Goal: Information Seeking & Learning: Learn about a topic

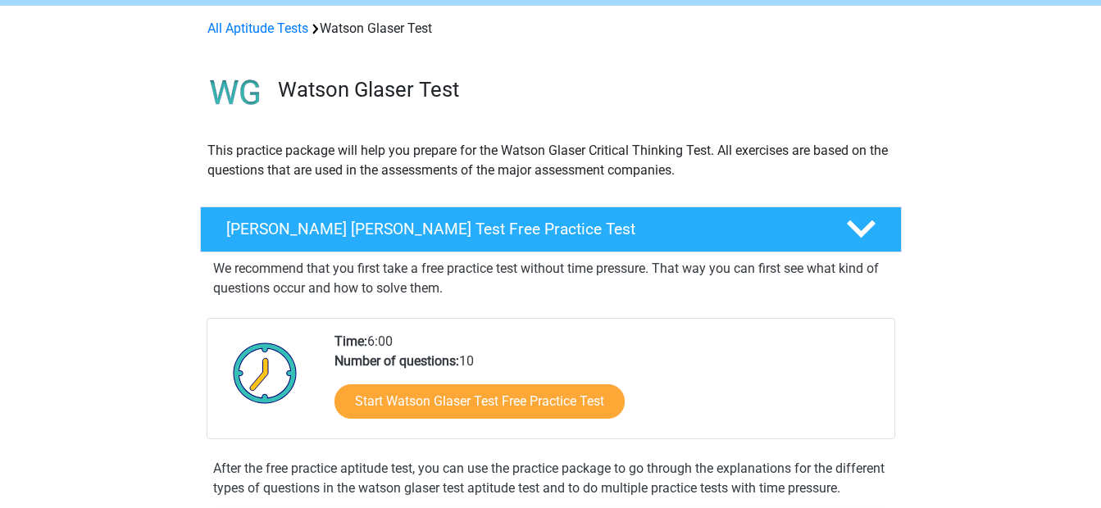
scroll to position [132, 0]
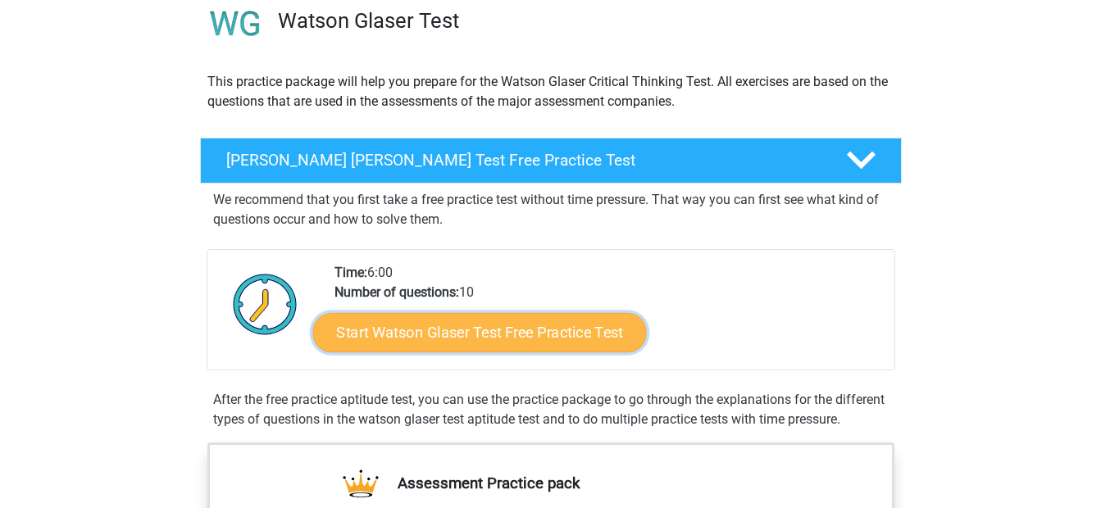
click at [554, 331] on link "Start Watson Glaser Test Free Practice Test" at bounding box center [479, 332] width 334 height 39
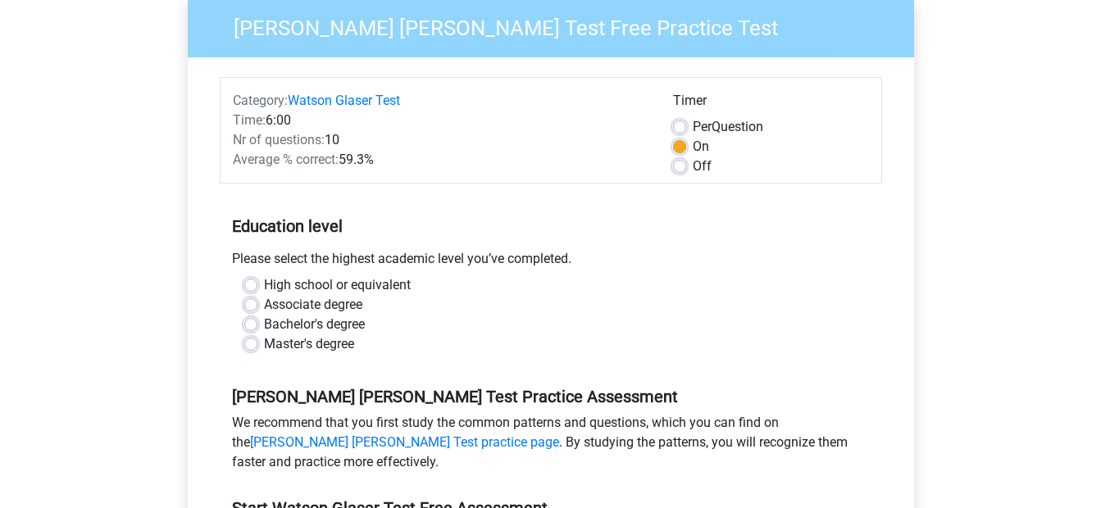
scroll to position [137, 0]
click at [327, 320] on label "Bachelor's degree" at bounding box center [314, 324] width 101 height 20
click at [258, 320] on input "Bachelor's degree" at bounding box center [250, 322] width 13 height 16
radio input "true"
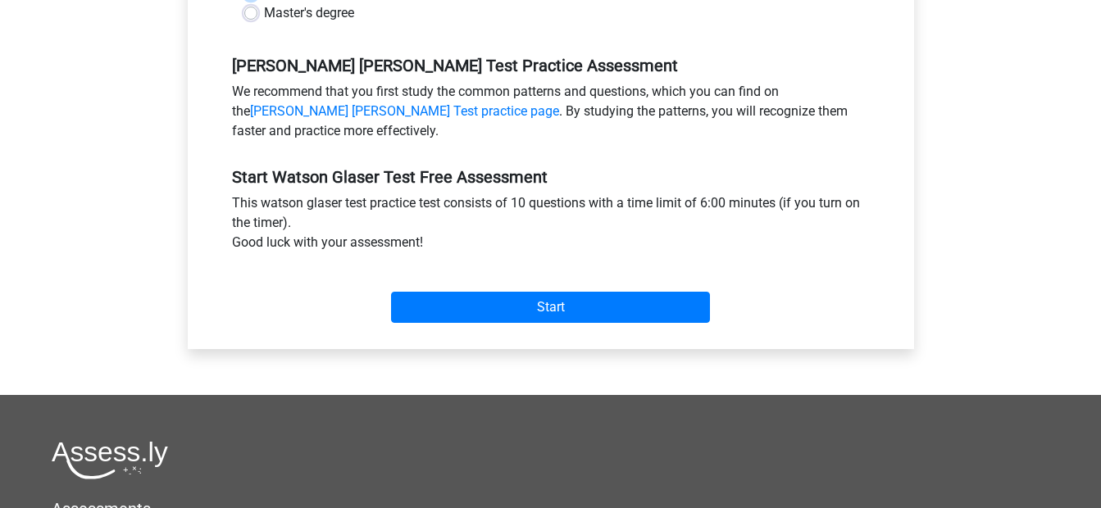
scroll to position [475, 0]
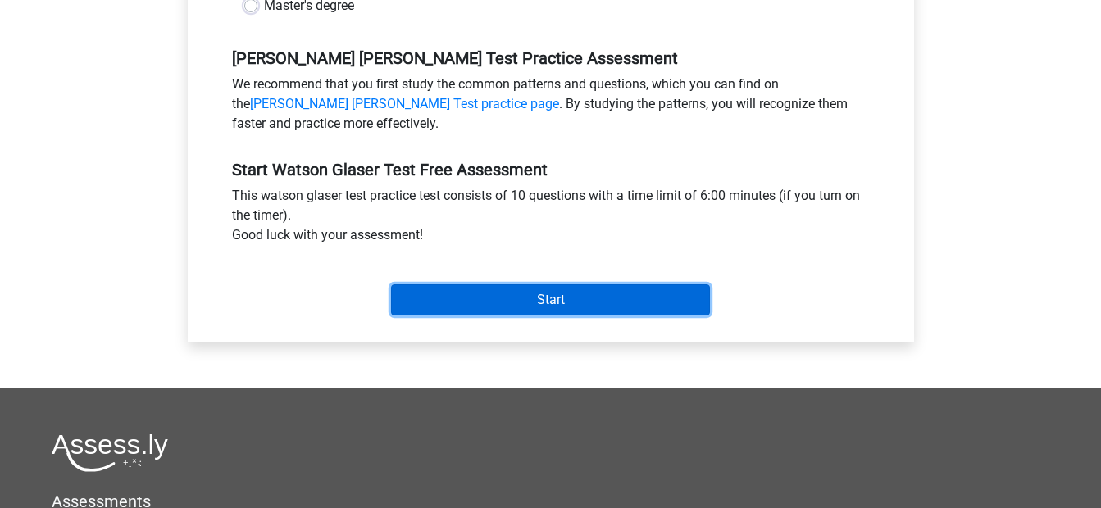
click at [479, 315] on input "Start" at bounding box center [550, 300] width 319 height 31
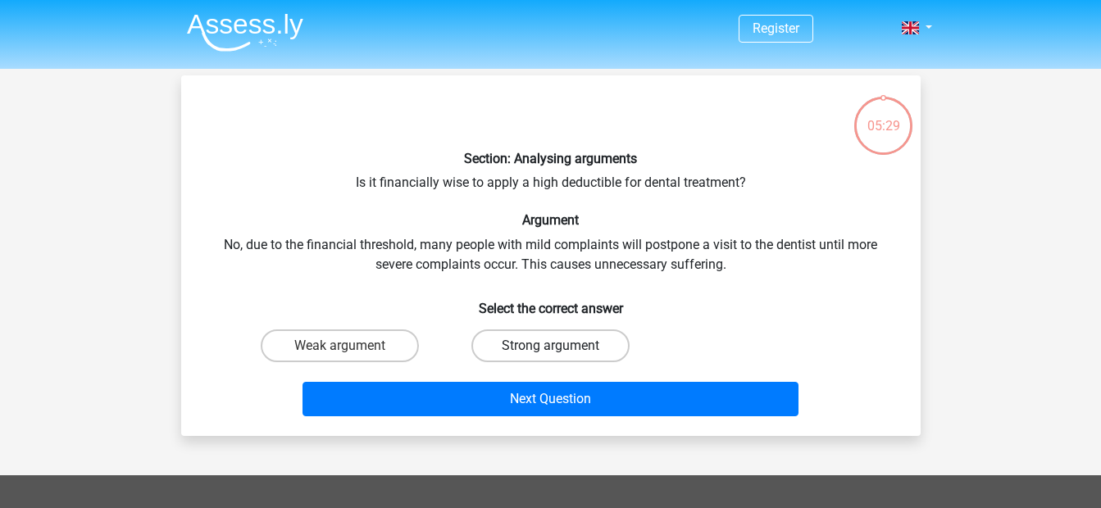
click at [526, 357] on label "Strong argument" at bounding box center [551, 346] width 158 height 33
click at [550, 357] on input "Strong argument" at bounding box center [555, 351] width 11 height 11
radio input "true"
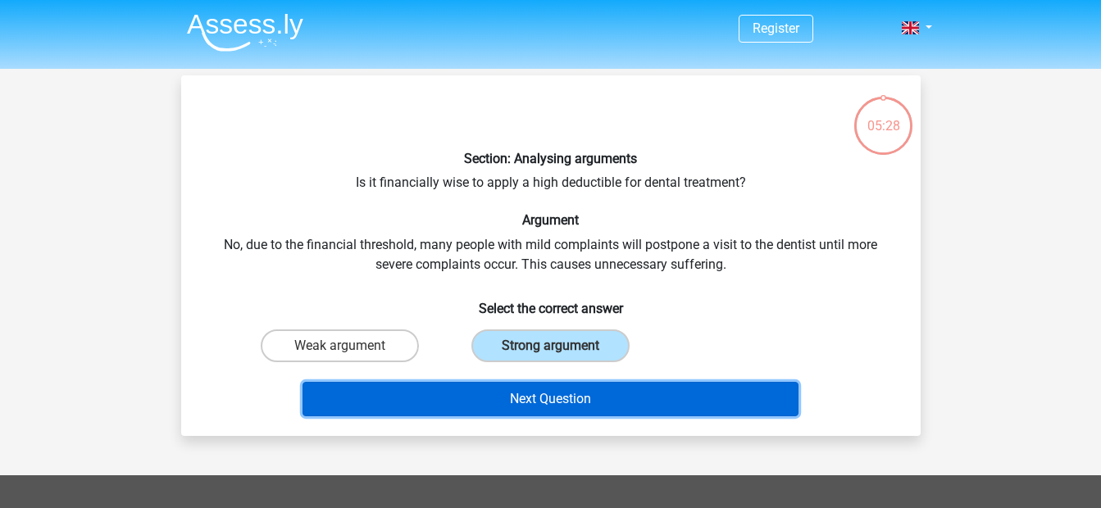
click at [538, 392] on button "Next Question" at bounding box center [551, 399] width 496 height 34
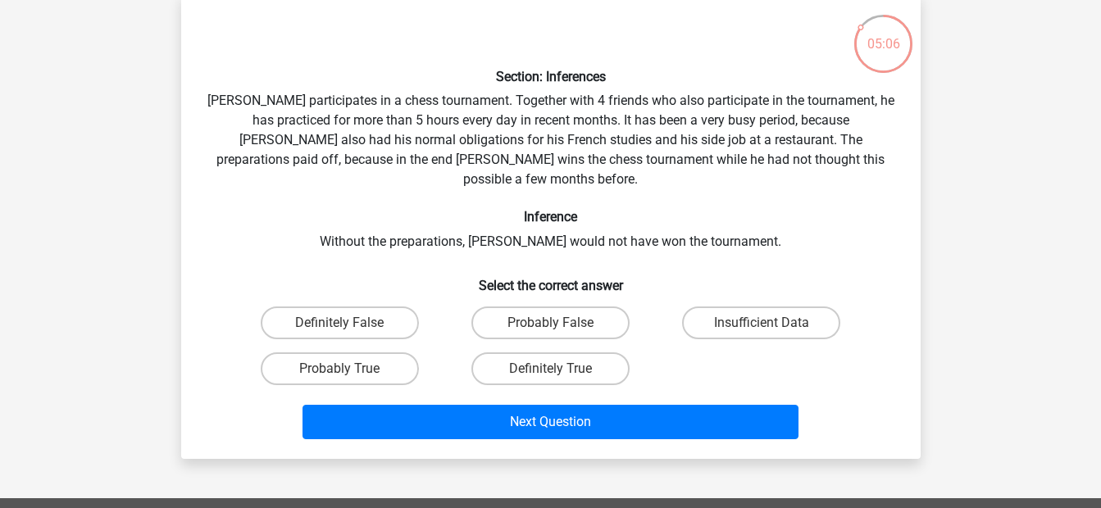
scroll to position [83, 0]
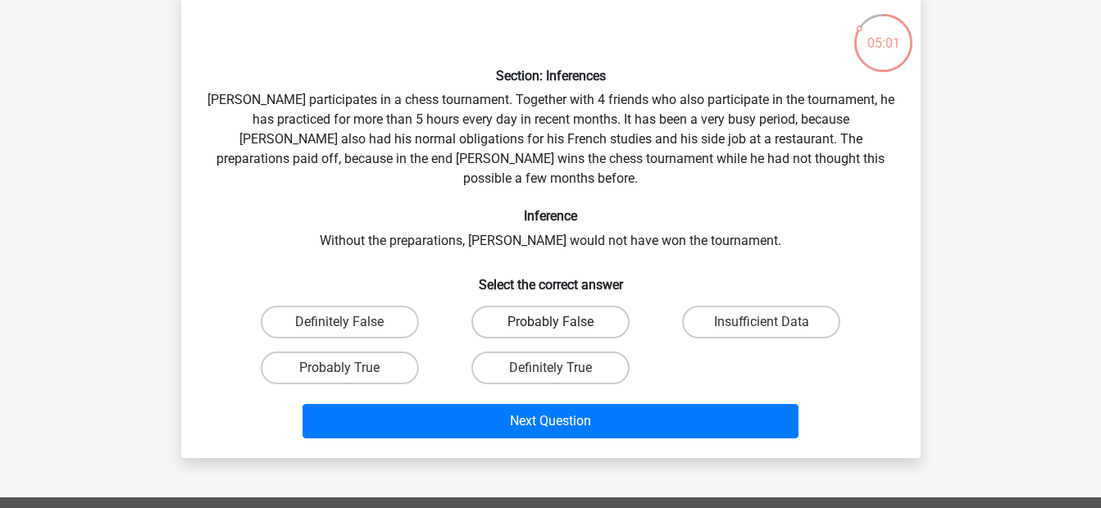
click at [562, 306] on label "Probably False" at bounding box center [551, 322] width 158 height 33
click at [561, 322] on input "Probably False" at bounding box center [555, 327] width 11 height 11
radio input "true"
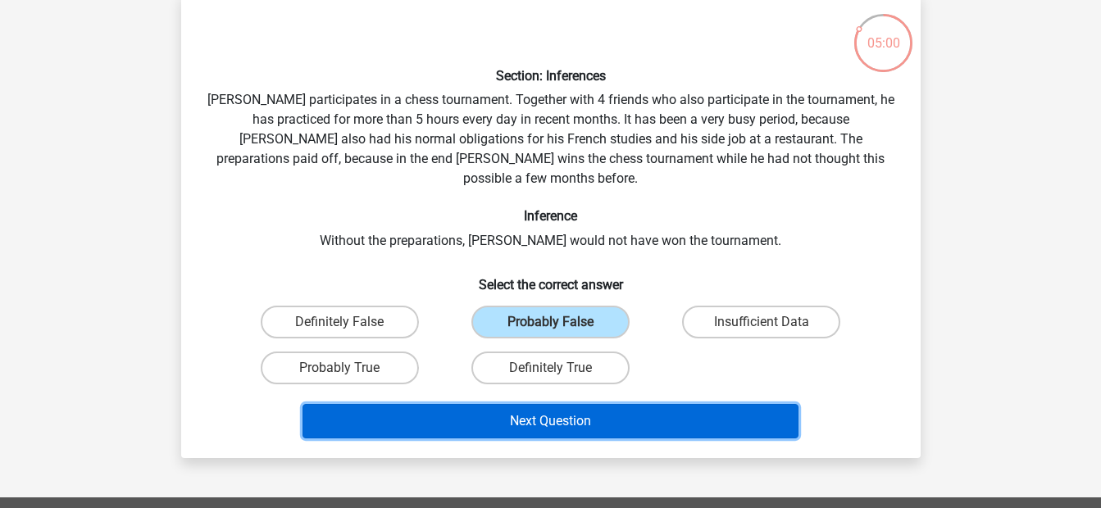
click at [554, 404] on button "Next Question" at bounding box center [551, 421] width 496 height 34
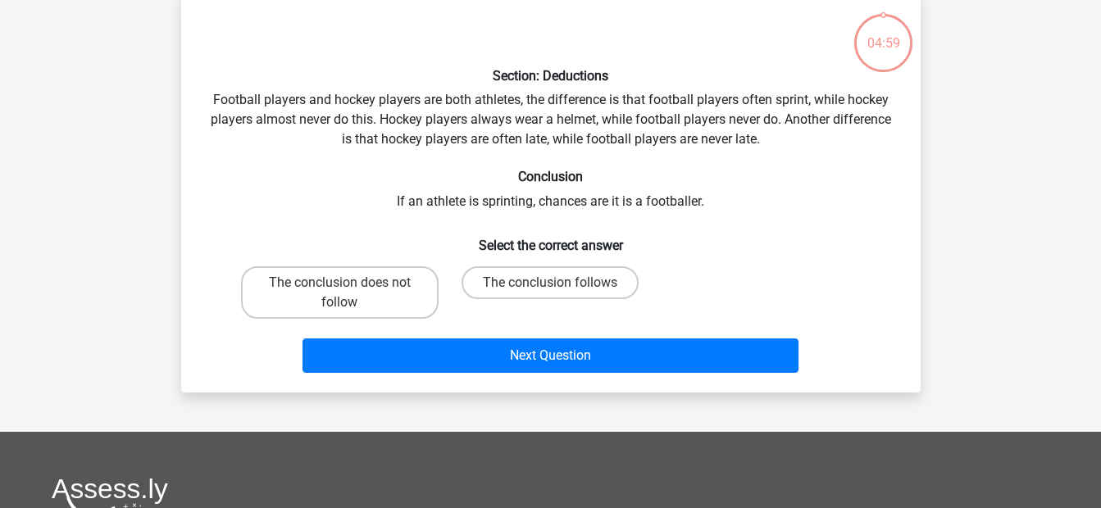
scroll to position [75, 0]
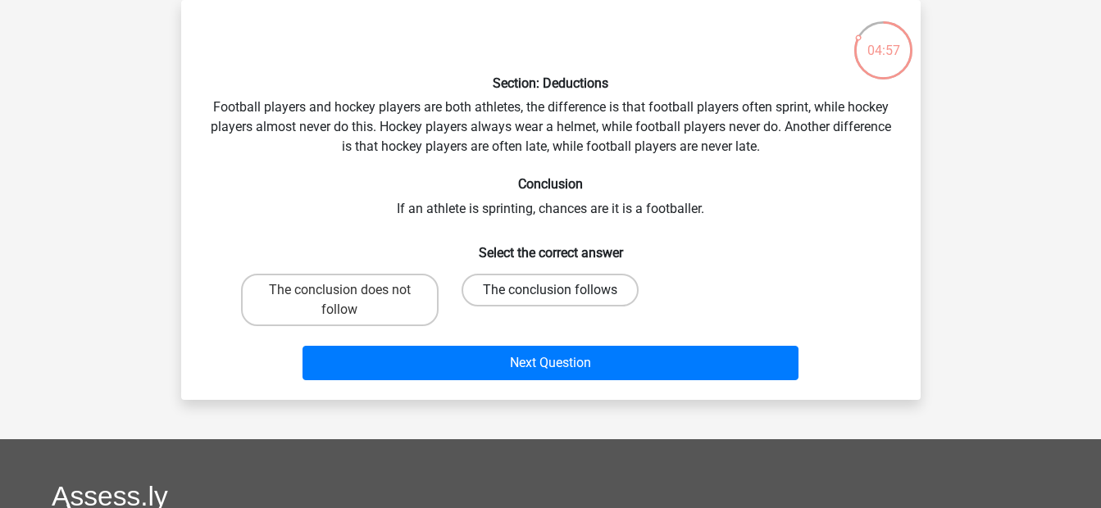
click at [513, 290] on label "The conclusion follows" at bounding box center [550, 290] width 177 height 33
click at [550, 290] on input "The conclusion follows" at bounding box center [555, 295] width 11 height 11
radio input "true"
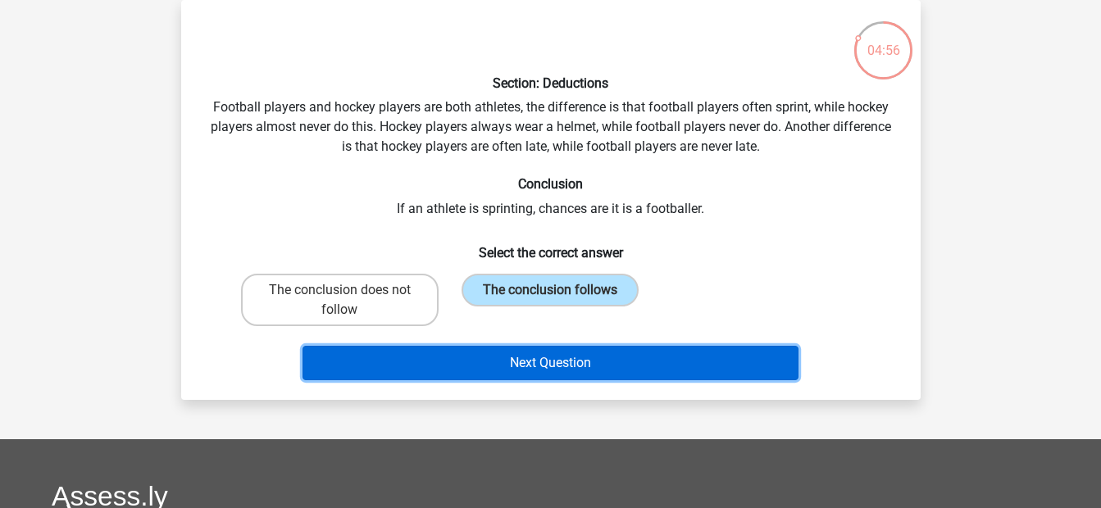
click at [536, 368] on button "Next Question" at bounding box center [551, 363] width 496 height 34
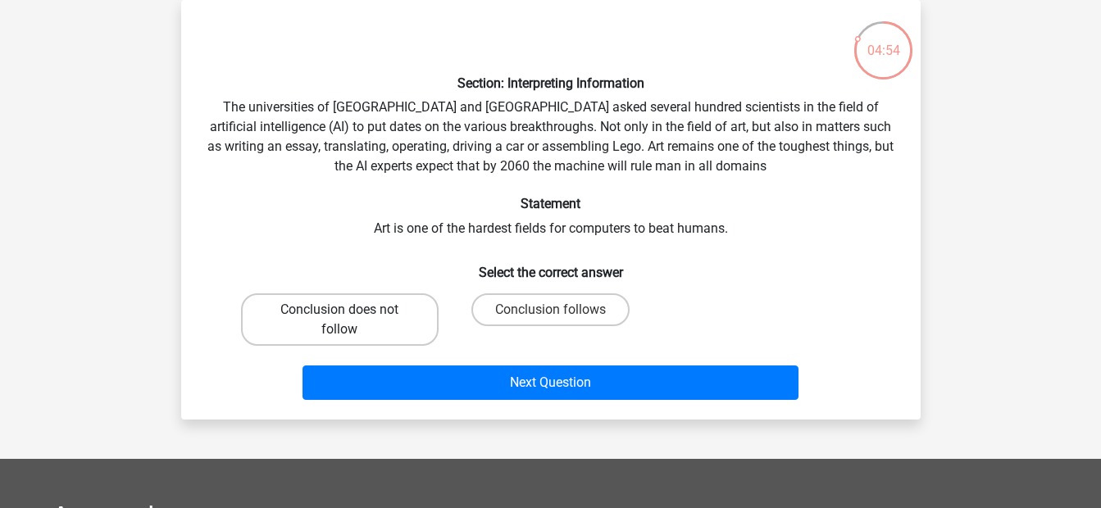
click at [353, 307] on label "Conclusion does not follow" at bounding box center [340, 320] width 198 height 52
click at [350, 310] on input "Conclusion does not follow" at bounding box center [345, 315] width 11 height 11
radio input "true"
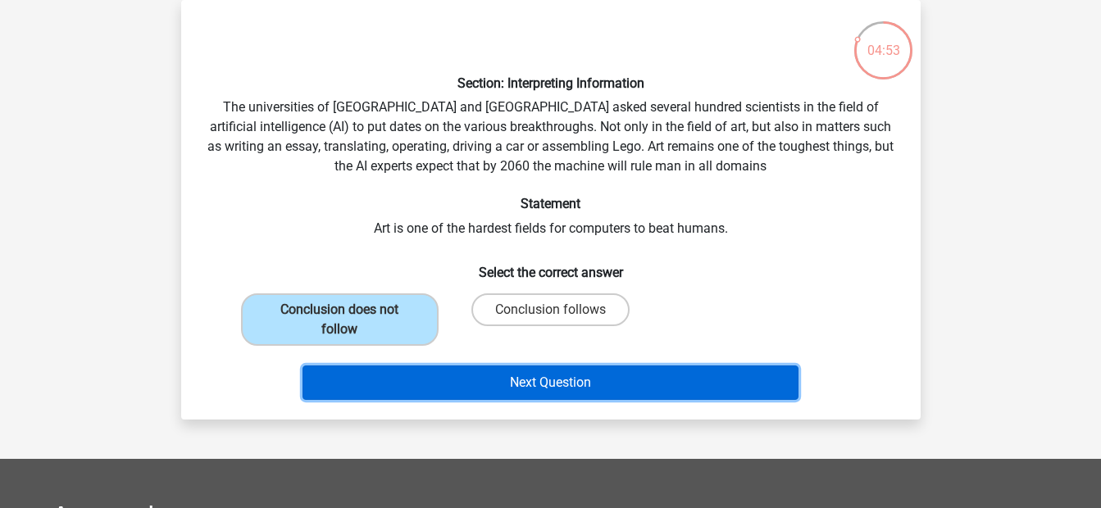
click at [435, 377] on button "Next Question" at bounding box center [551, 383] width 496 height 34
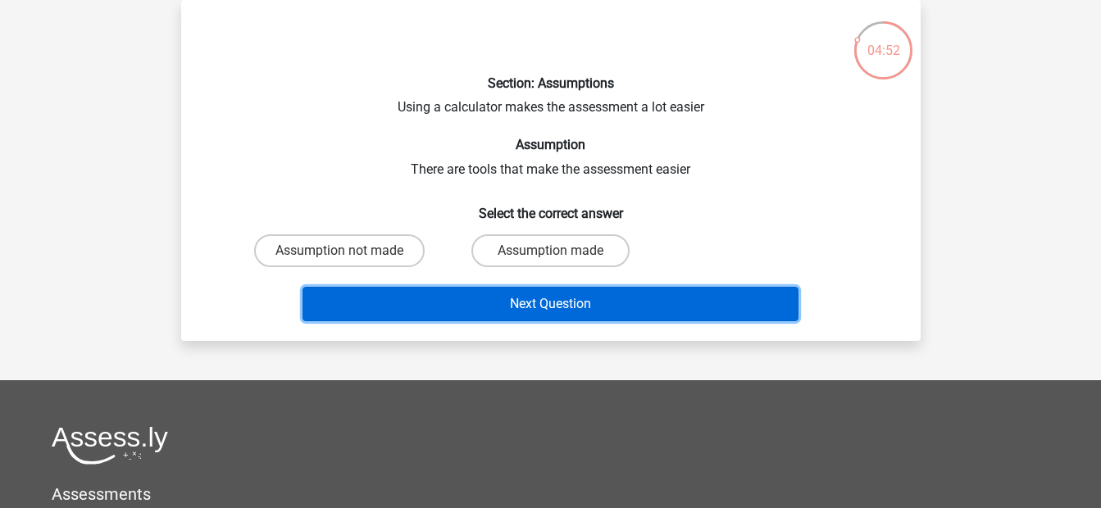
click at [495, 308] on button "Next Question" at bounding box center [551, 304] width 496 height 34
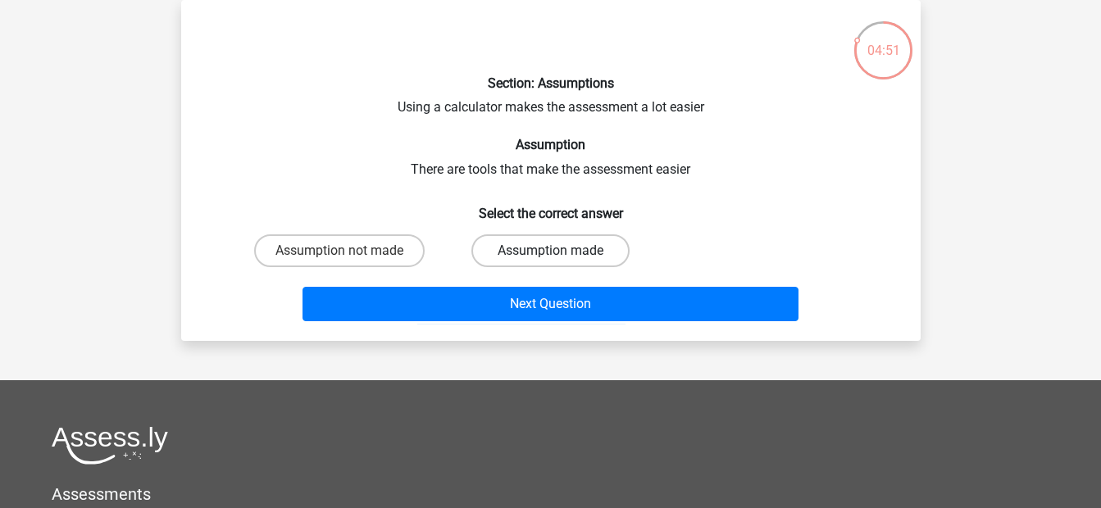
drag, startPoint x: 532, startPoint y: 271, endPoint x: 533, endPoint y: 256, distance: 14.8
click at [533, 256] on div "Assumption made" at bounding box center [550, 251] width 211 height 46
click at [533, 256] on label "Assumption made" at bounding box center [551, 251] width 158 height 33
click at [550, 256] on input "Assumption made" at bounding box center [555, 256] width 11 height 11
radio input "true"
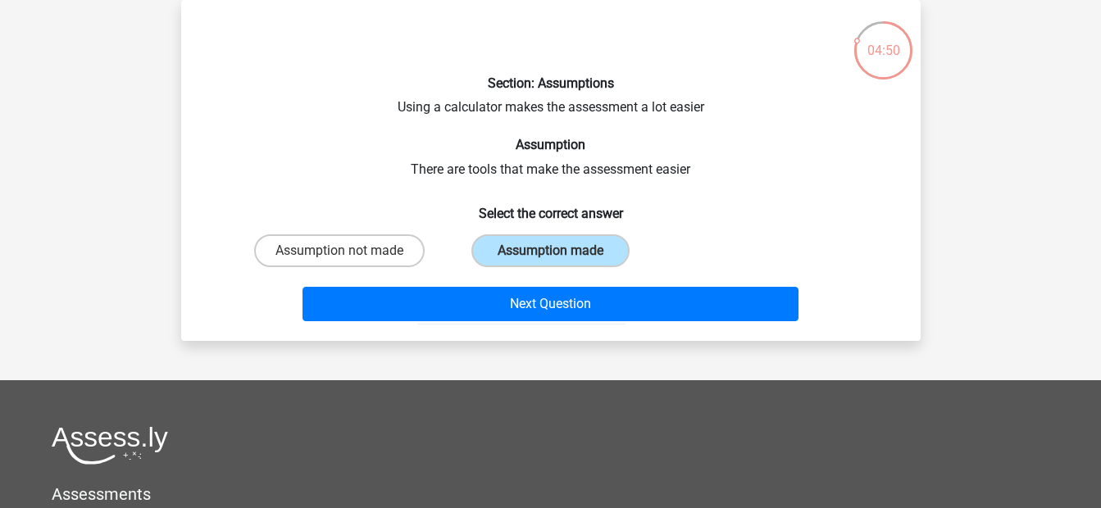
click at [539, 285] on div "Next Question" at bounding box center [550, 301] width 687 height 54
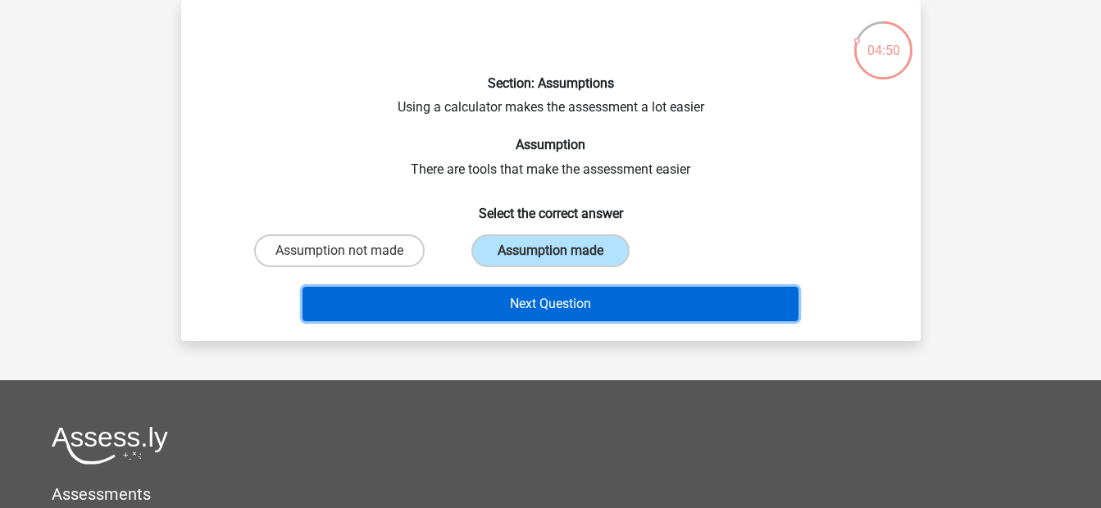
click at [545, 296] on button "Next Question" at bounding box center [551, 304] width 496 height 34
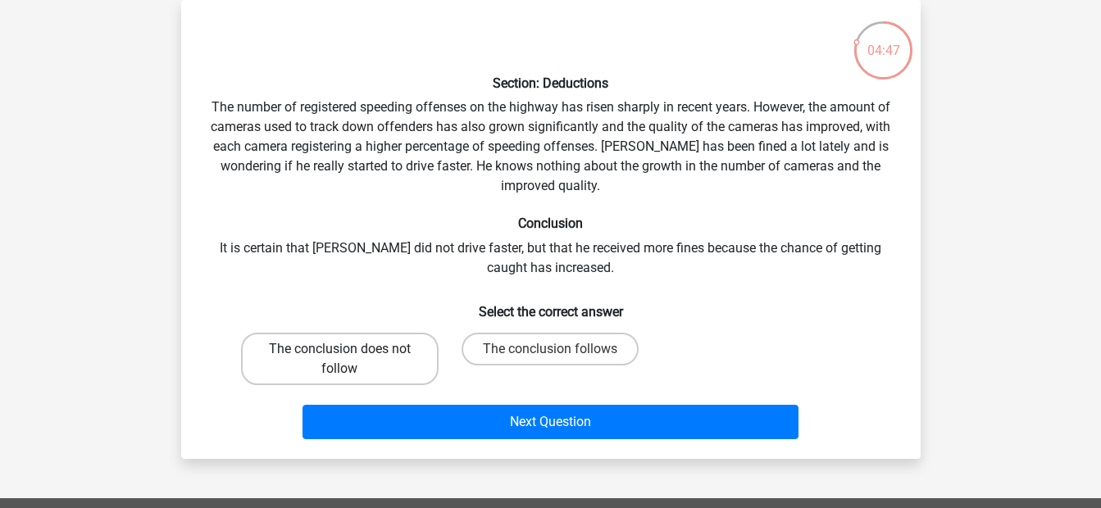
click at [373, 375] on label "The conclusion does not follow" at bounding box center [340, 359] width 198 height 52
click at [350, 360] on input "The conclusion does not follow" at bounding box center [345, 354] width 11 height 11
radio input "true"
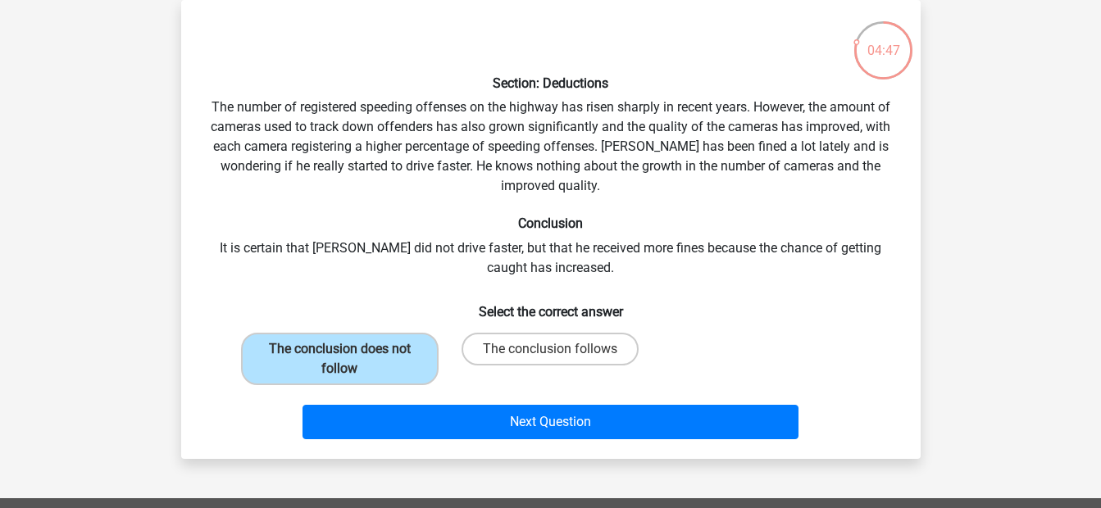
click at [422, 444] on div "Next Question" at bounding box center [551, 425] width 633 height 41
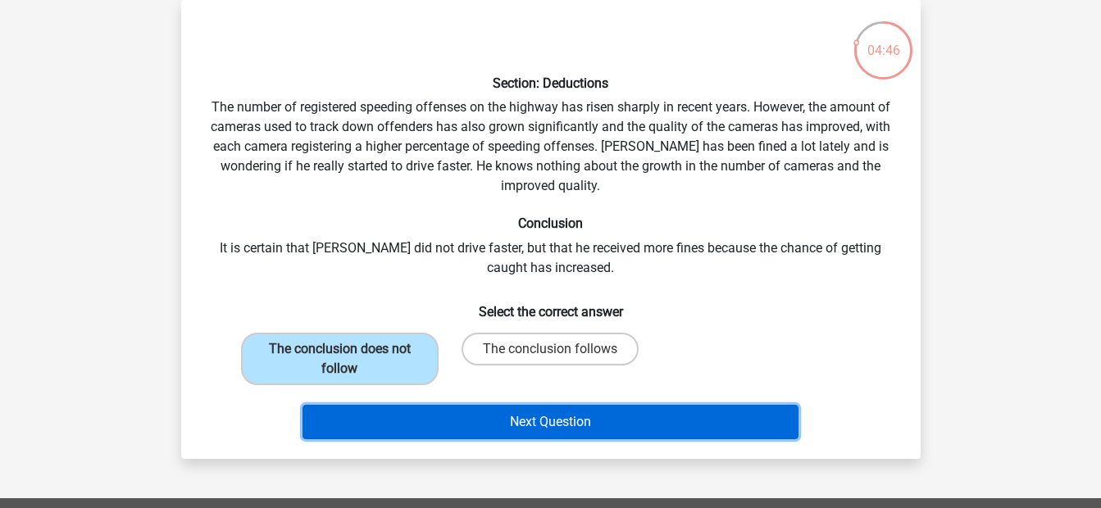
click at [423, 432] on button "Next Question" at bounding box center [551, 422] width 496 height 34
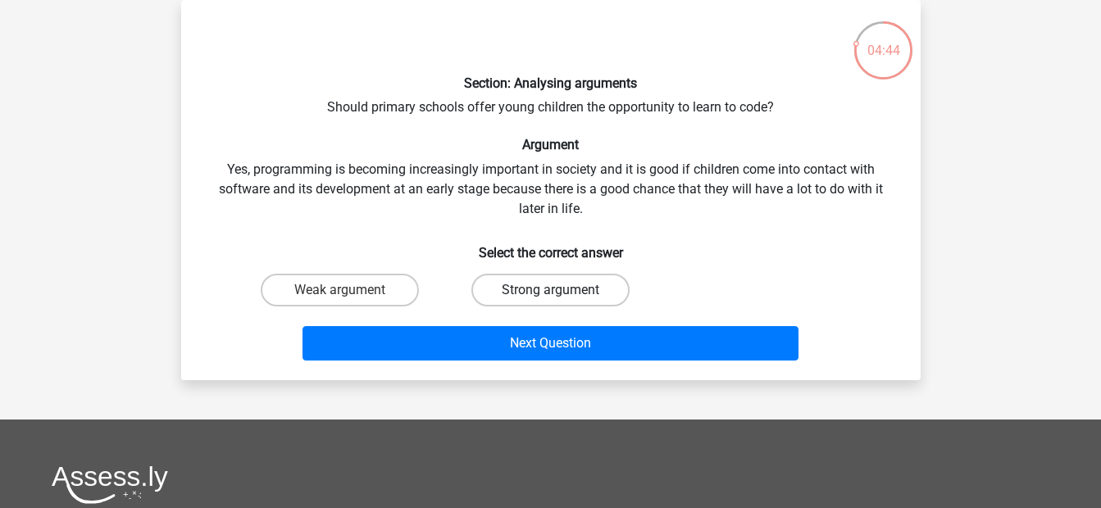
click at [519, 294] on label "Strong argument" at bounding box center [551, 290] width 158 height 33
click at [550, 294] on input "Strong argument" at bounding box center [555, 295] width 11 height 11
radio input "true"
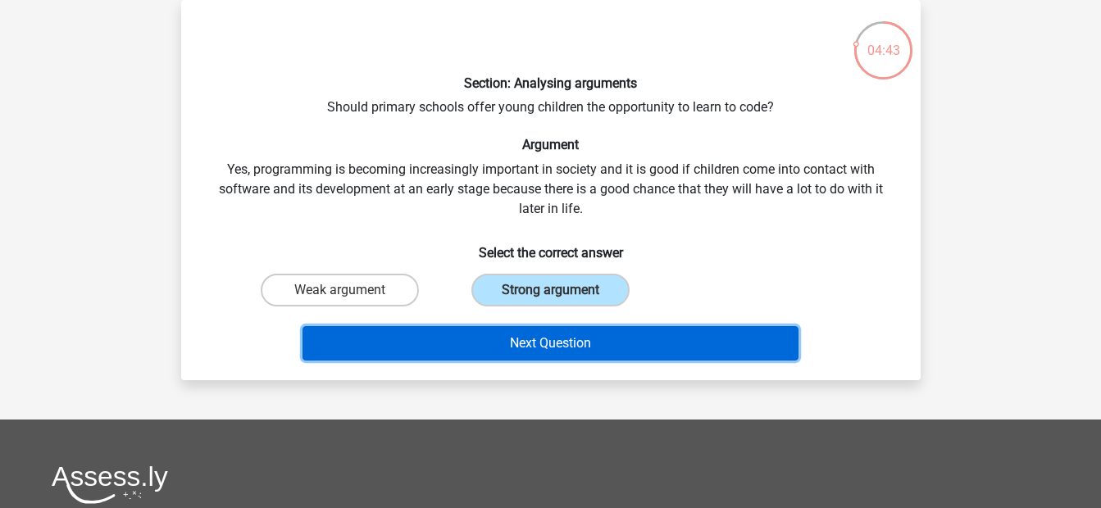
click at [536, 341] on button "Next Question" at bounding box center [551, 343] width 496 height 34
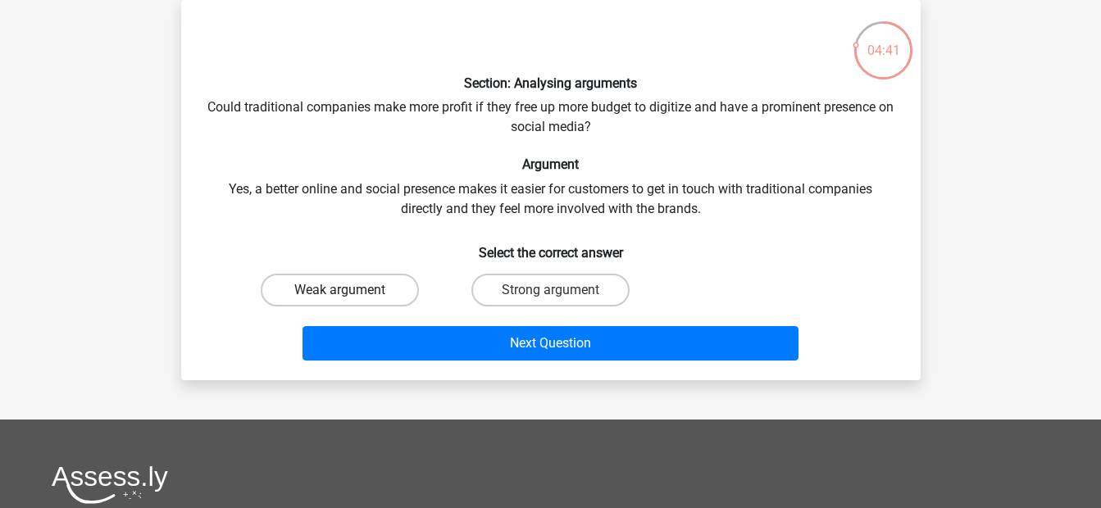
click at [387, 276] on label "Weak argument" at bounding box center [340, 290] width 158 height 33
click at [350, 290] on input "Weak argument" at bounding box center [345, 295] width 11 height 11
radio input "true"
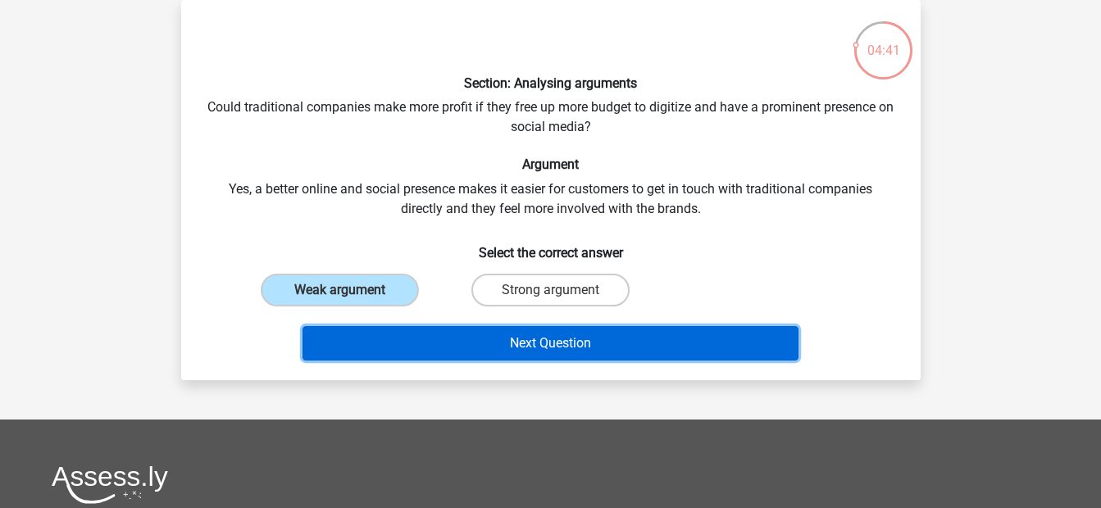
click at [421, 338] on button "Next Question" at bounding box center [551, 343] width 496 height 34
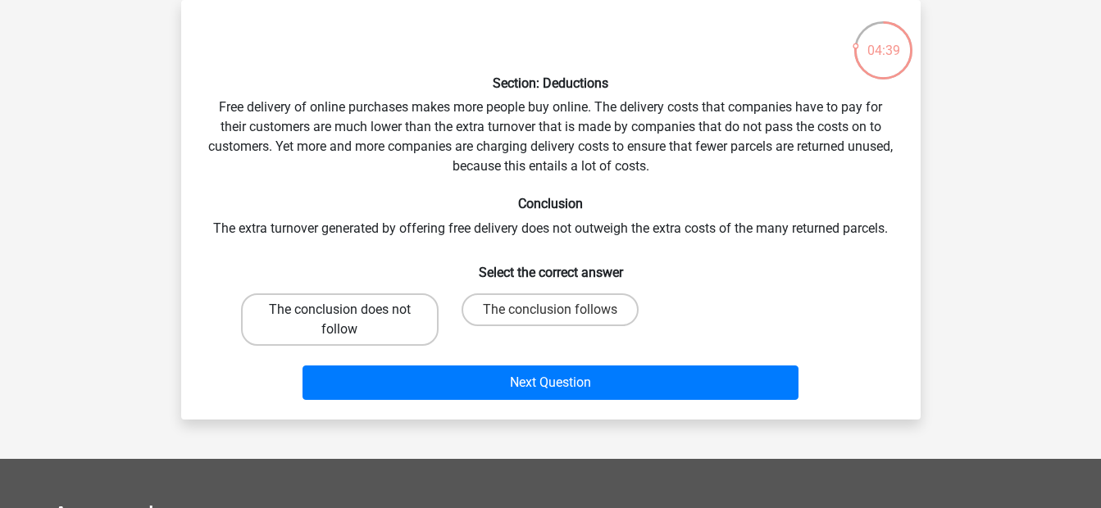
click at [396, 317] on label "The conclusion does not follow" at bounding box center [340, 320] width 198 height 52
click at [350, 317] on input "The conclusion does not follow" at bounding box center [345, 315] width 11 height 11
radio input "true"
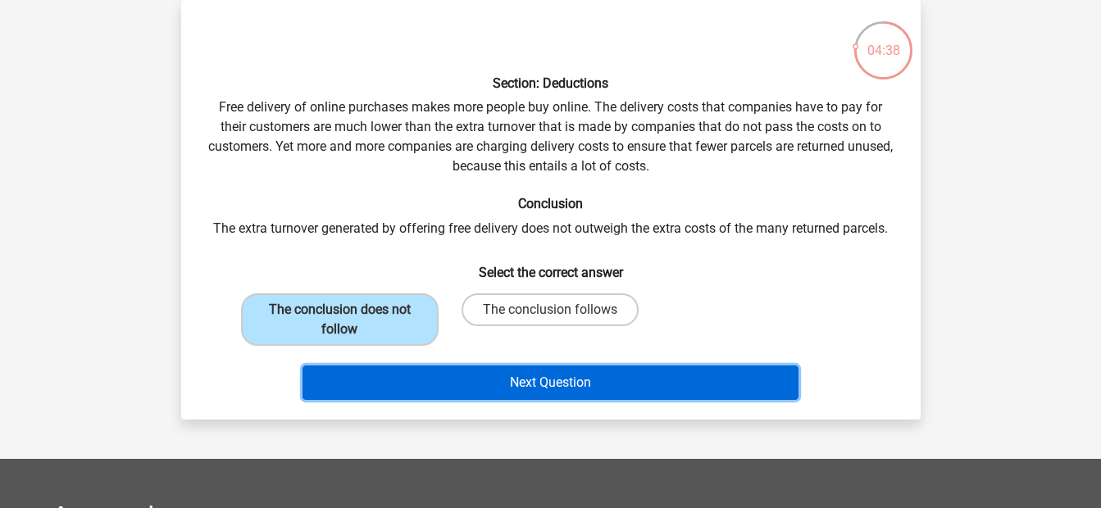
click at [434, 367] on button "Next Question" at bounding box center [551, 383] width 496 height 34
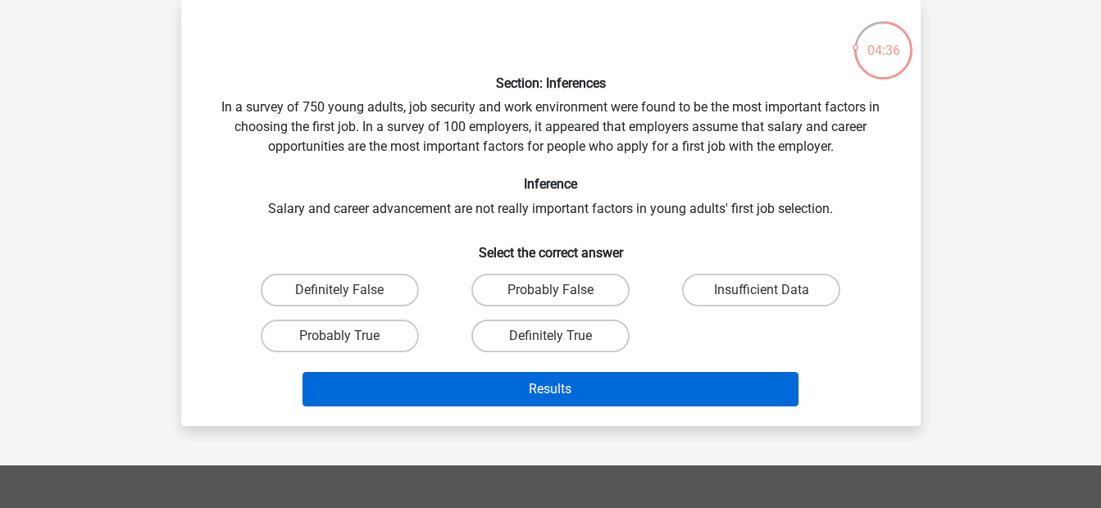
drag, startPoint x: 507, startPoint y: 335, endPoint x: 508, endPoint y: 374, distance: 38.6
click at [508, 374] on div "Section: Inferences In a survey of 750 young adults, job security and work envi…" at bounding box center [551, 213] width 727 height 400
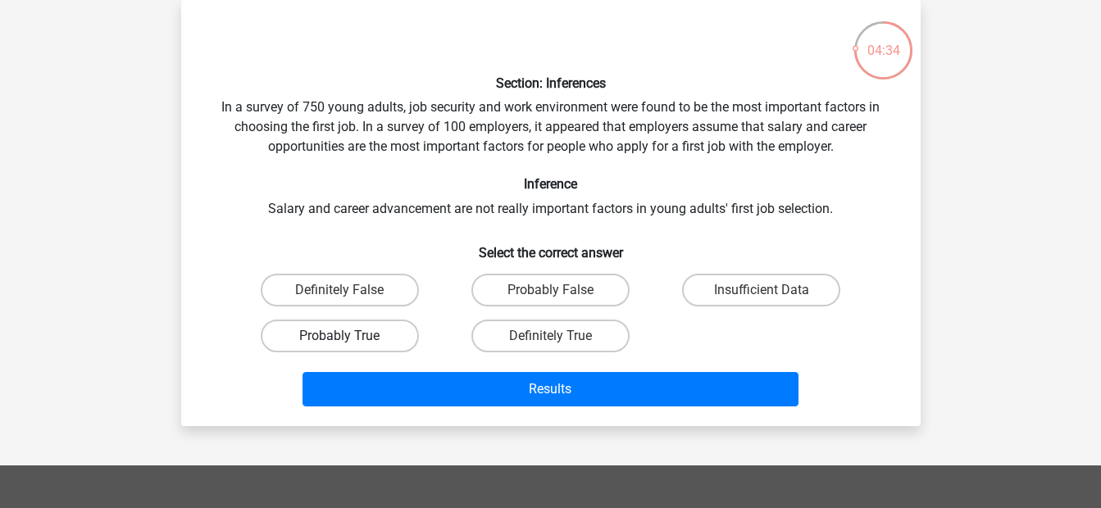
click at [375, 334] on label "Probably True" at bounding box center [340, 336] width 158 height 33
click at [350, 336] on input "Probably True" at bounding box center [345, 341] width 11 height 11
radio input "true"
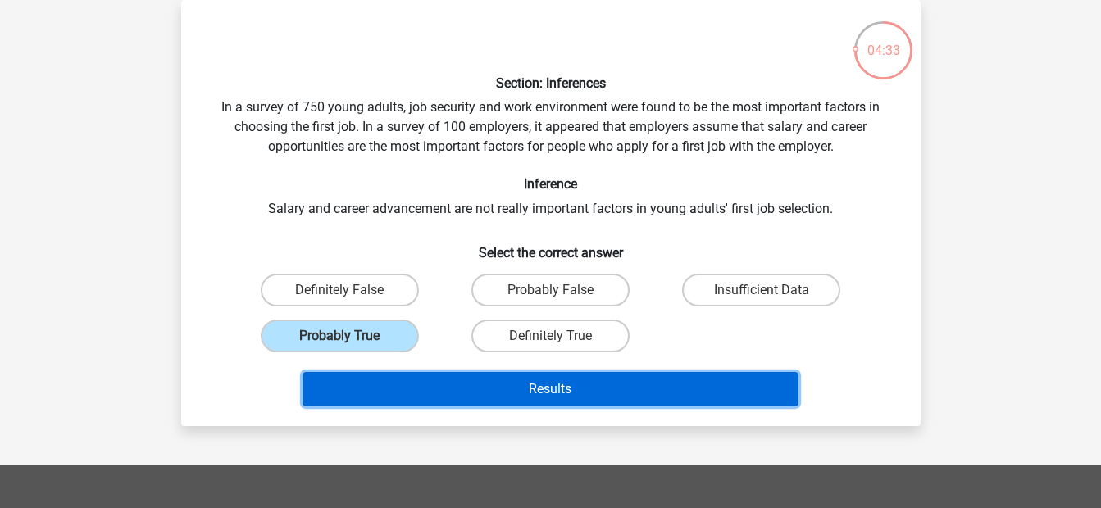
click at [413, 394] on button "Results" at bounding box center [551, 389] width 496 height 34
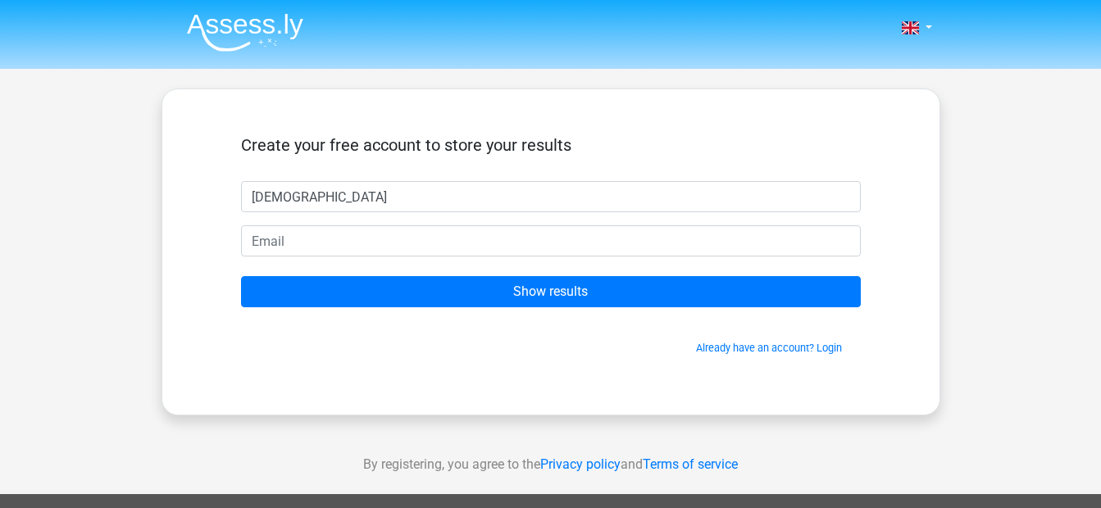
type input "Krishna"
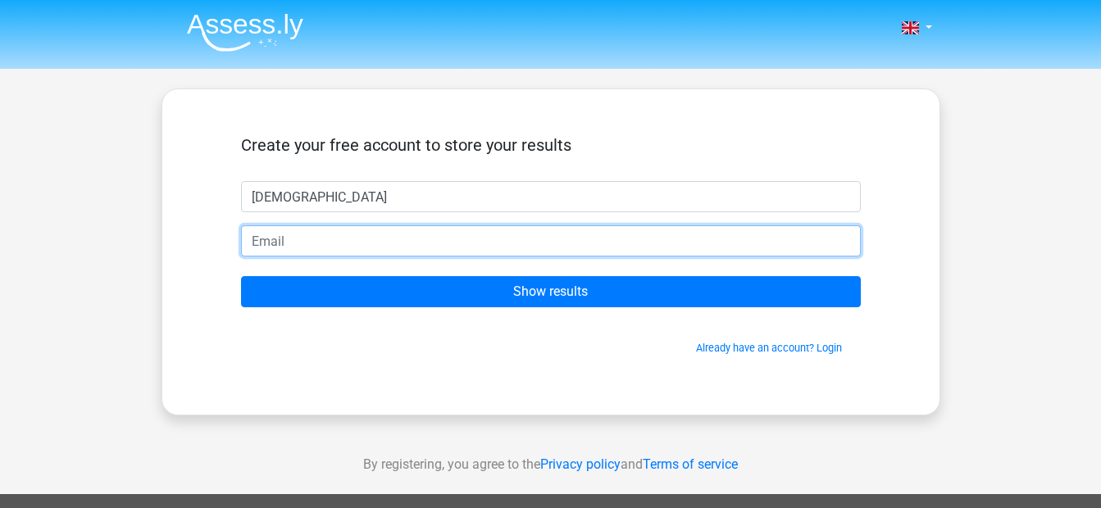
click at [380, 244] on input "email" at bounding box center [551, 241] width 620 height 31
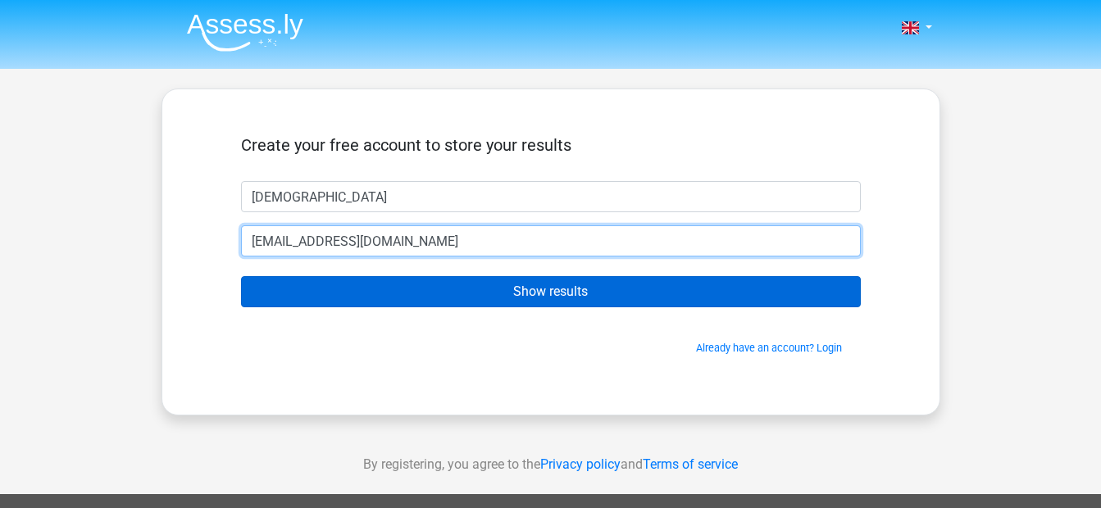
type input "21bca027@charusat.edu.in"
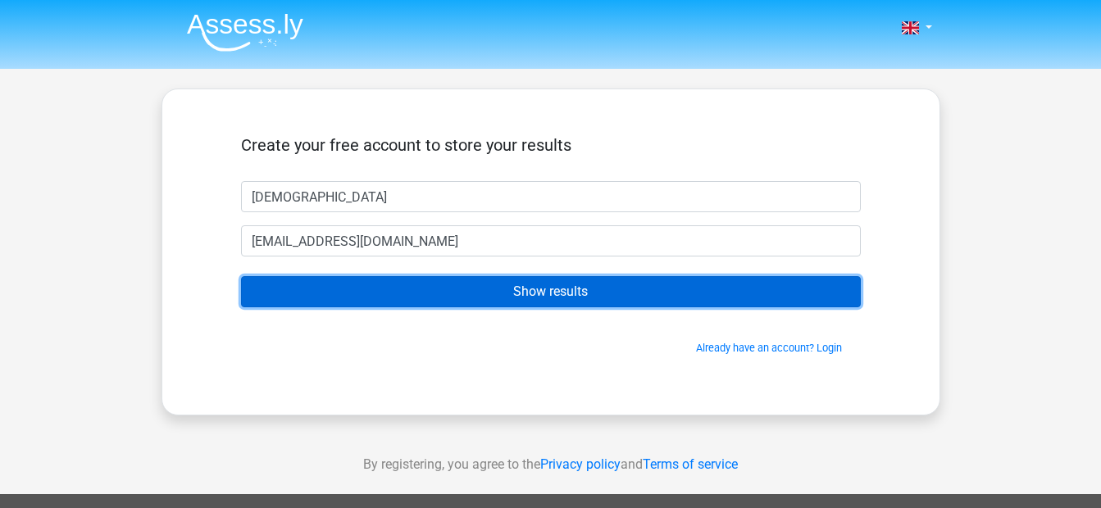
click at [442, 284] on input "Show results" at bounding box center [551, 291] width 620 height 31
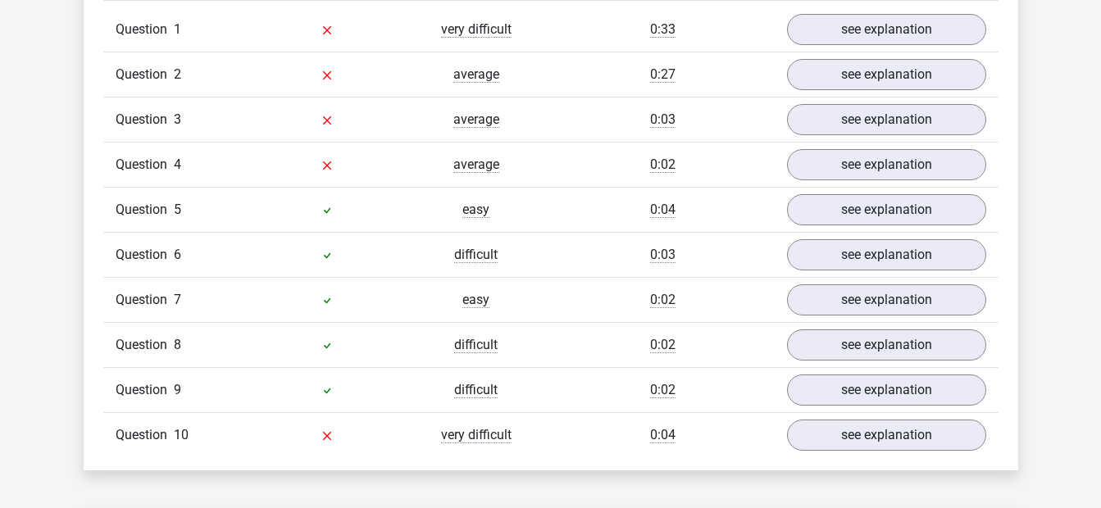
scroll to position [1277, 0]
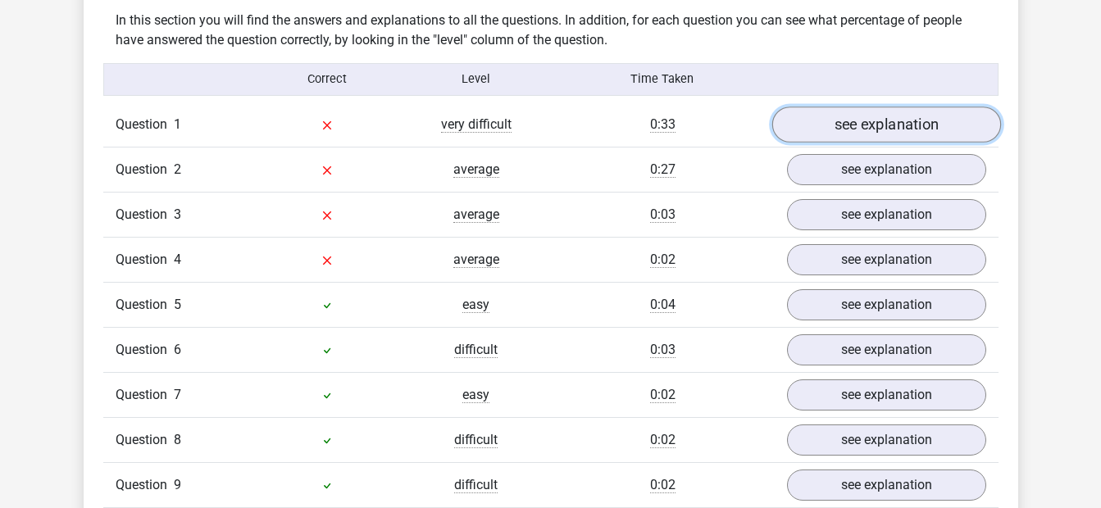
click at [887, 115] on link "see explanation" at bounding box center [886, 125] width 229 height 36
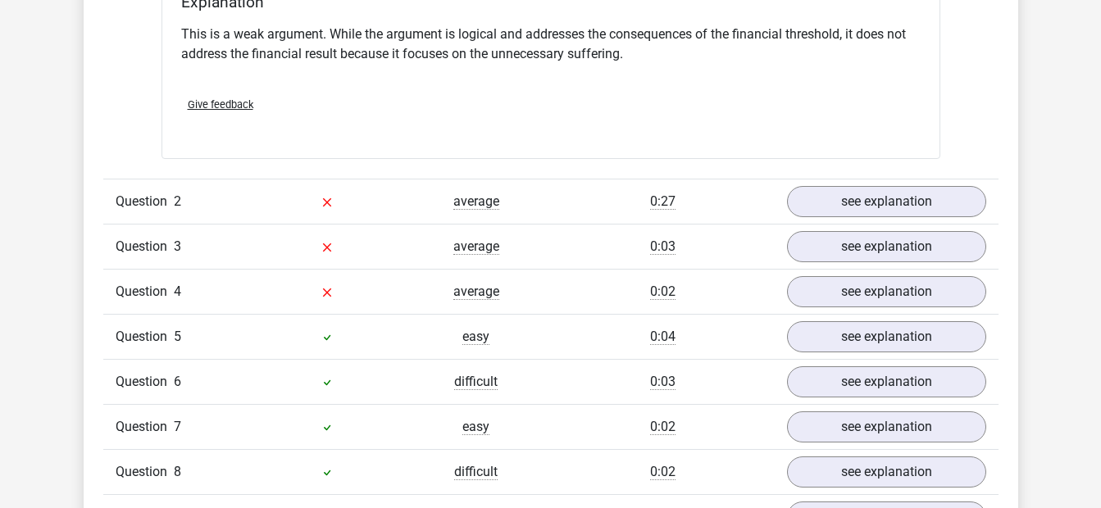
scroll to position [1680, 0]
click at [858, 189] on link "see explanation" at bounding box center [886, 202] width 229 height 36
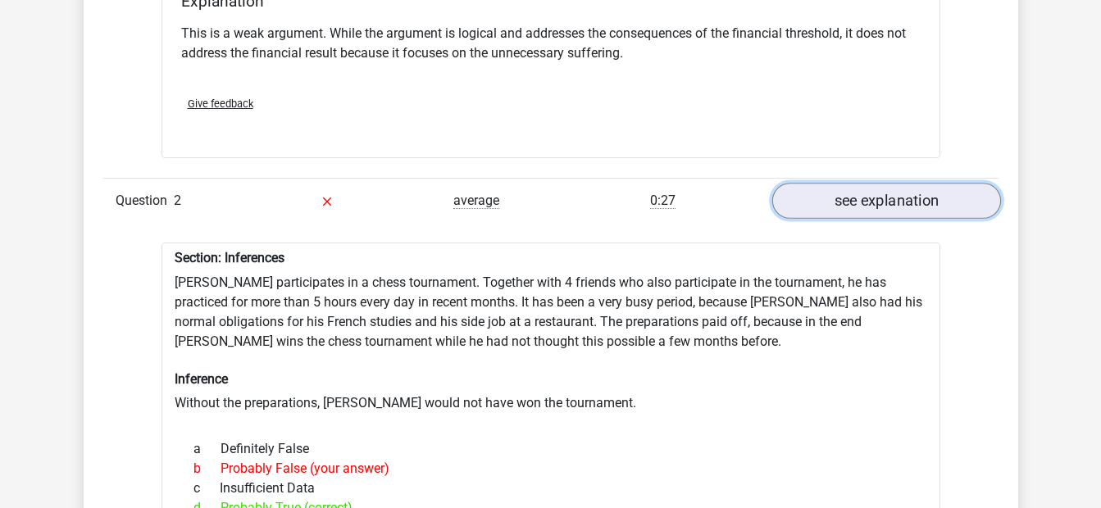
click at [844, 198] on link "see explanation" at bounding box center [886, 202] width 229 height 36
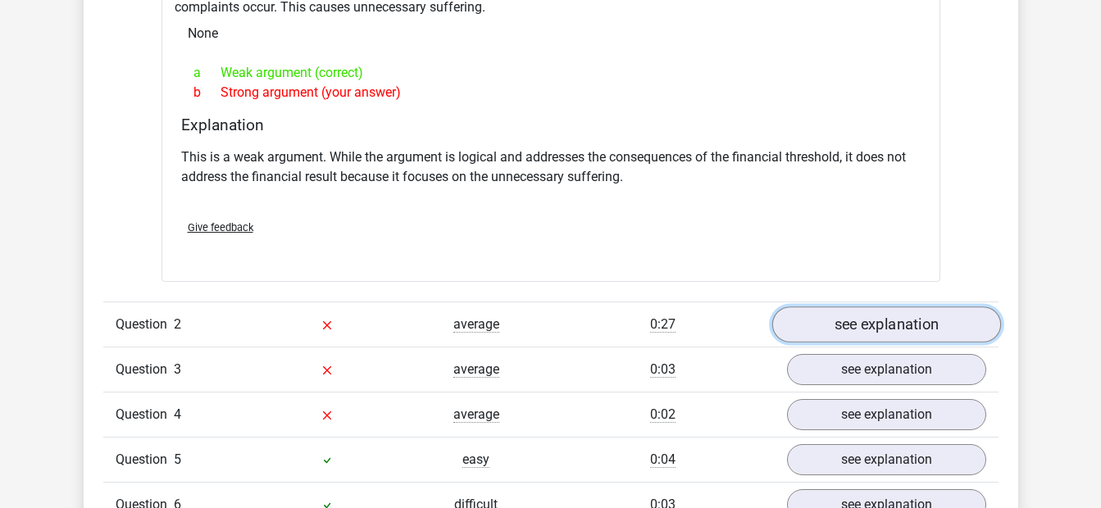
scroll to position [1559, 0]
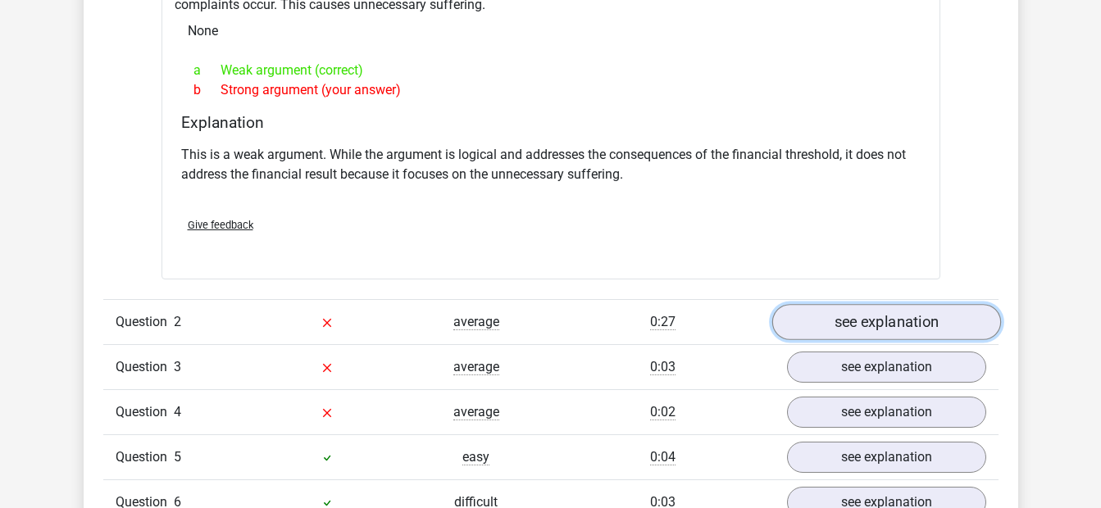
click at [873, 328] on link "see explanation" at bounding box center [886, 323] width 229 height 36
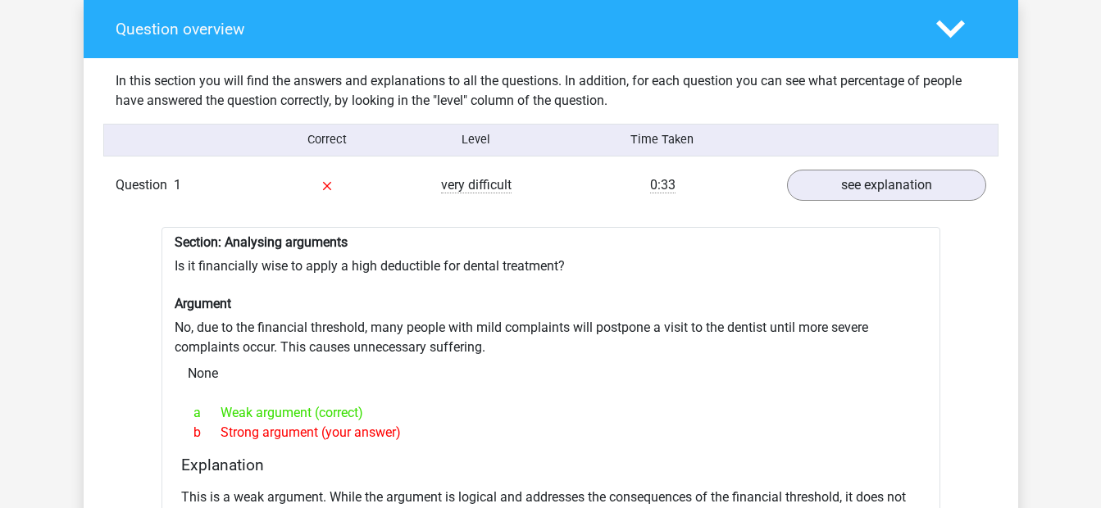
scroll to position [1219, 0]
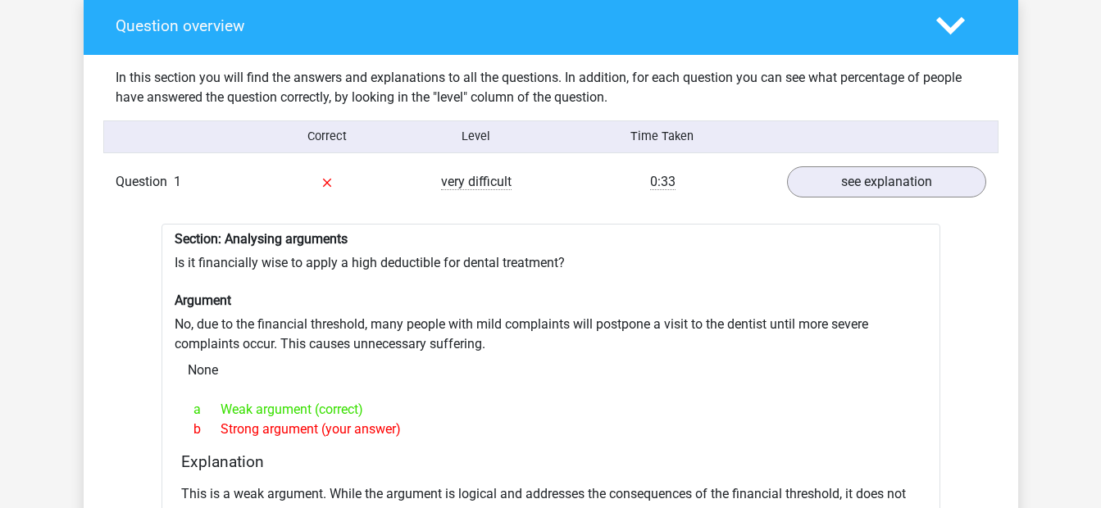
click at [948, 50] on div "Question overview" at bounding box center [551, 25] width 935 height 59
click at [950, 29] on polygon at bounding box center [951, 25] width 29 height 18
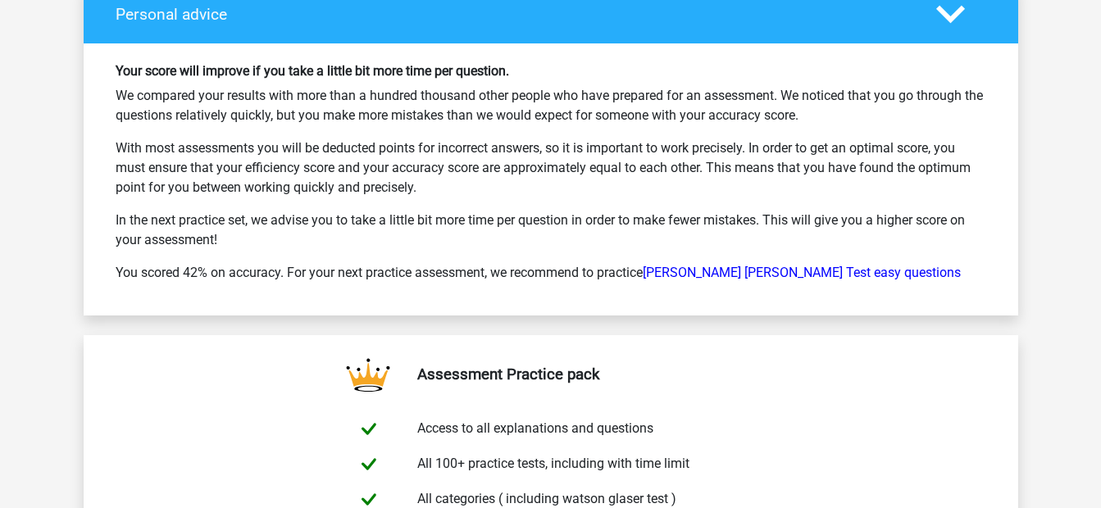
scroll to position [1912, 0]
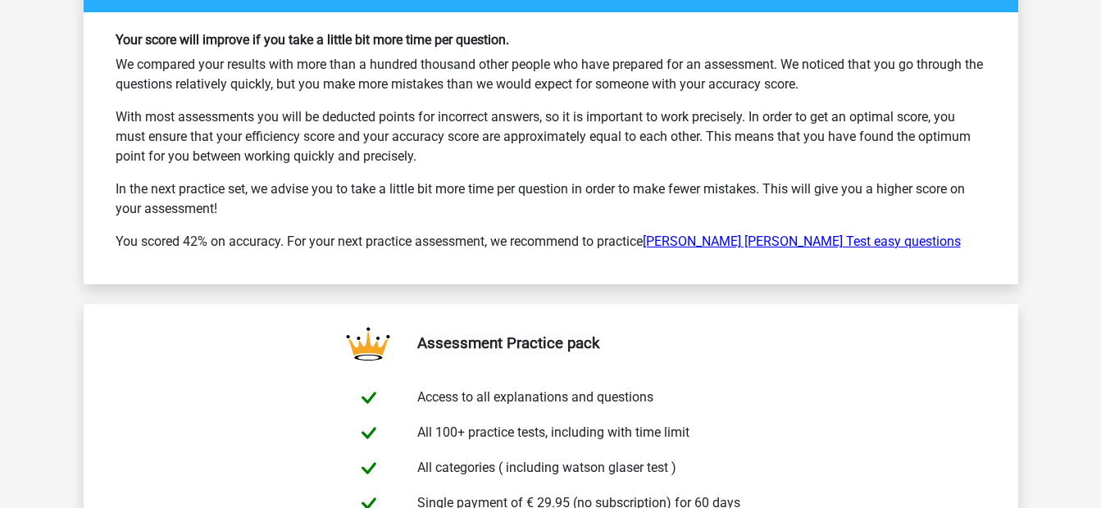
click at [795, 234] on link "[PERSON_NAME] [PERSON_NAME] Test easy questions" at bounding box center [802, 242] width 318 height 16
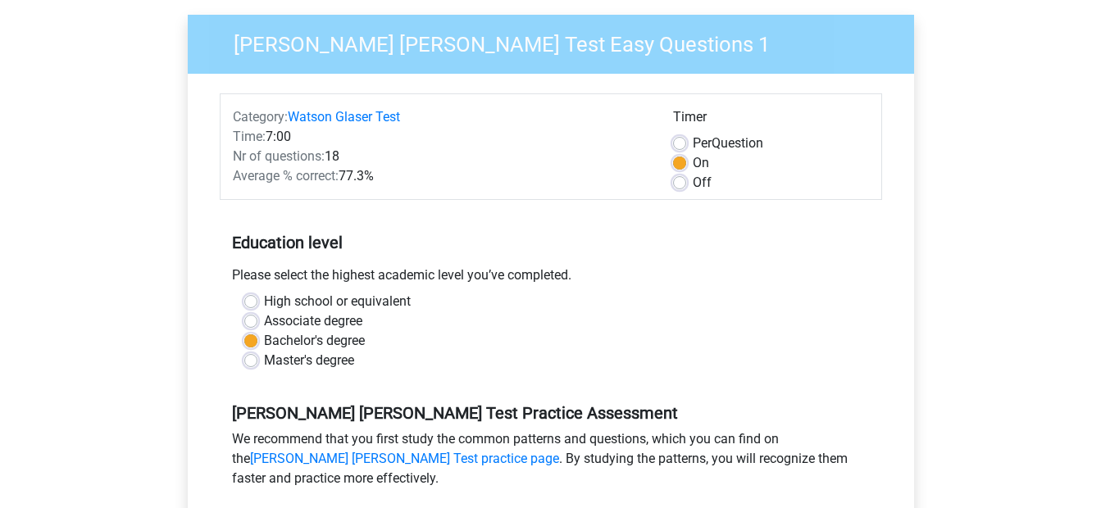
scroll to position [121, 0]
click at [320, 356] on label "Master's degree" at bounding box center [309, 360] width 90 height 20
click at [258, 356] on input "Master's degree" at bounding box center [250, 358] width 13 height 16
radio input "true"
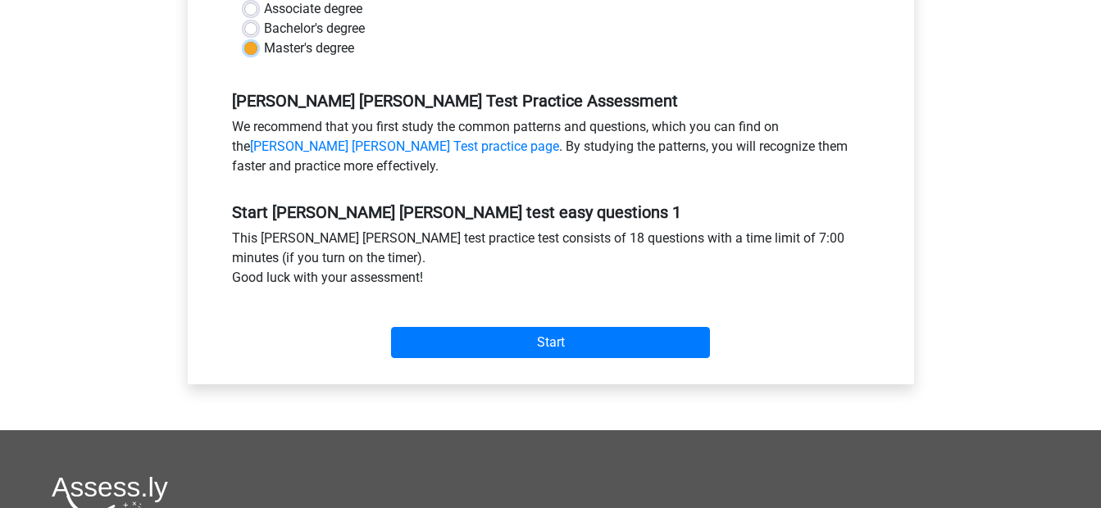
scroll to position [435, 0]
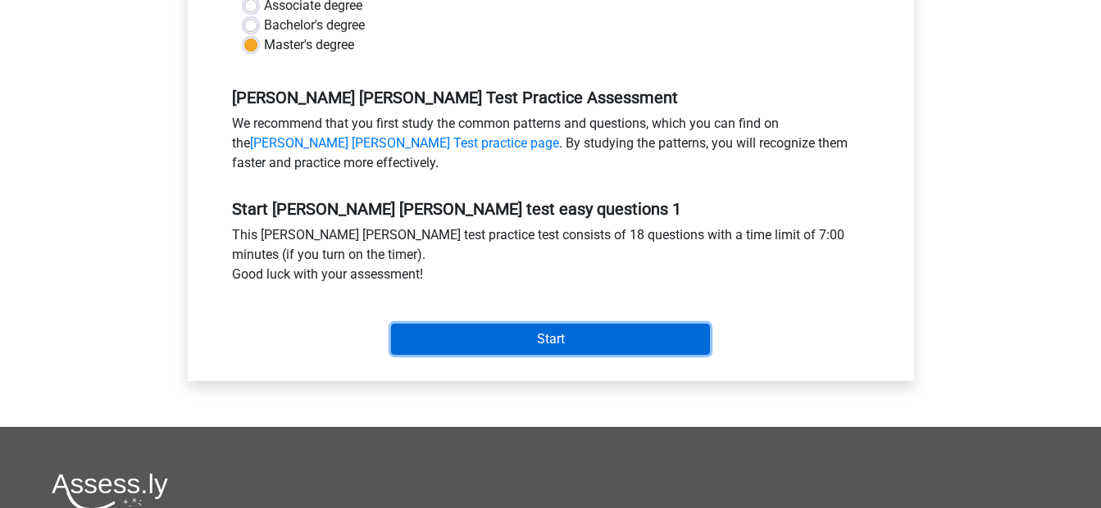
click at [471, 344] on input "Start" at bounding box center [550, 339] width 319 height 31
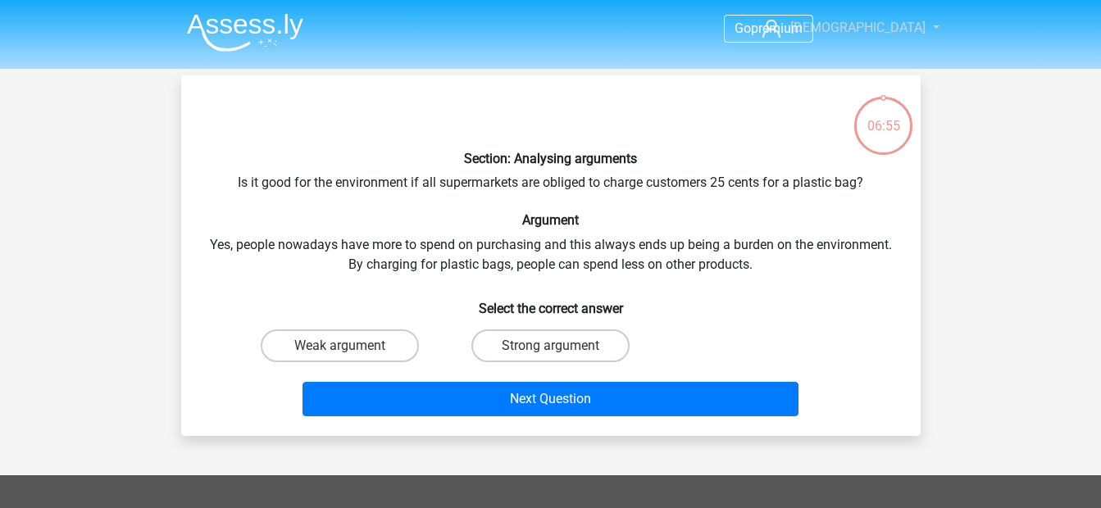
click at [873, 29] on span "[DEMOGRAPHIC_DATA]" at bounding box center [858, 28] width 135 height 16
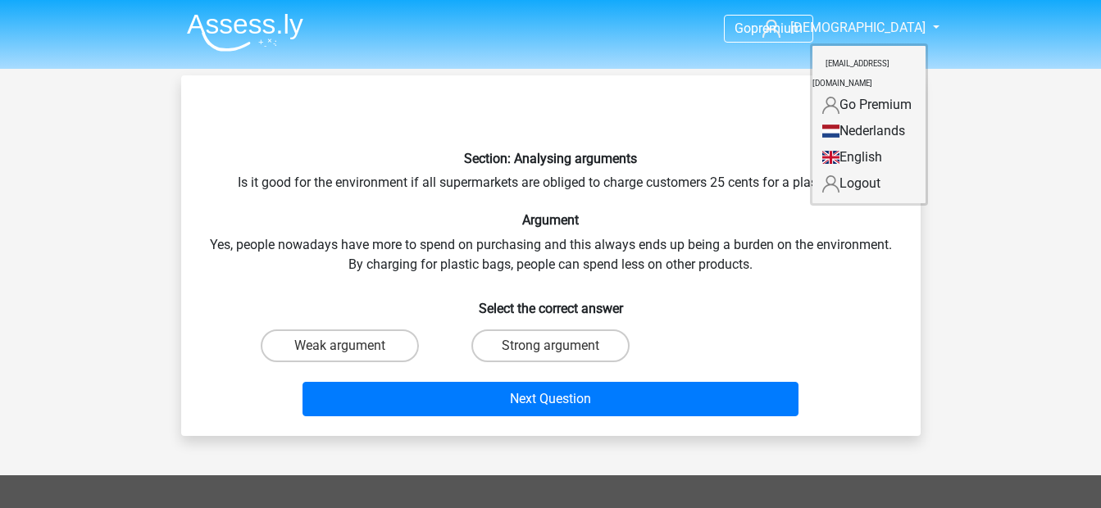
click at [636, 172] on div "Section: Analysing arguments Is it good for the environment if all supermarkets…" at bounding box center [551, 256] width 727 height 335
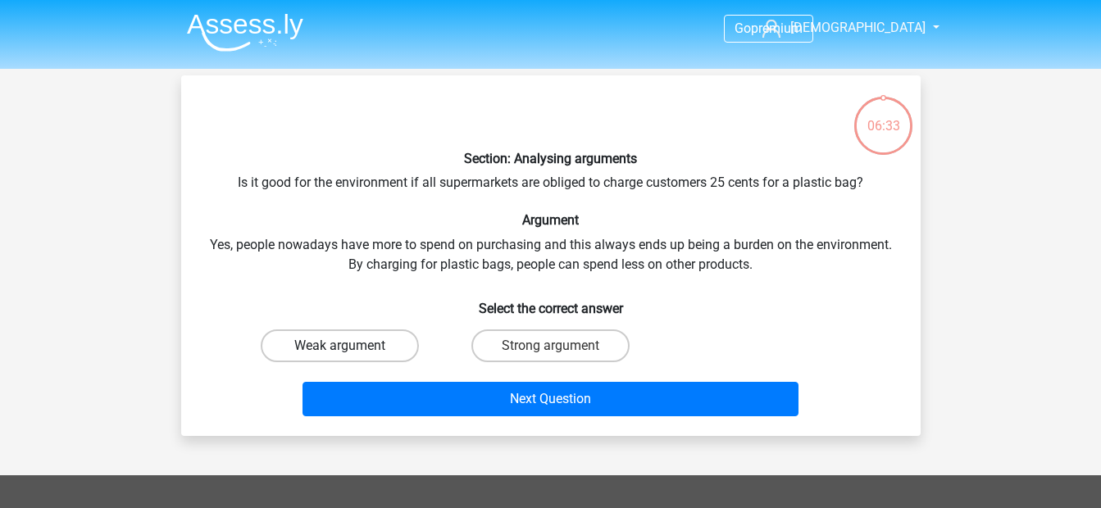
click at [369, 344] on label "Weak argument" at bounding box center [340, 346] width 158 height 33
click at [350, 346] on input "Weak argument" at bounding box center [345, 351] width 11 height 11
radio input "true"
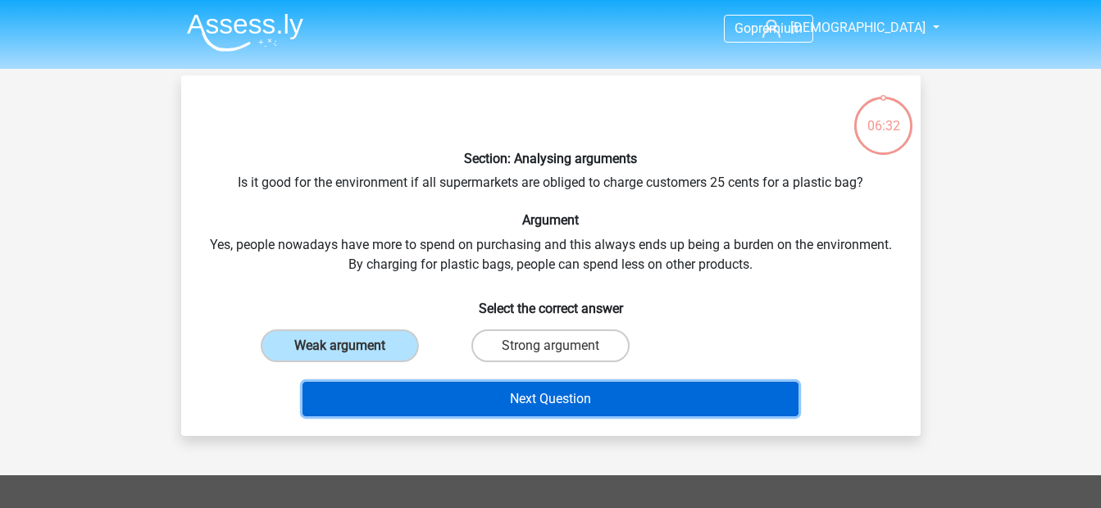
click at [434, 405] on button "Next Question" at bounding box center [551, 399] width 496 height 34
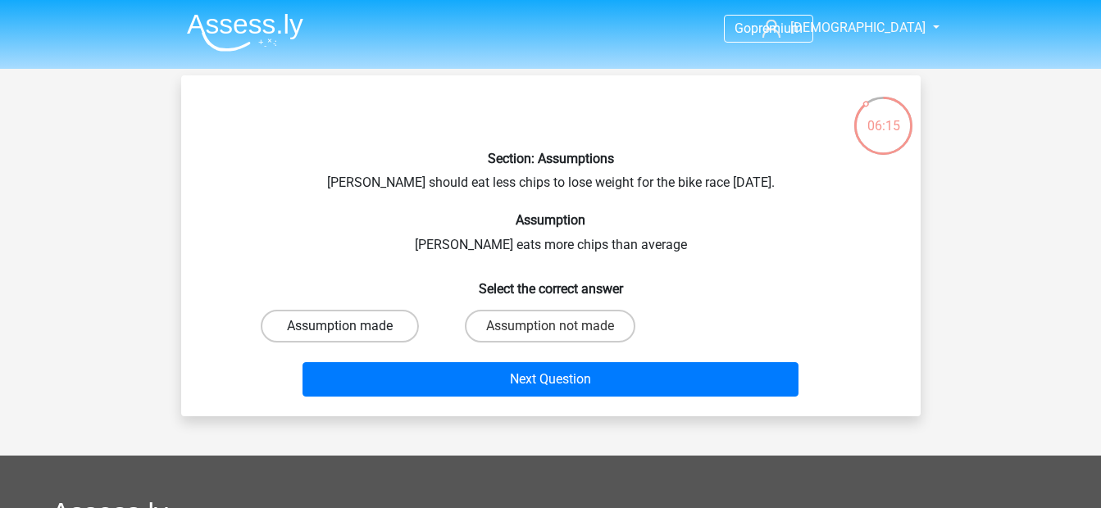
click at [390, 320] on label "Assumption made" at bounding box center [340, 326] width 158 height 33
click at [350, 326] on input "Assumption made" at bounding box center [345, 331] width 11 height 11
radio input "true"
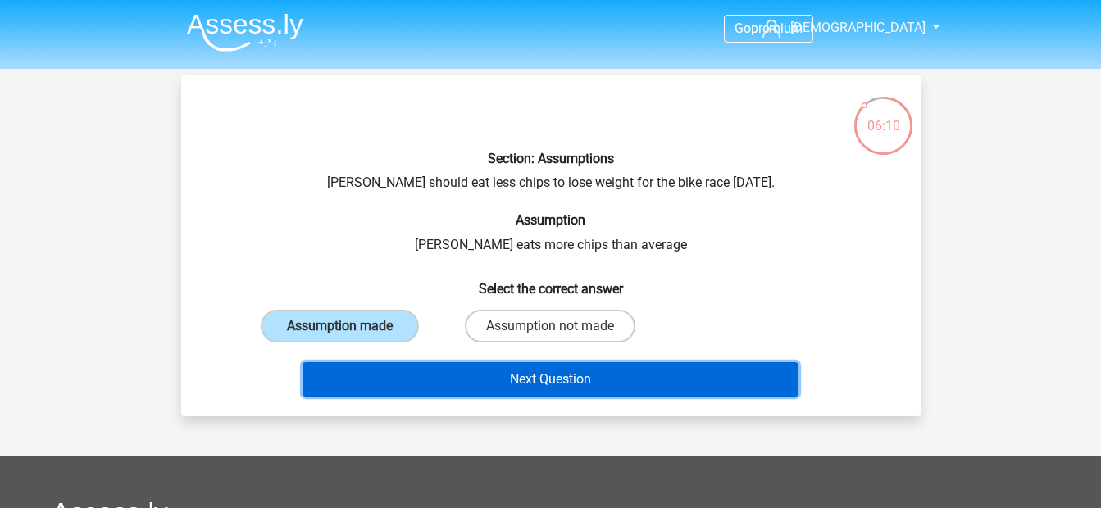
click at [454, 375] on button "Next Question" at bounding box center [551, 379] width 496 height 34
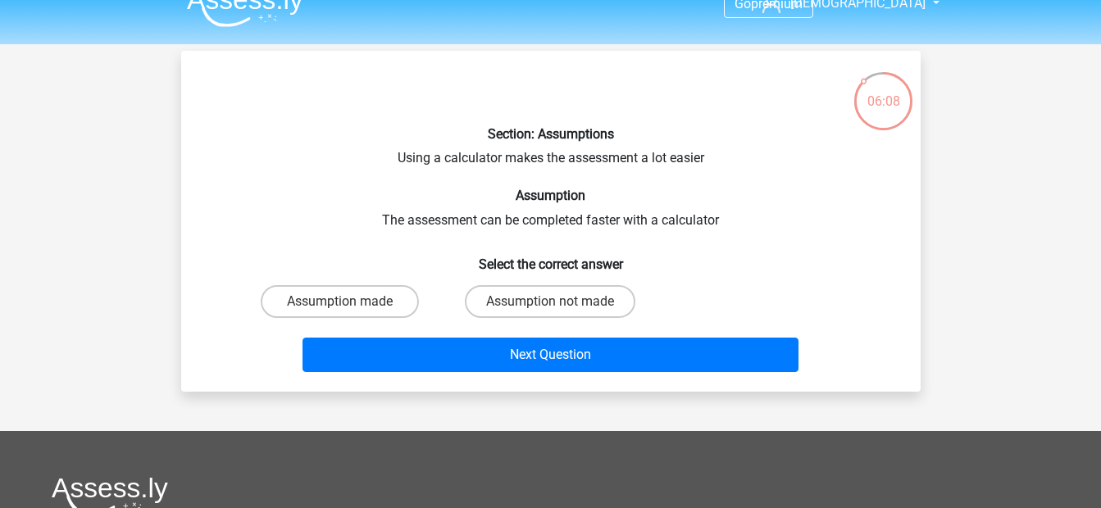
scroll to position [23, 0]
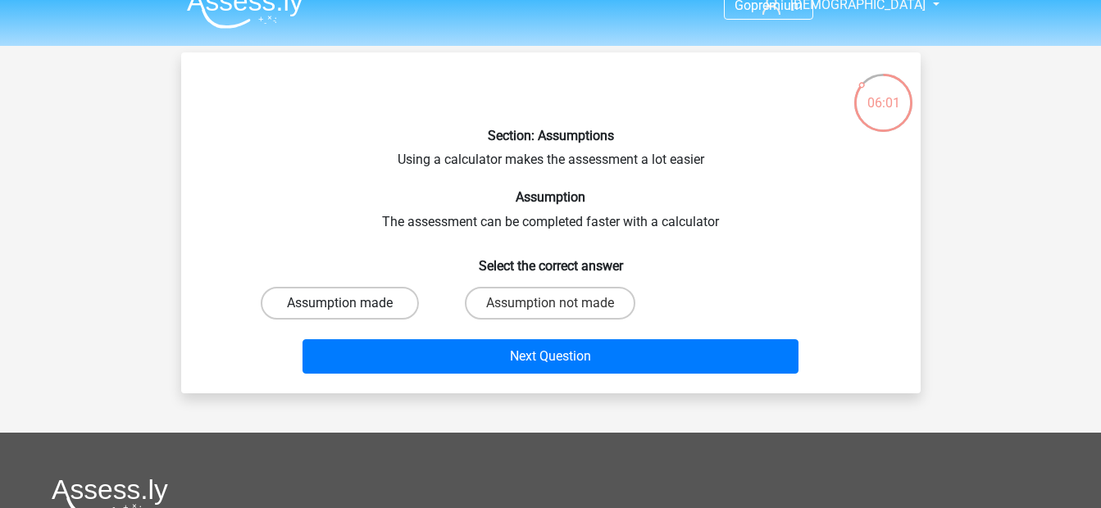
click at [341, 289] on label "Assumption made" at bounding box center [340, 303] width 158 height 33
click at [341, 303] on input "Assumption made" at bounding box center [345, 308] width 11 height 11
radio input "true"
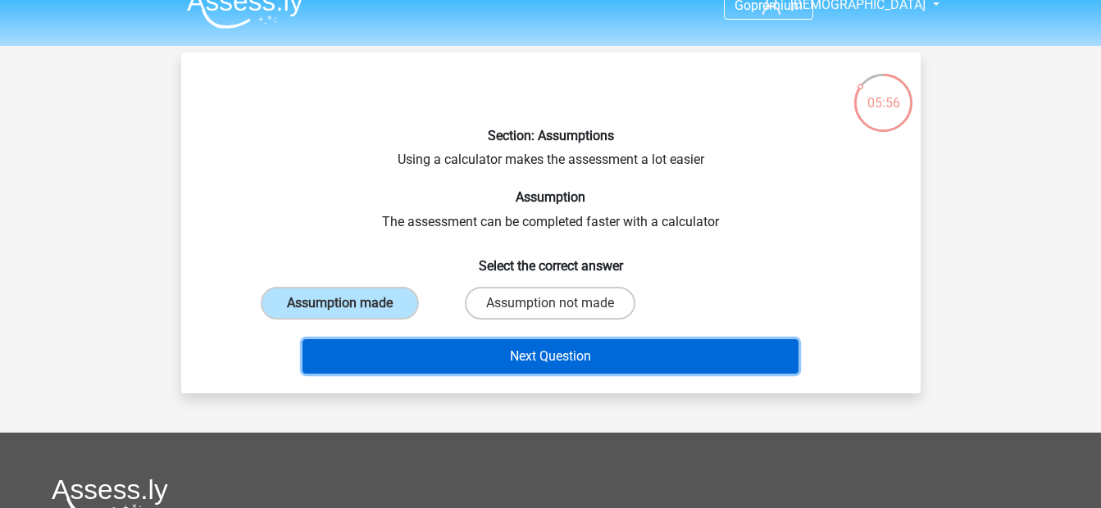
click at [414, 362] on button "Next Question" at bounding box center [551, 357] width 496 height 34
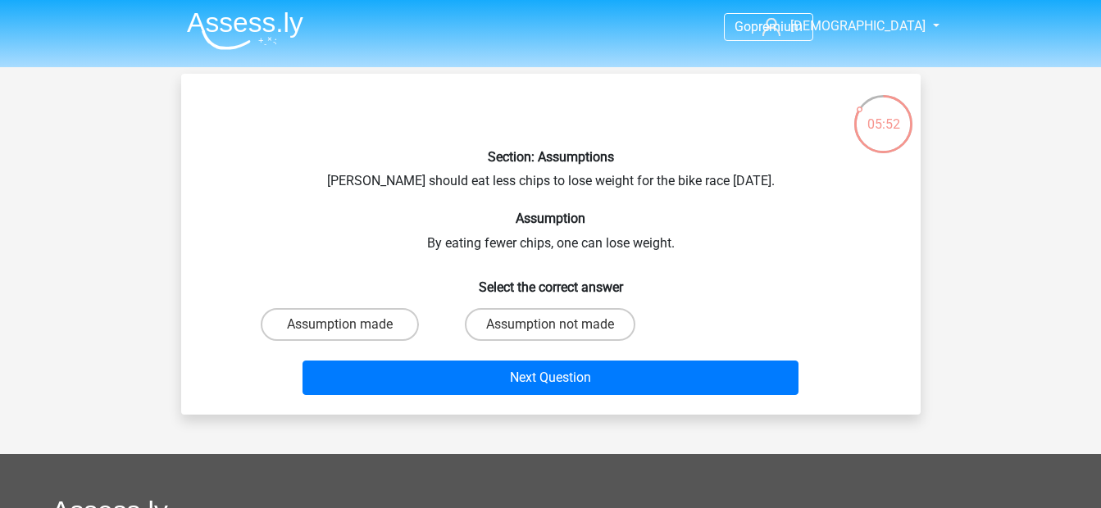
scroll to position [0, 0]
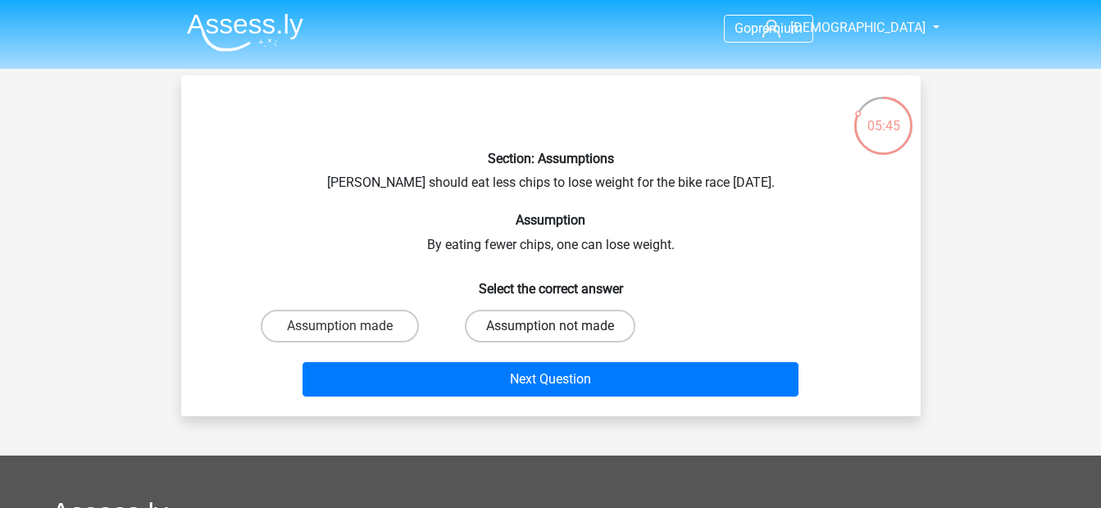
click at [590, 323] on label "Assumption not made" at bounding box center [550, 326] width 171 height 33
click at [561, 326] on input "Assumption not made" at bounding box center [555, 331] width 11 height 11
radio input "true"
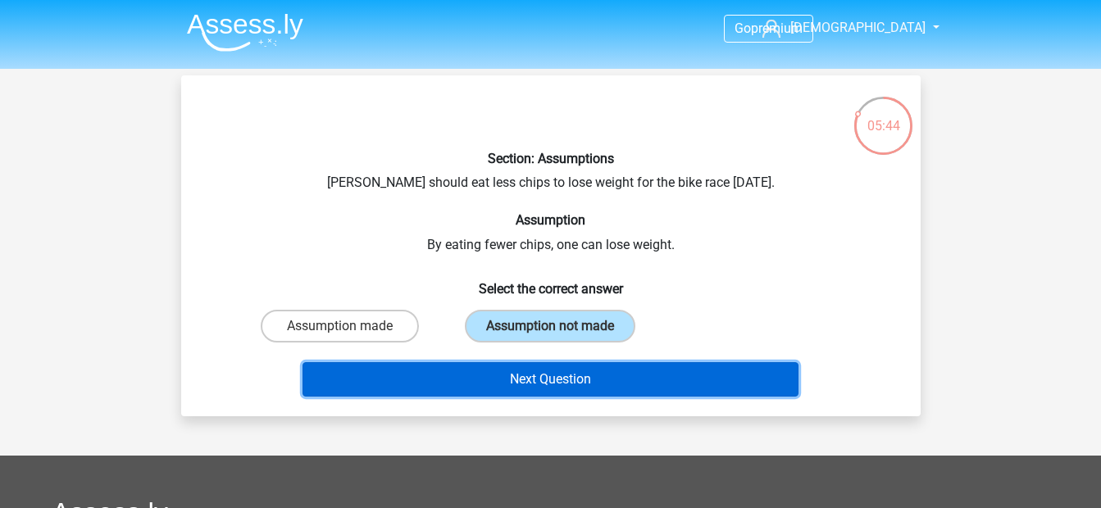
click at [554, 371] on button "Next Question" at bounding box center [551, 379] width 496 height 34
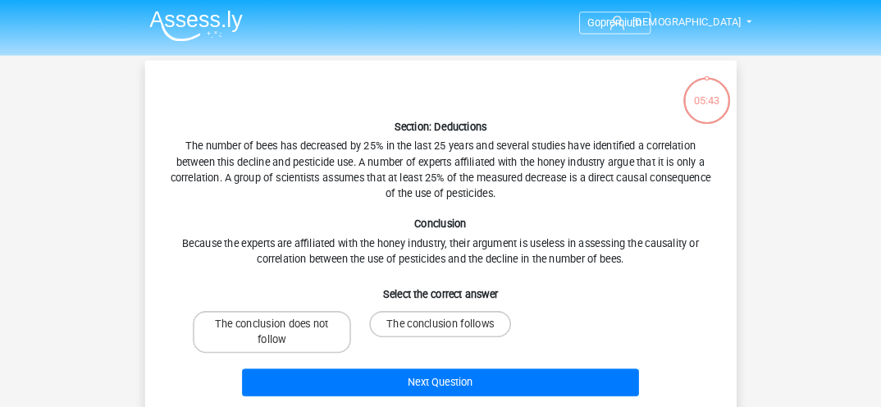
scroll to position [75, 0]
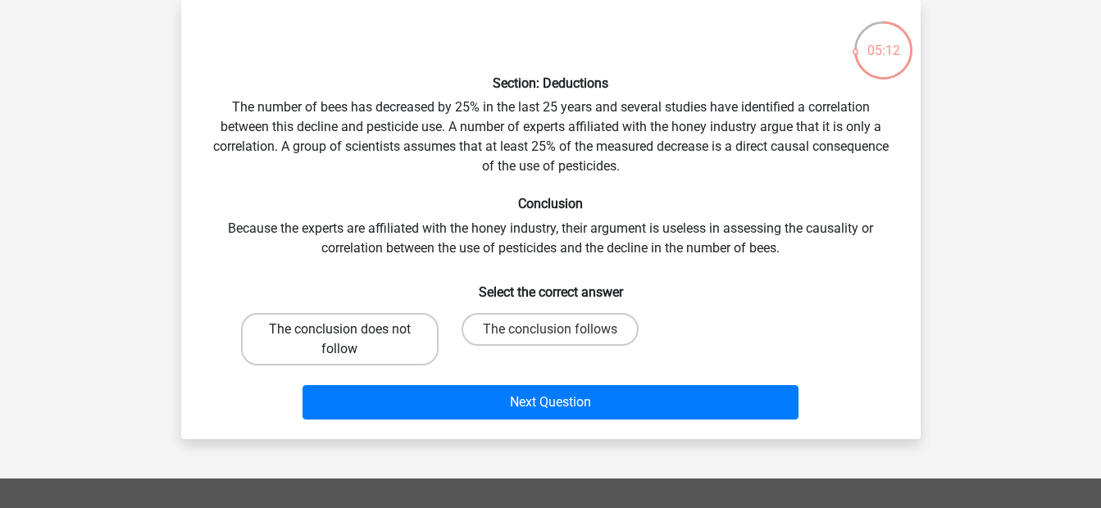
click at [365, 326] on label "The conclusion does not follow" at bounding box center [340, 339] width 198 height 52
click at [350, 330] on input "The conclusion does not follow" at bounding box center [345, 335] width 11 height 11
radio input "true"
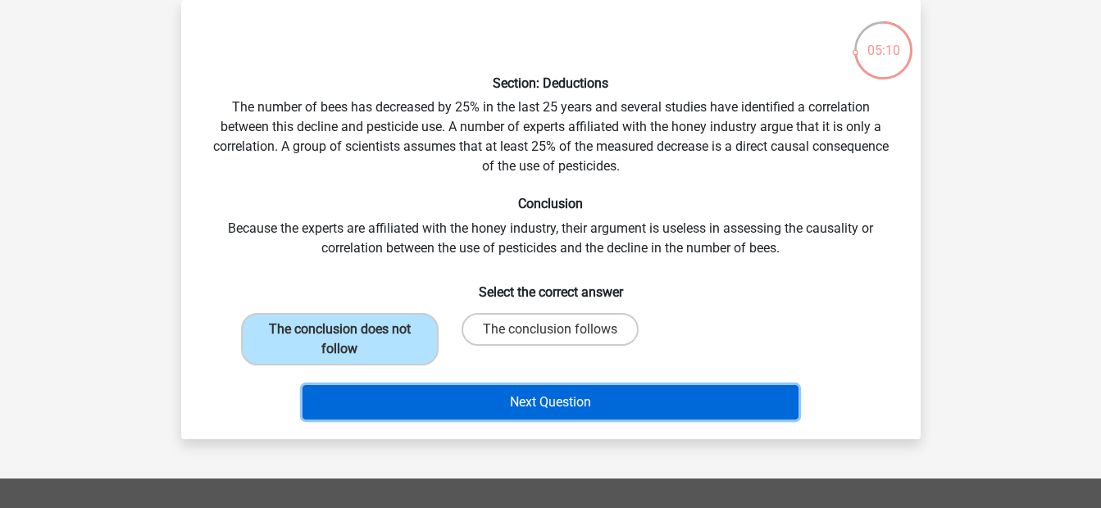
click at [484, 399] on button "Next Question" at bounding box center [551, 402] width 496 height 34
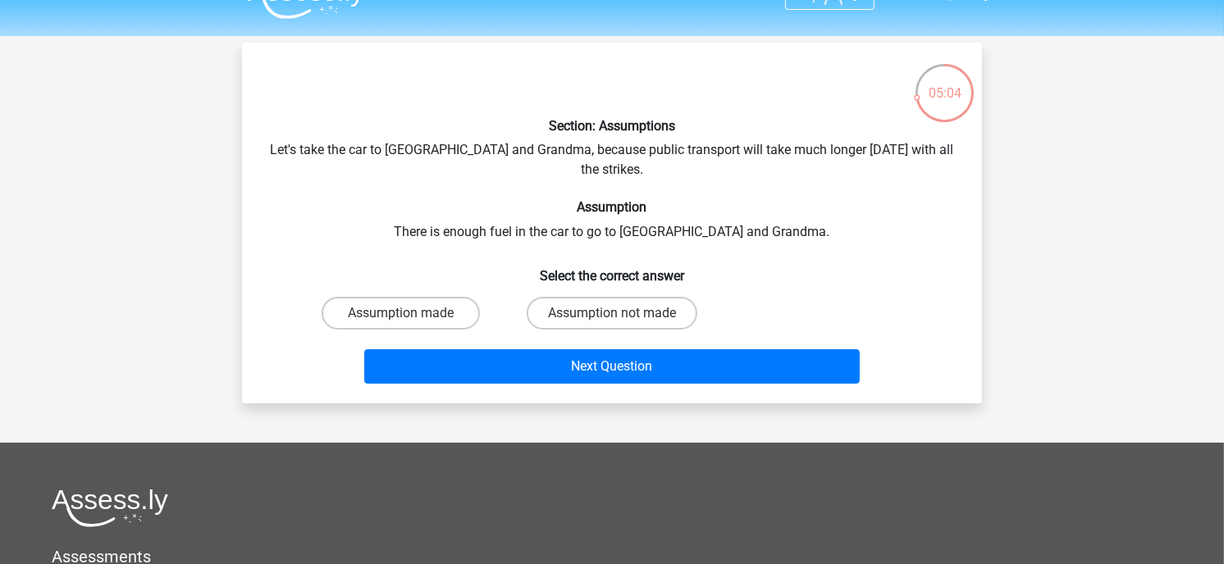
scroll to position [0, 0]
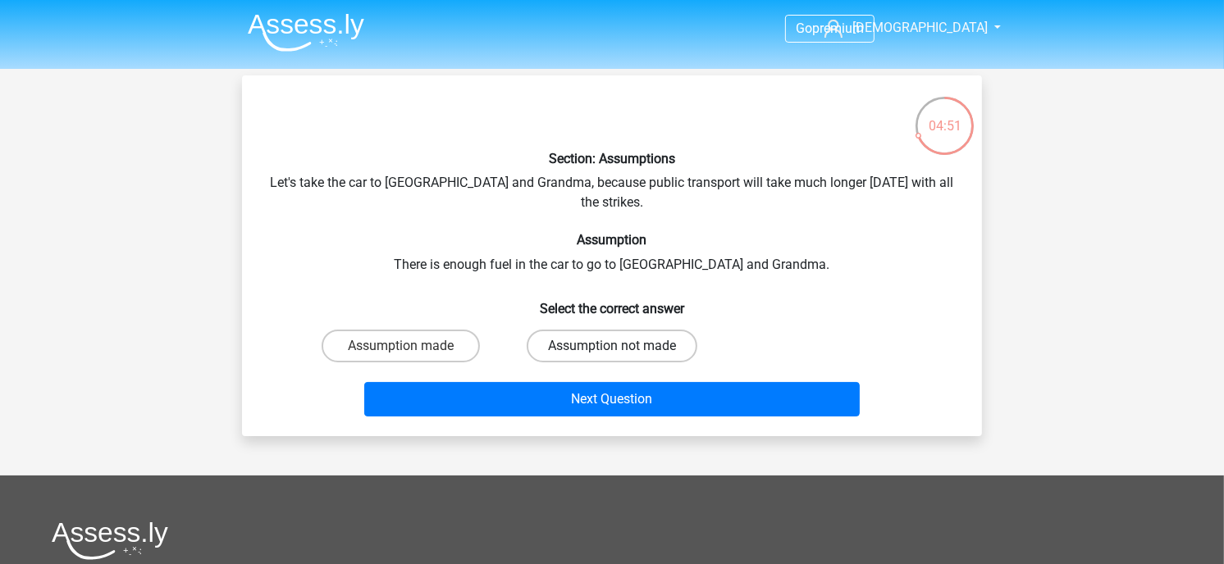
click at [569, 336] on label "Assumption not made" at bounding box center [611, 346] width 171 height 33
click at [612, 346] on input "Assumption not made" at bounding box center [617, 351] width 11 height 11
radio input "true"
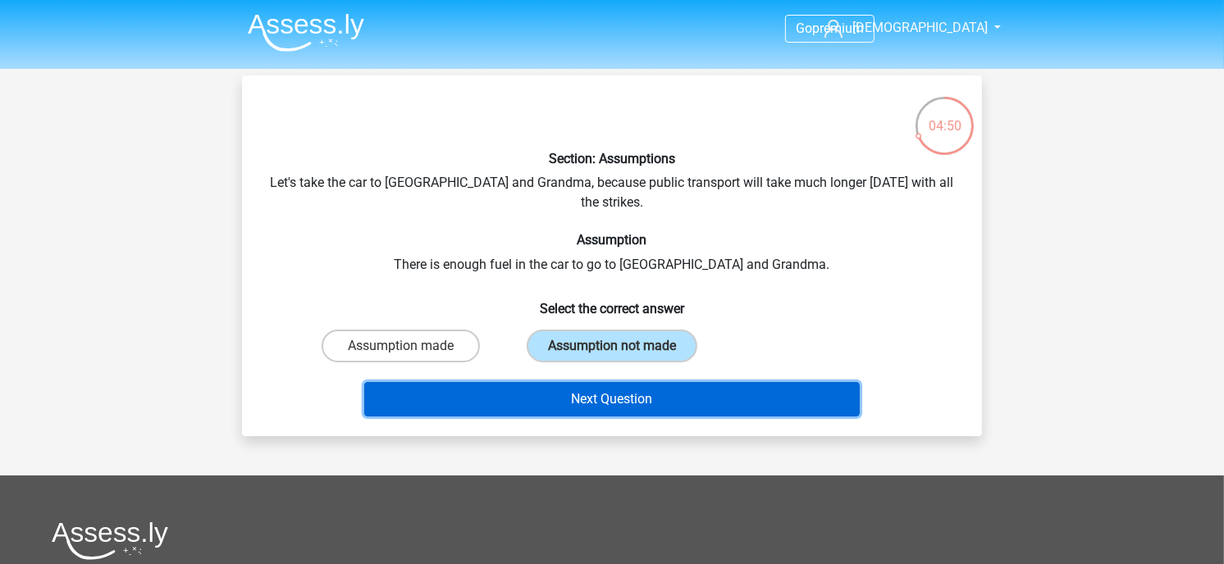
click at [590, 382] on button "Next Question" at bounding box center [612, 399] width 496 height 34
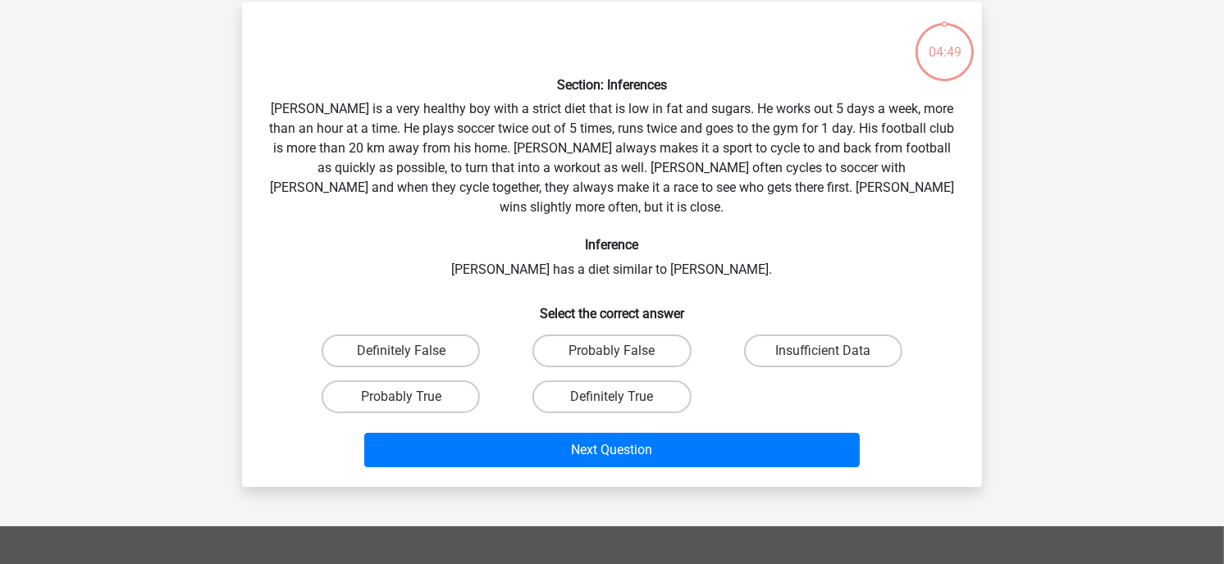
scroll to position [75, 0]
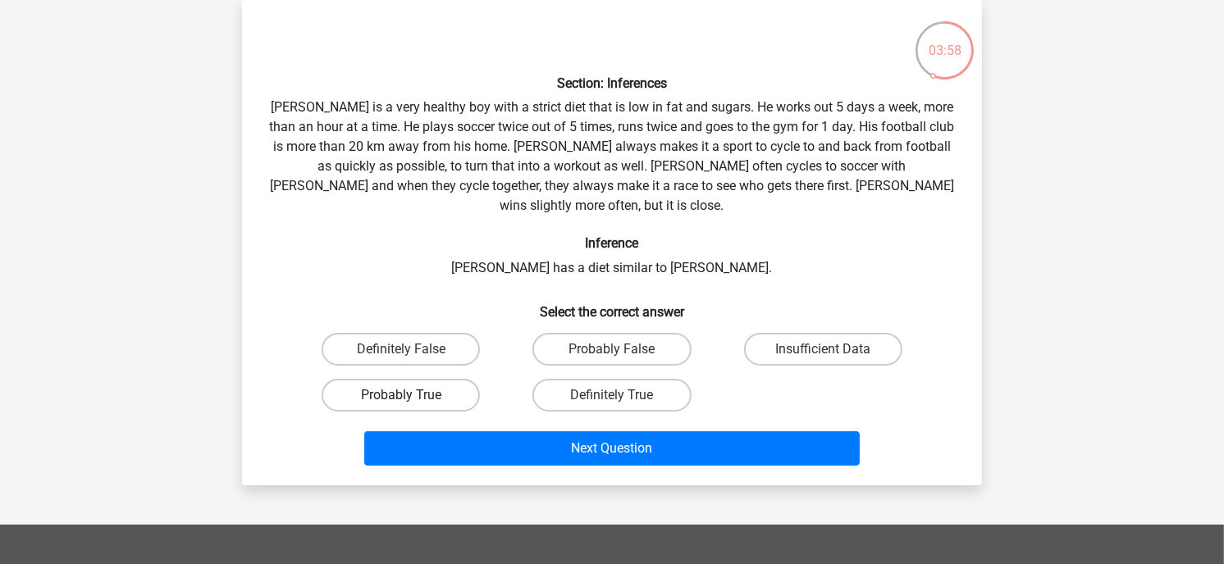
click at [421, 379] on label "Probably True" at bounding box center [400, 395] width 158 height 33
click at [412, 395] on input "Probably True" at bounding box center [406, 400] width 11 height 11
radio input "true"
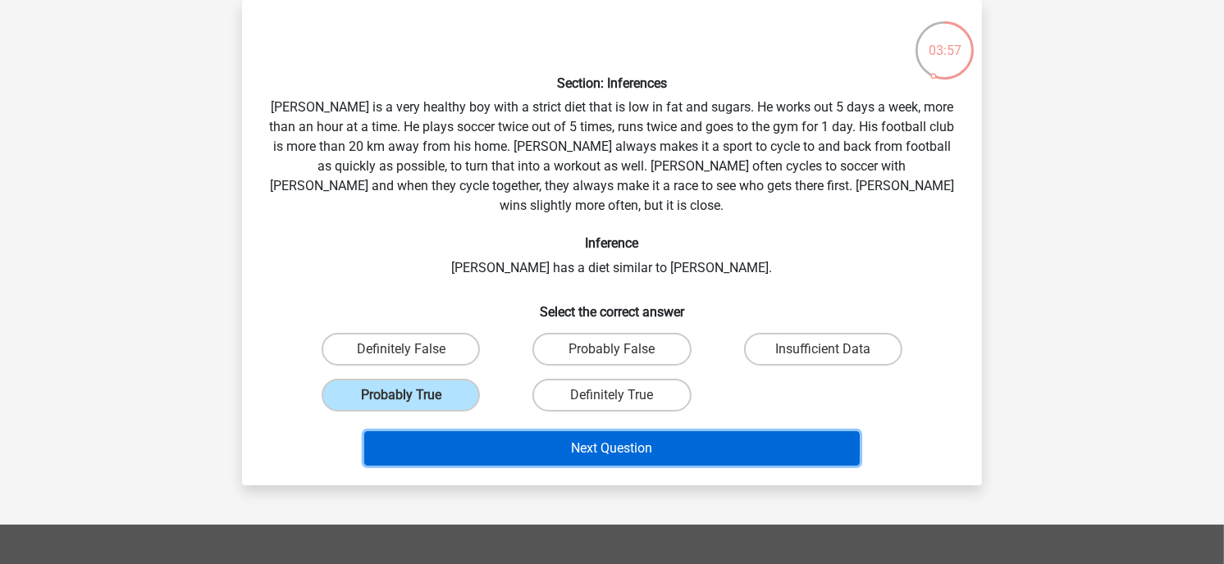
click at [496, 431] on button "Next Question" at bounding box center [612, 448] width 496 height 34
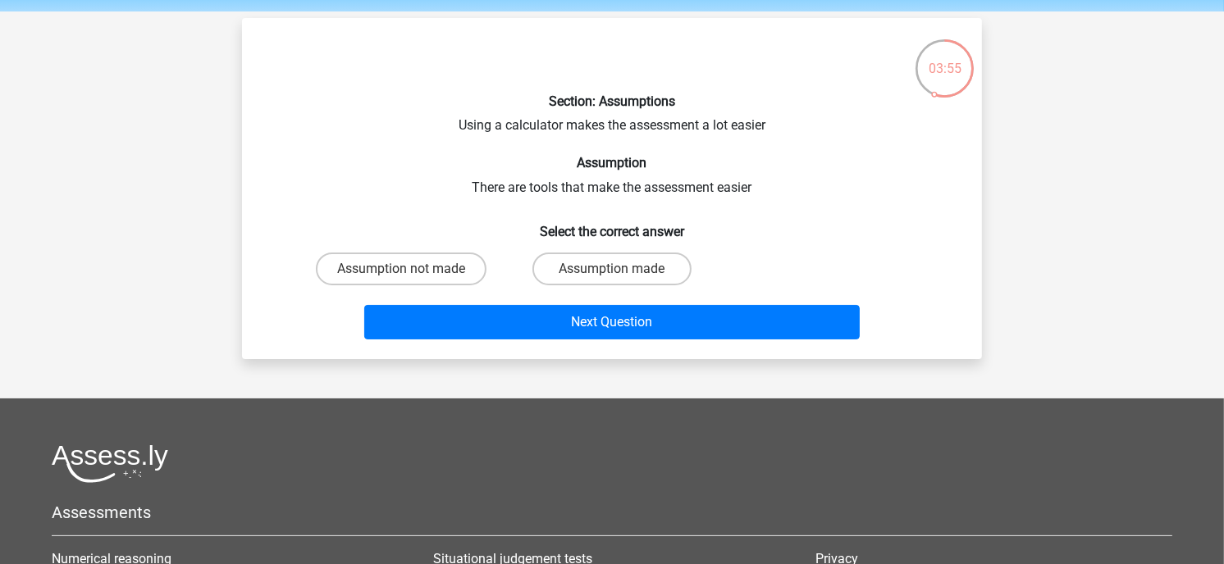
scroll to position [59, 0]
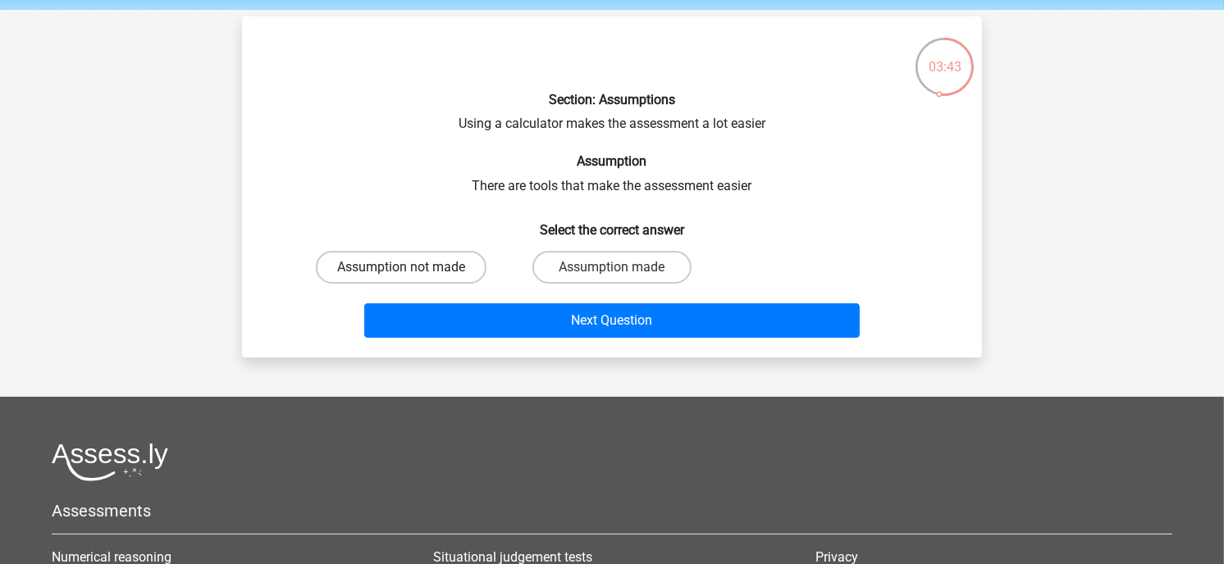
click at [432, 268] on label "Assumption not made" at bounding box center [401, 267] width 171 height 33
click at [412, 268] on input "Assumption not made" at bounding box center [406, 272] width 11 height 11
radio input "true"
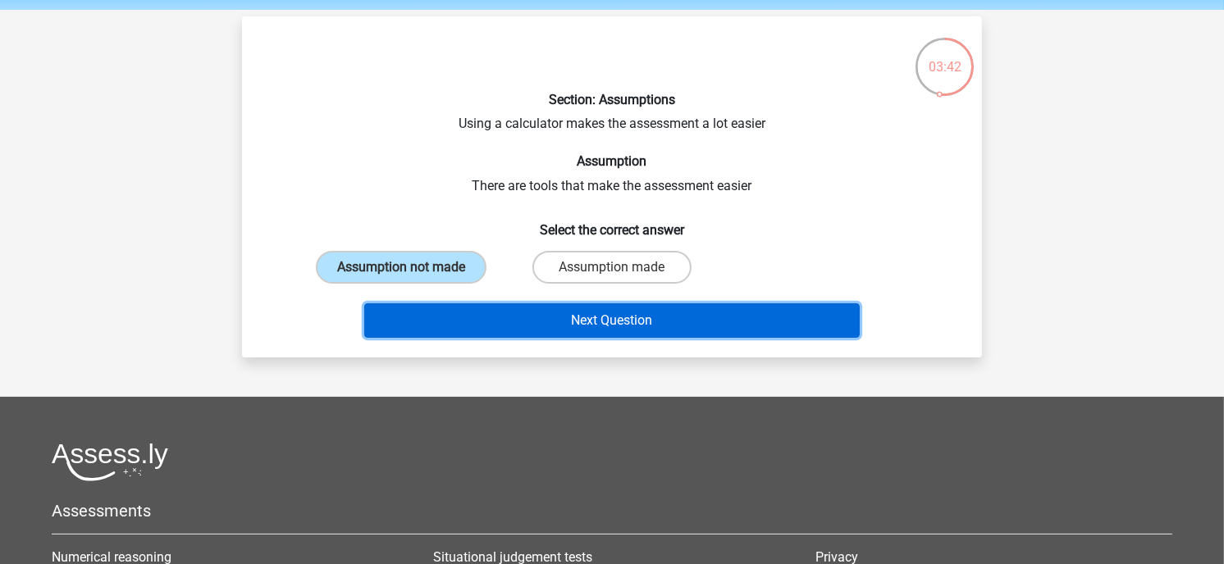
click at [464, 314] on button "Next Question" at bounding box center [612, 320] width 496 height 34
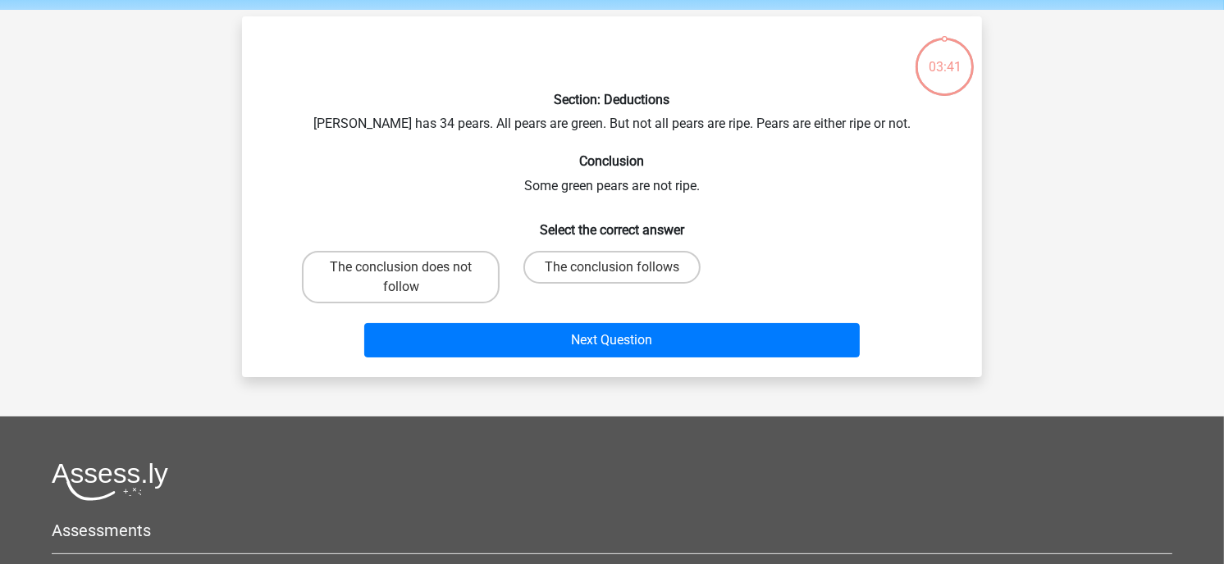
scroll to position [75, 0]
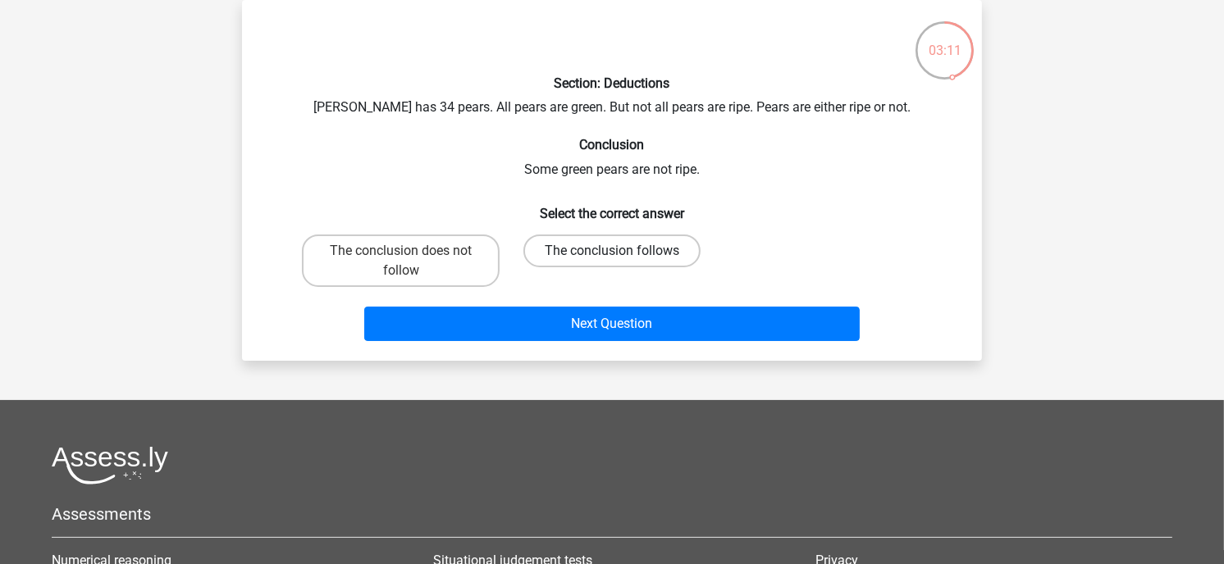
click at [554, 246] on label "The conclusion follows" at bounding box center [611, 251] width 177 height 33
click at [612, 251] on input "The conclusion follows" at bounding box center [617, 256] width 11 height 11
radio input "true"
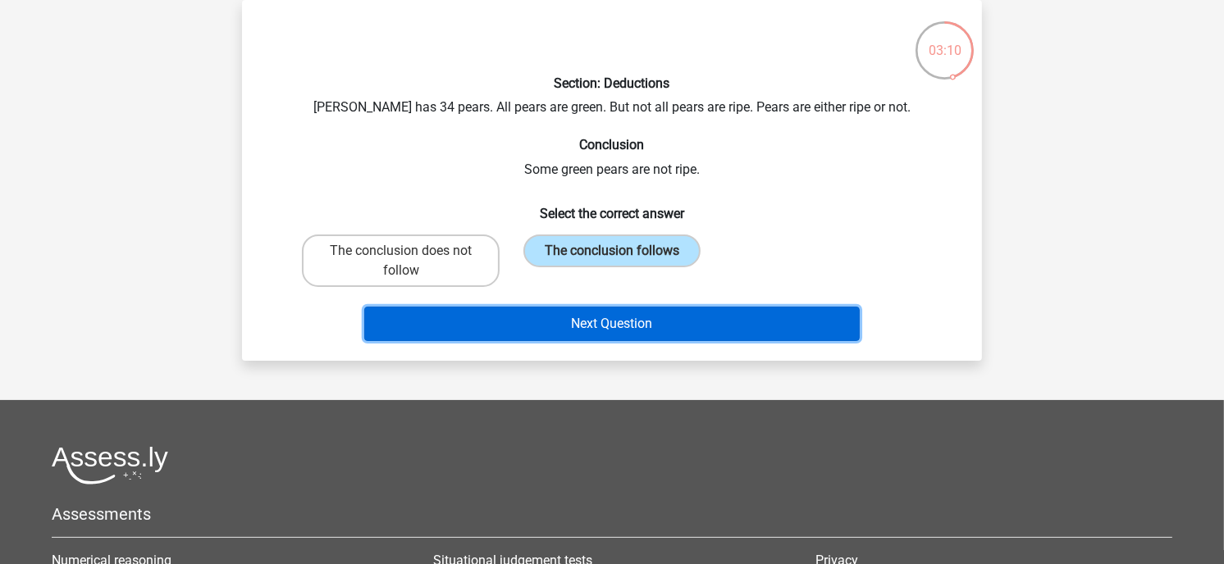
click at [571, 328] on button "Next Question" at bounding box center [612, 324] width 496 height 34
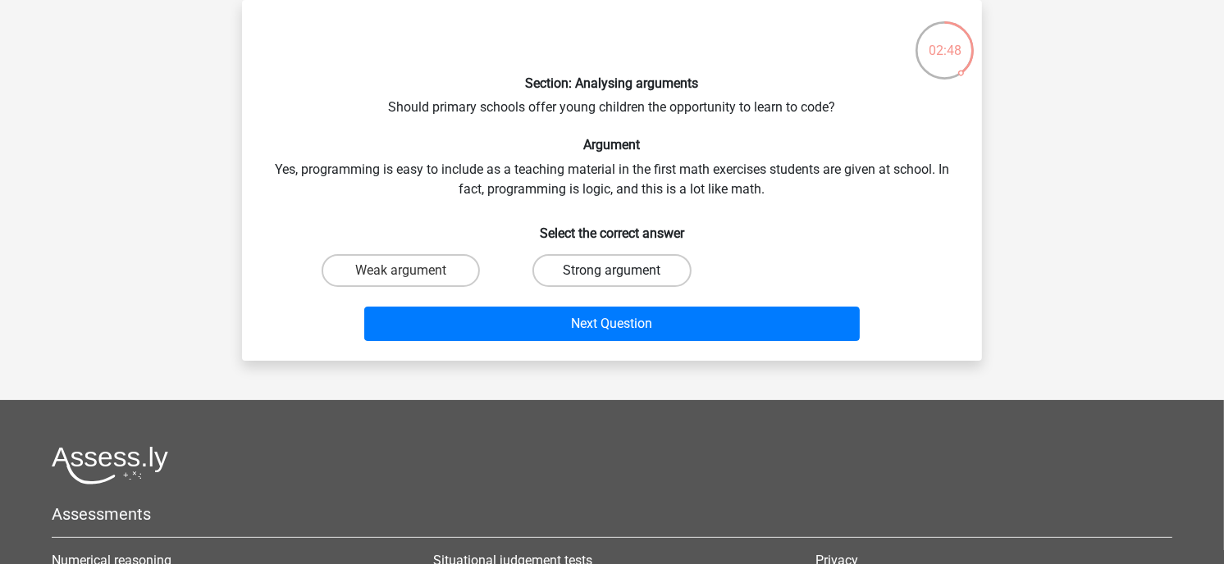
drag, startPoint x: 424, startPoint y: 260, endPoint x: 611, endPoint y: 257, distance: 187.0
click at [611, 257] on div "Weak argument Strong argument" at bounding box center [611, 271] width 633 height 46
click at [611, 257] on label "Strong argument" at bounding box center [611, 270] width 158 height 33
click at [612, 271] on input "Strong argument" at bounding box center [617, 276] width 11 height 11
radio input "true"
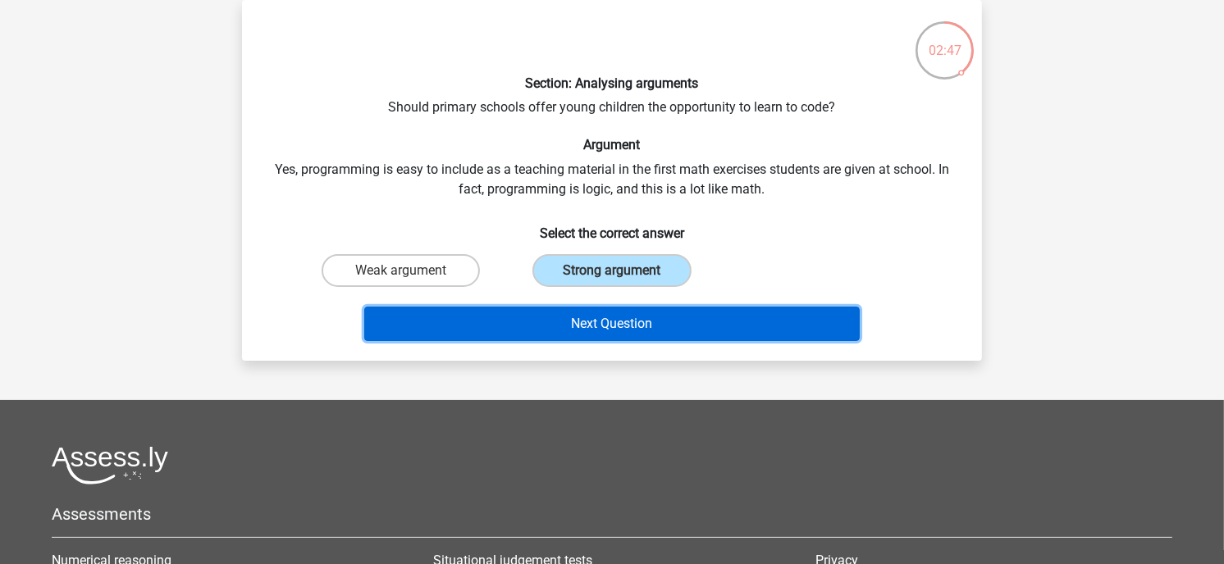
click at [629, 320] on button "Next Question" at bounding box center [612, 324] width 496 height 34
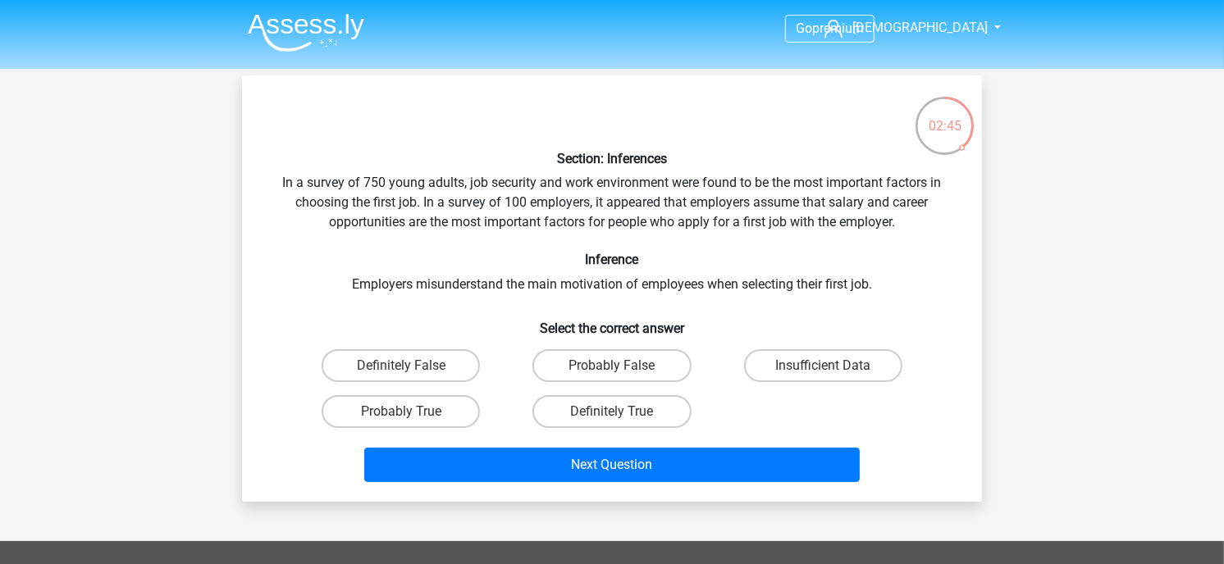
scroll to position [2, 0]
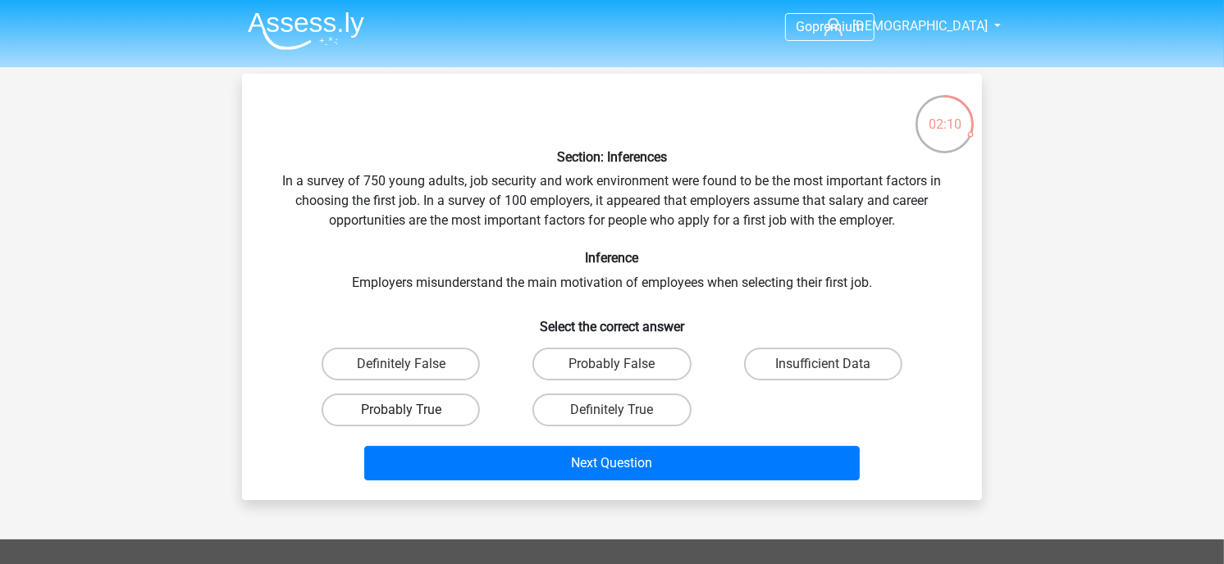
click at [440, 419] on label "Probably True" at bounding box center [400, 410] width 158 height 33
click at [412, 419] on input "Probably True" at bounding box center [406, 415] width 11 height 11
radio input "true"
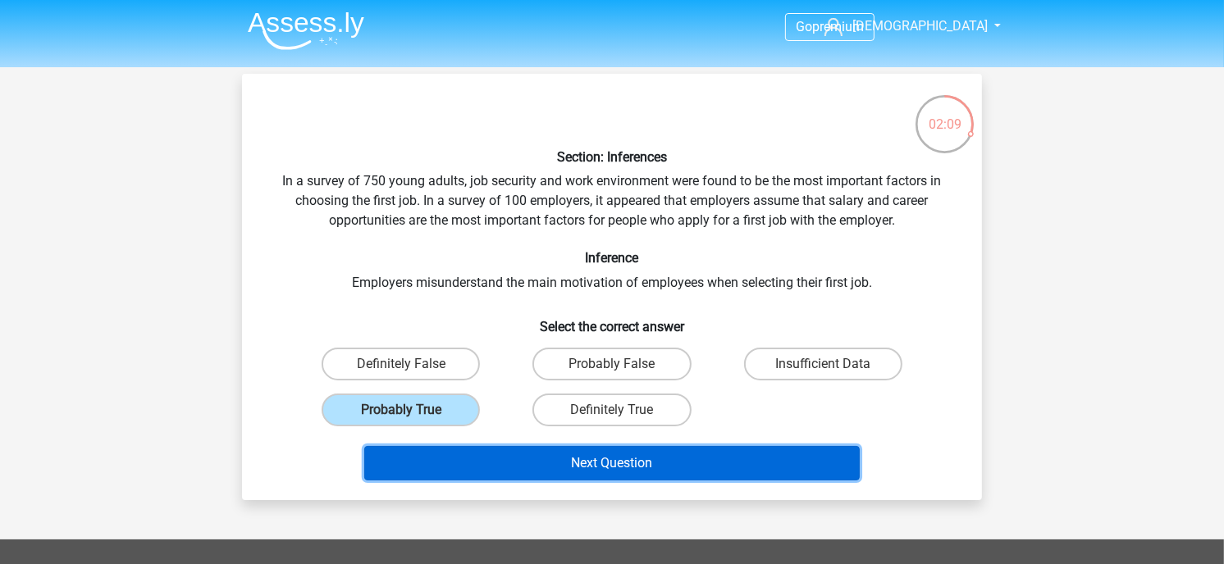
click at [477, 449] on button "Next Question" at bounding box center [612, 463] width 496 height 34
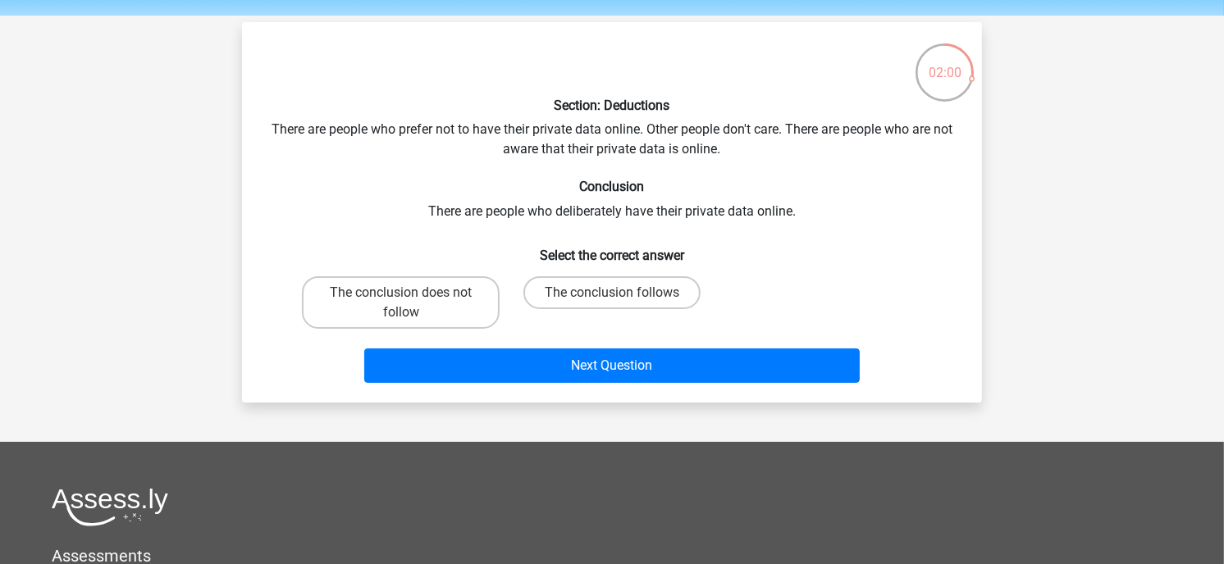
scroll to position [49, 0]
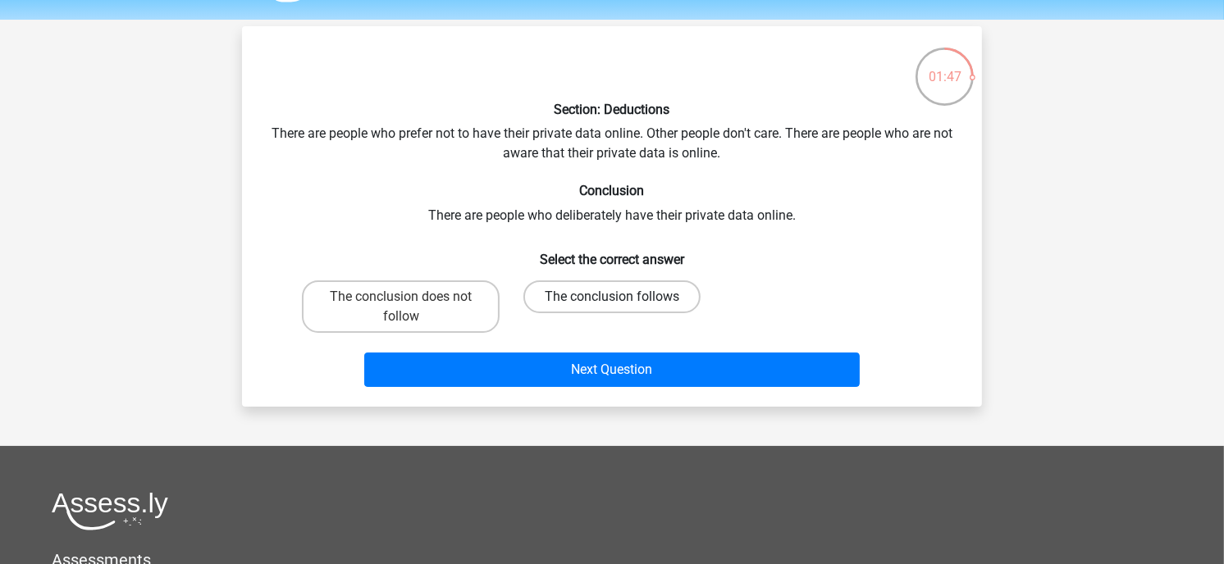
click at [580, 285] on label "The conclusion follows" at bounding box center [611, 296] width 177 height 33
click at [612, 297] on input "The conclusion follows" at bounding box center [617, 302] width 11 height 11
radio input "true"
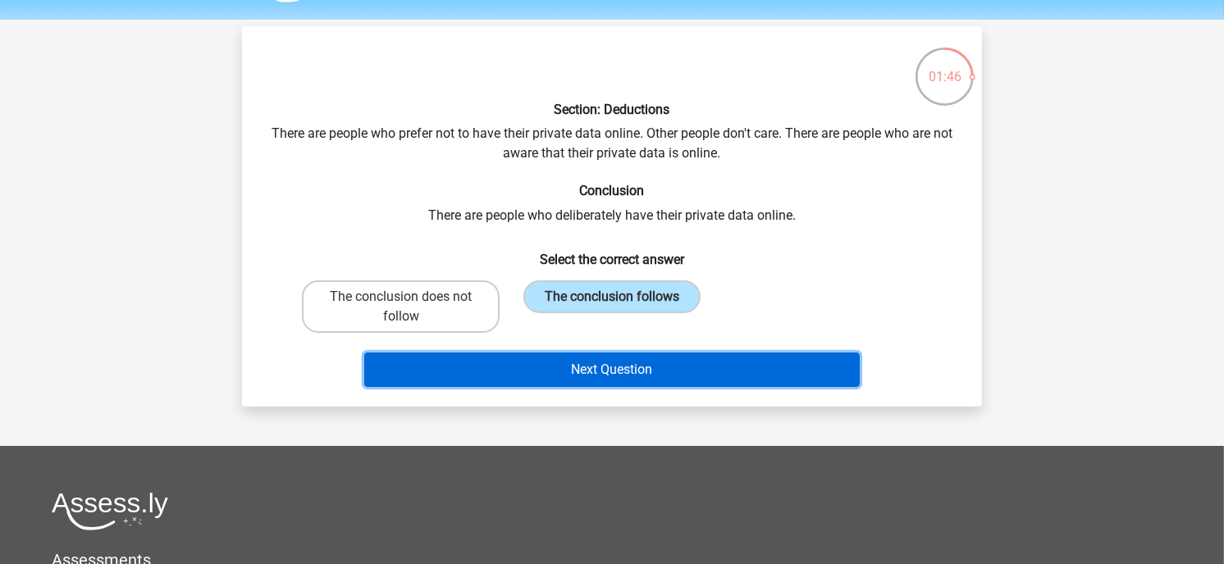
click at [594, 361] on button "Next Question" at bounding box center [612, 370] width 496 height 34
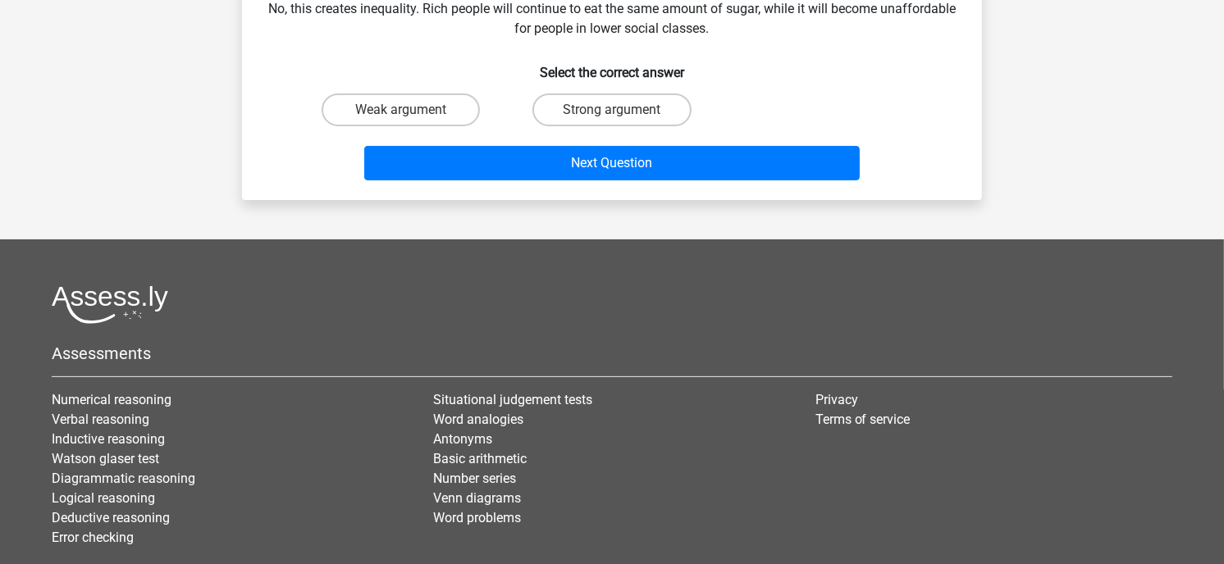
scroll to position [99, 0]
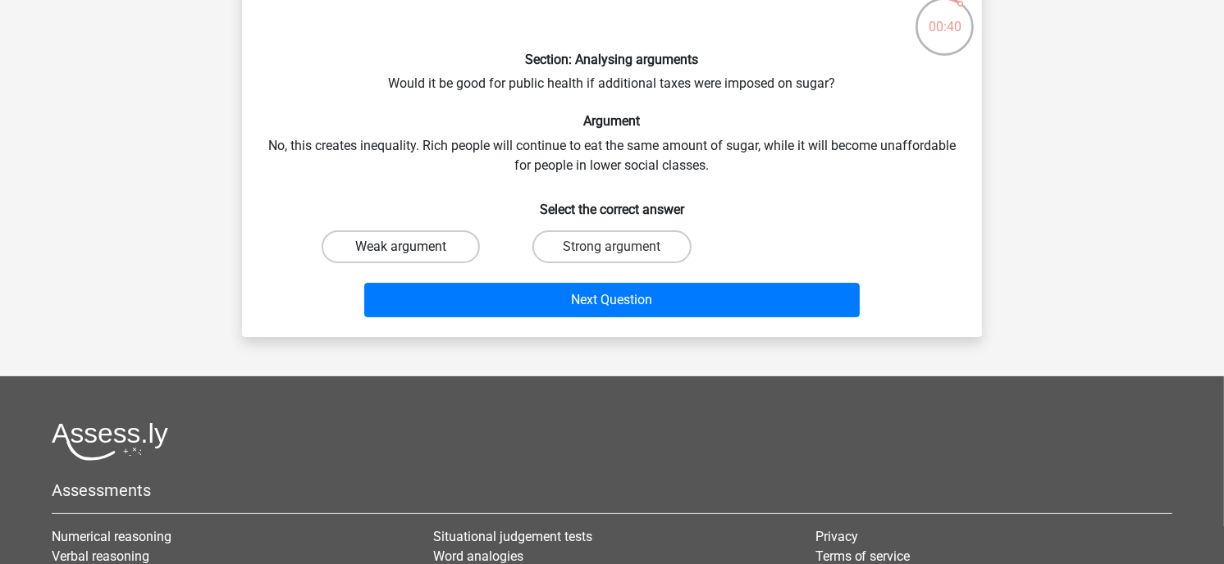
click at [423, 255] on label "Weak argument" at bounding box center [400, 246] width 158 height 33
click at [412, 255] on input "Weak argument" at bounding box center [406, 252] width 11 height 11
radio input "true"
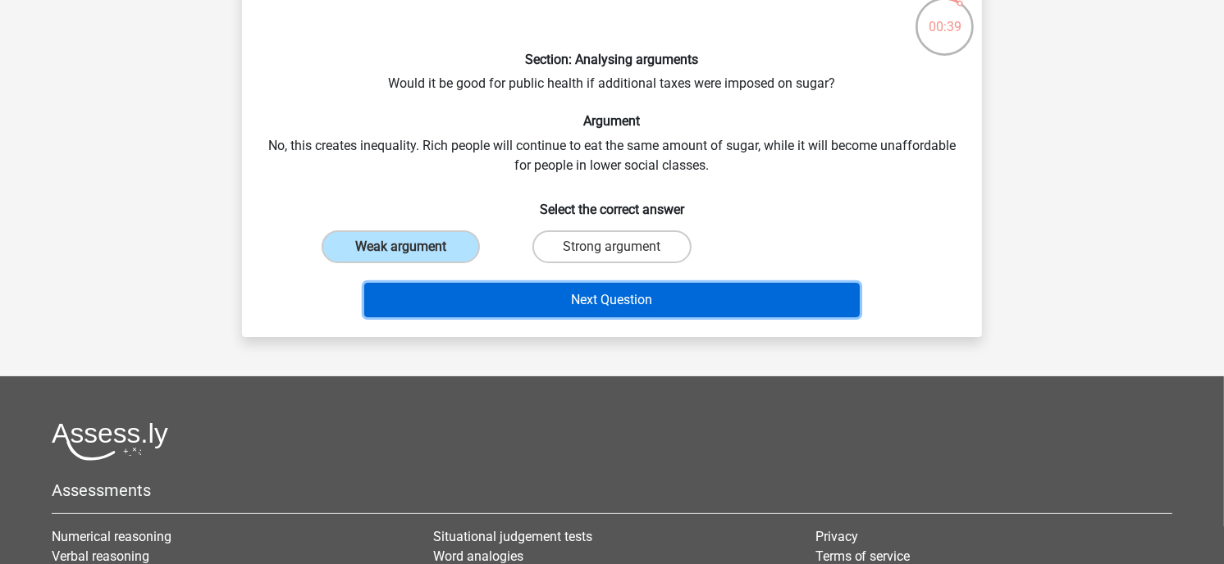
click at [449, 285] on button "Next Question" at bounding box center [612, 300] width 496 height 34
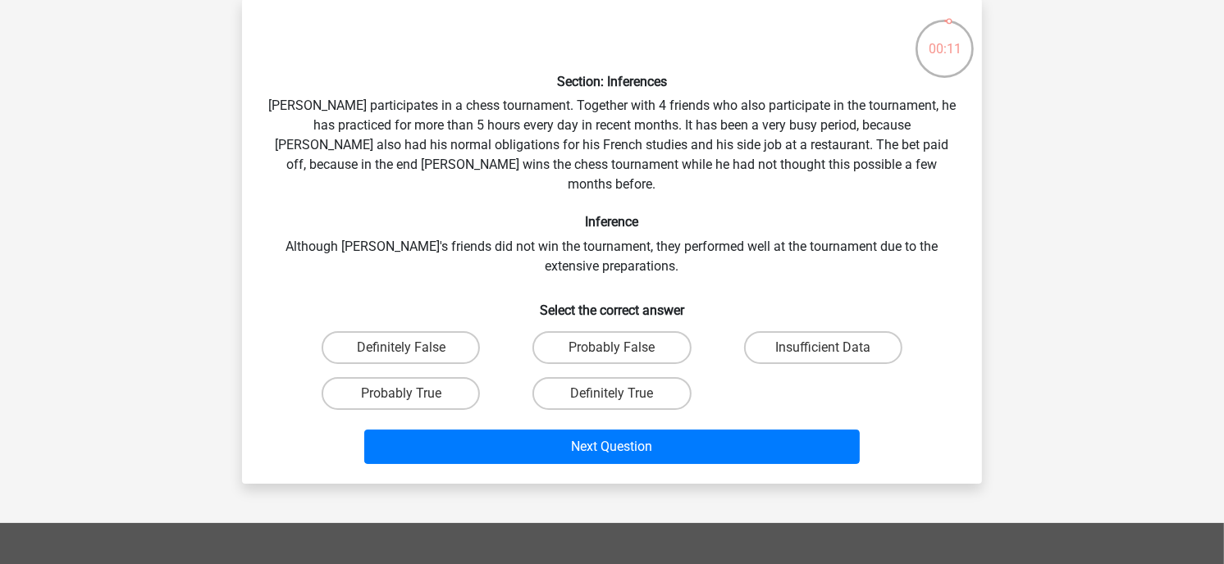
scroll to position [78, 0]
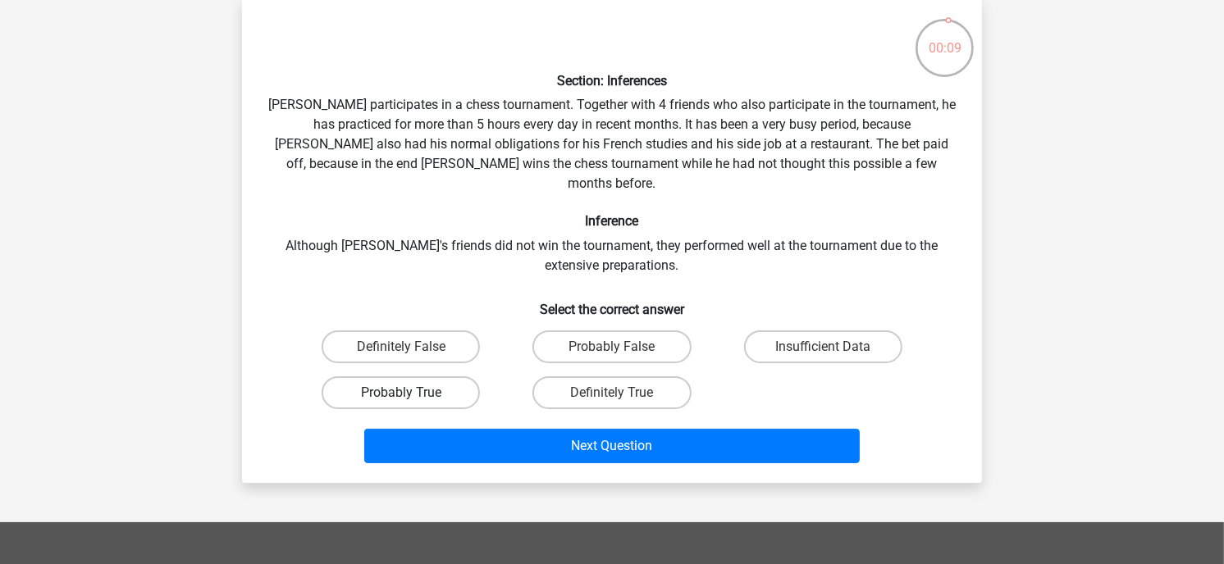
click at [390, 376] on label "Probably True" at bounding box center [400, 392] width 158 height 33
click at [401, 393] on input "Probably True" at bounding box center [406, 398] width 11 height 11
radio input "true"
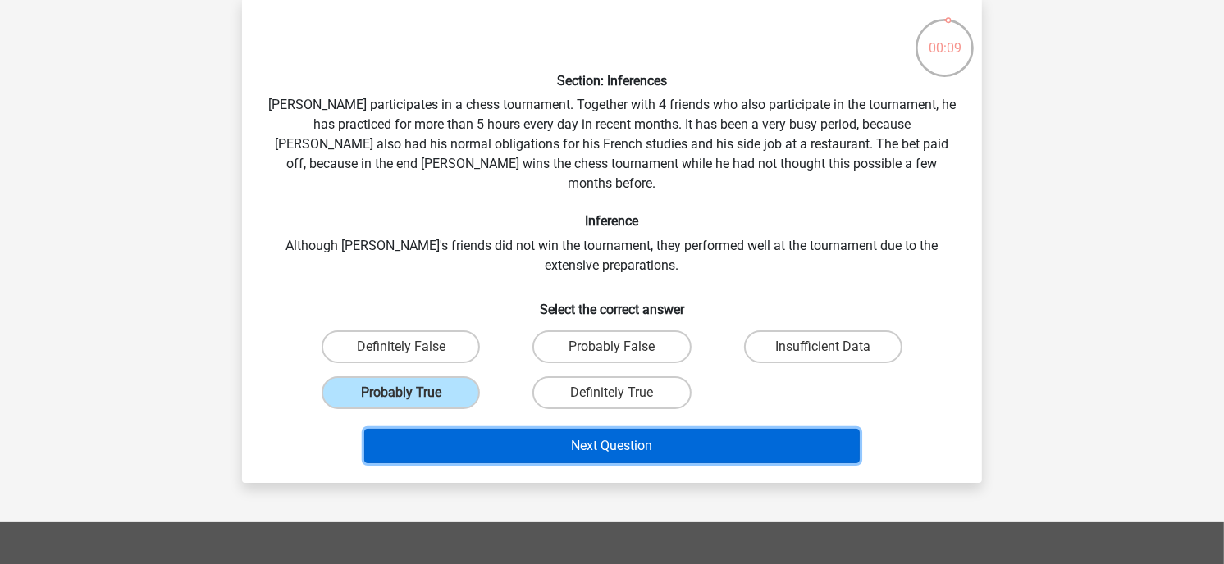
click at [467, 435] on button "Next Question" at bounding box center [612, 446] width 496 height 34
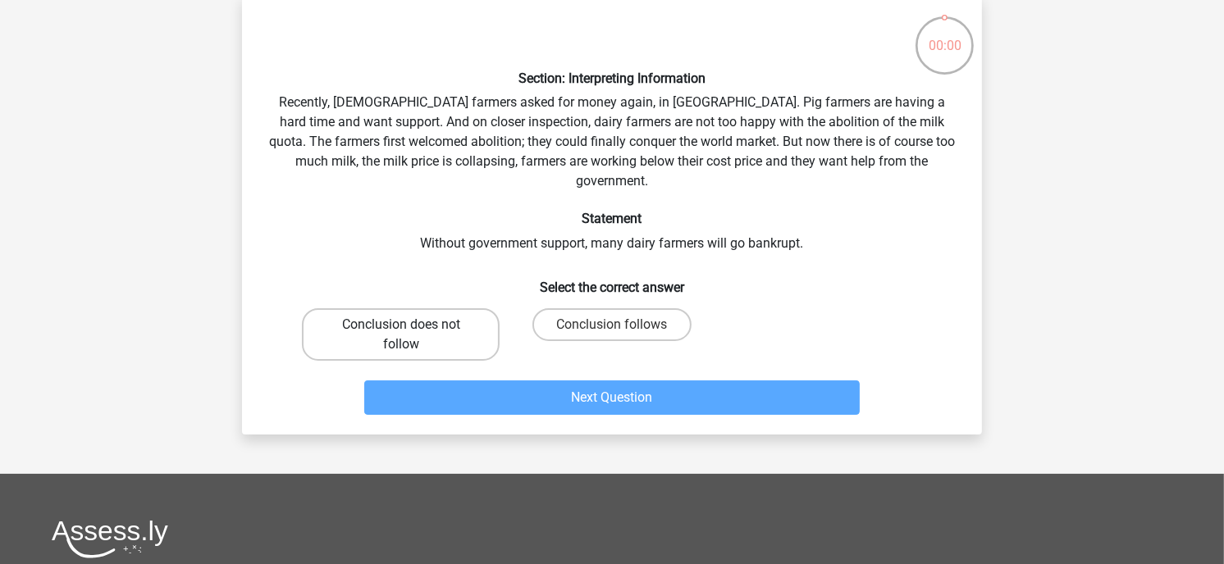
scroll to position [85, 0]
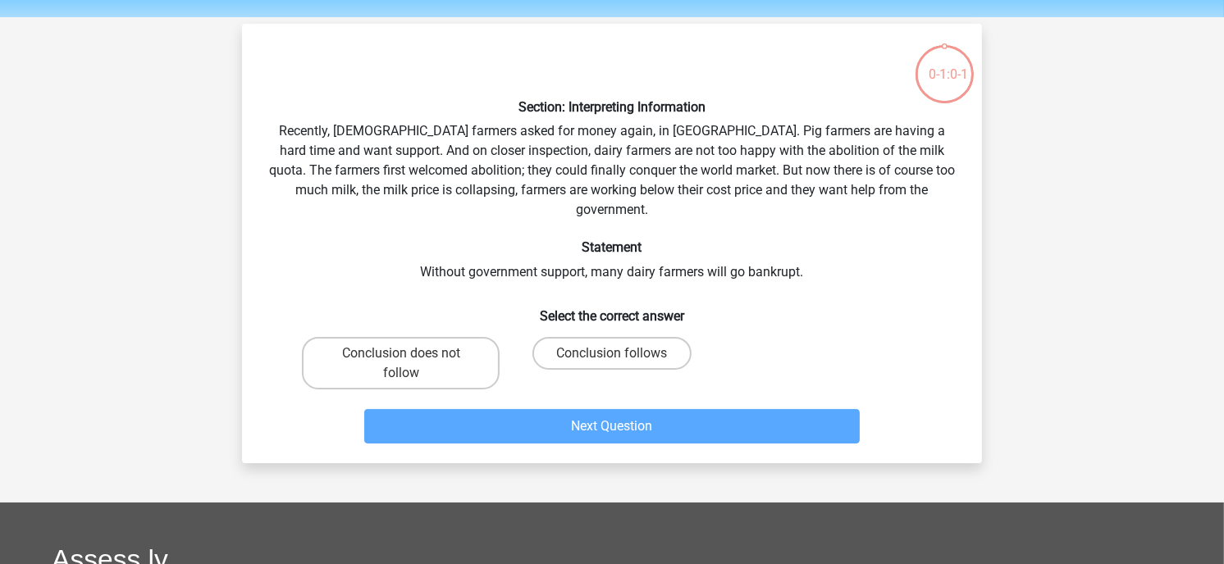
scroll to position [51, 0]
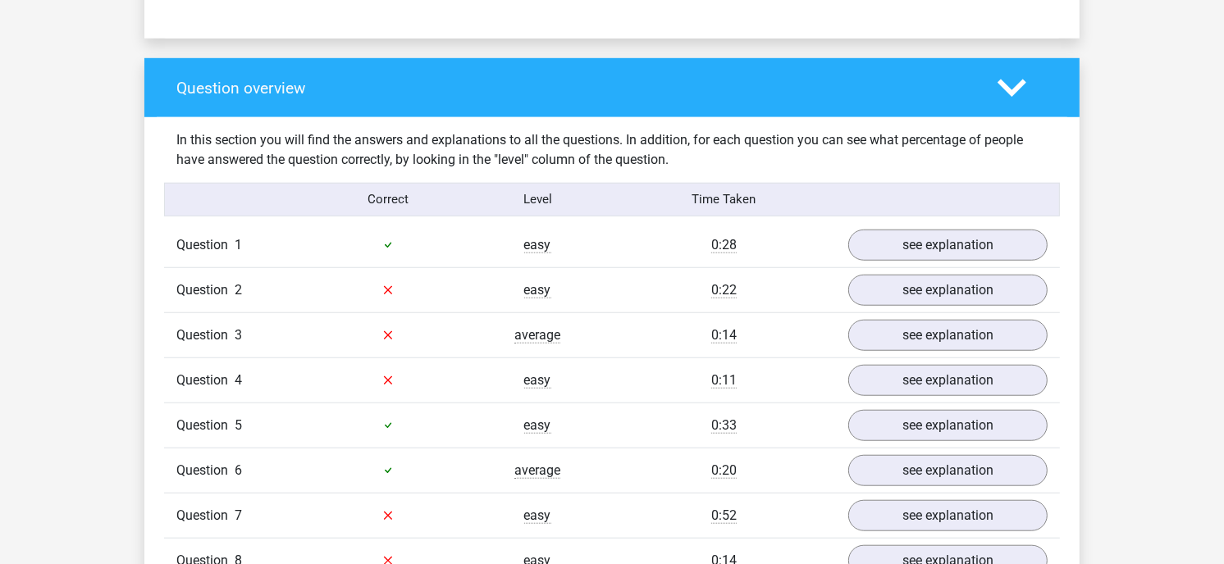
scroll to position [1183, 0]
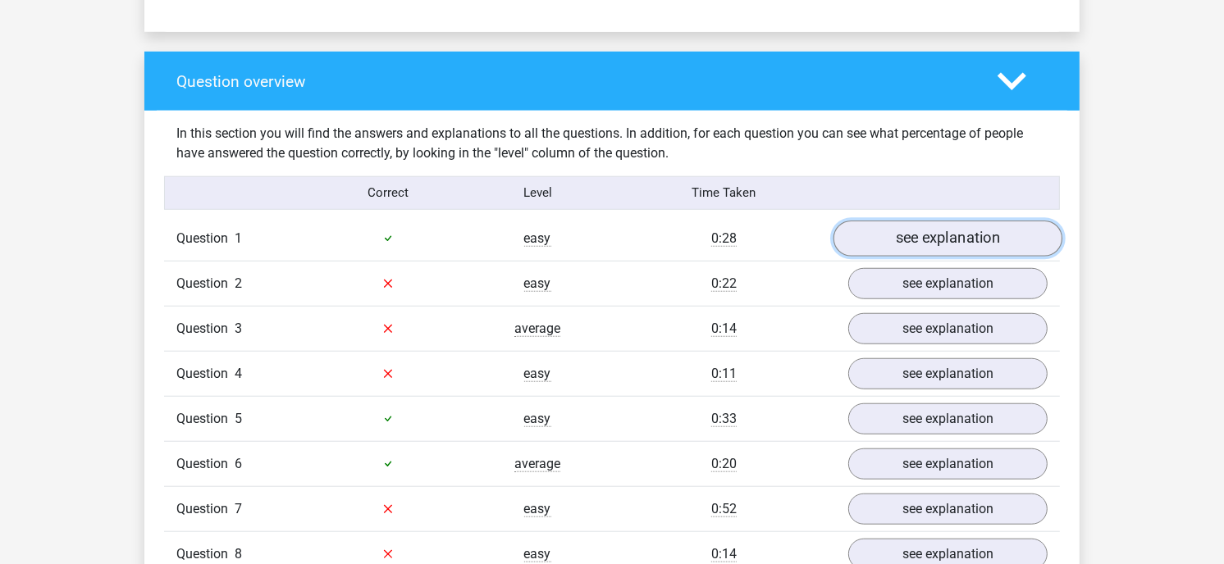
click at [905, 227] on link "see explanation" at bounding box center [947, 239] width 229 height 36
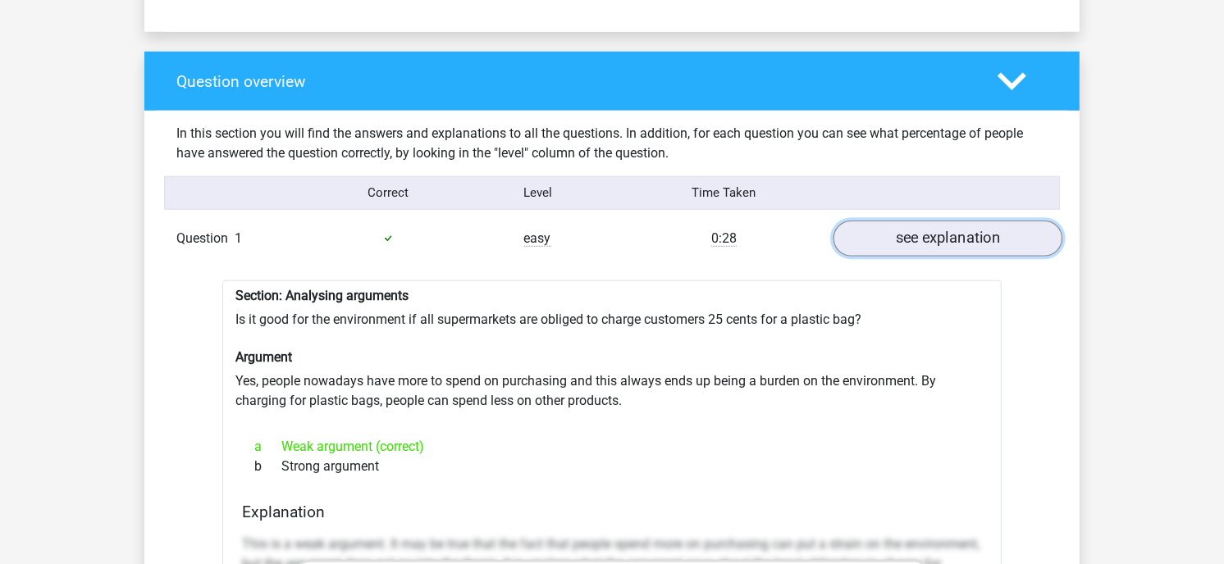
click at [905, 227] on link "see explanation" at bounding box center [947, 239] width 229 height 36
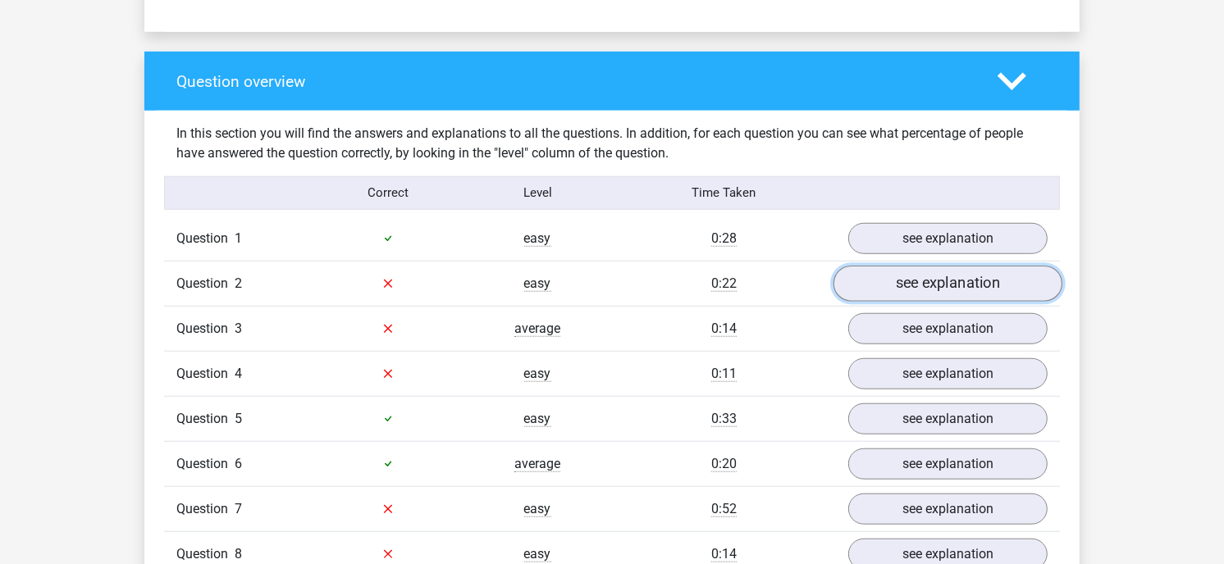
click at [917, 266] on link "see explanation" at bounding box center [947, 284] width 229 height 36
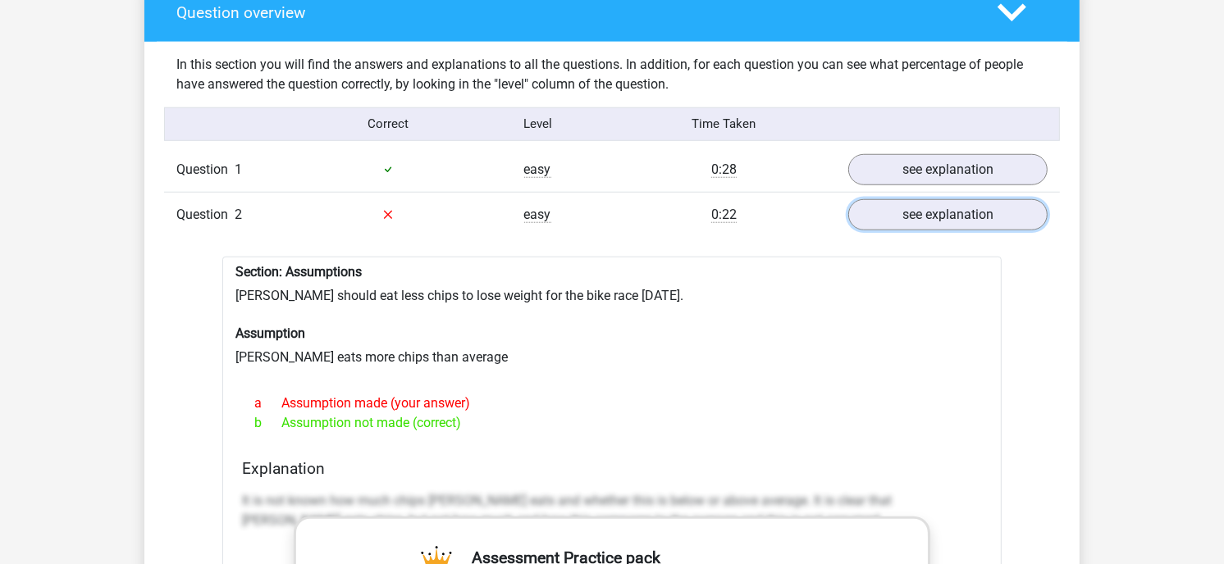
scroll to position [1255, 0]
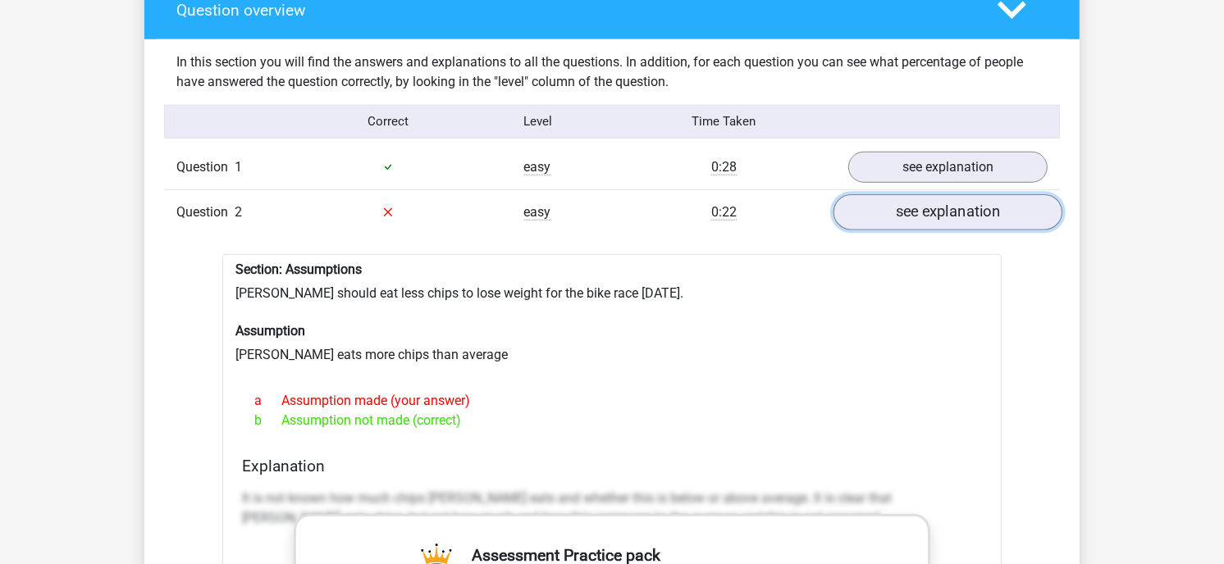
click at [908, 194] on link "see explanation" at bounding box center [947, 212] width 229 height 36
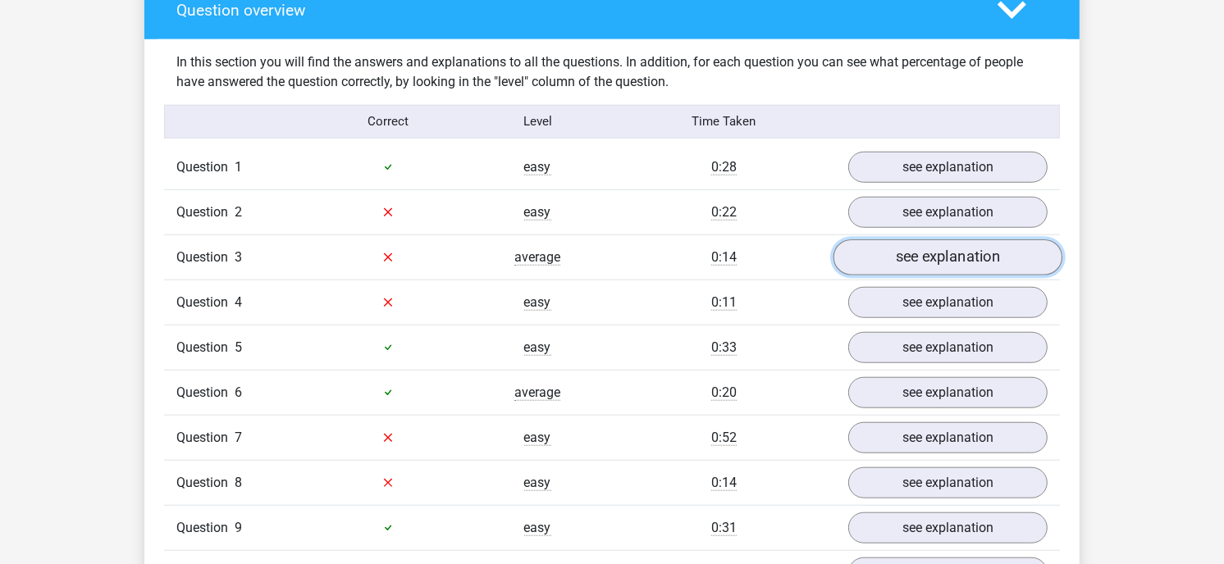
click at [925, 239] on link "see explanation" at bounding box center [947, 257] width 229 height 36
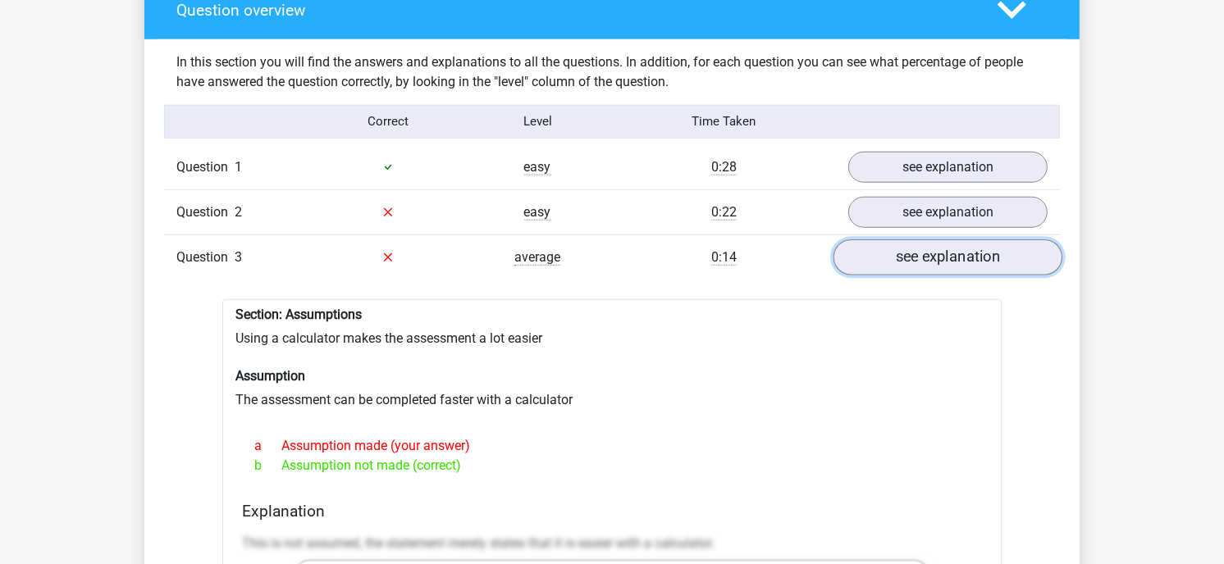
click at [925, 239] on link "see explanation" at bounding box center [947, 257] width 229 height 36
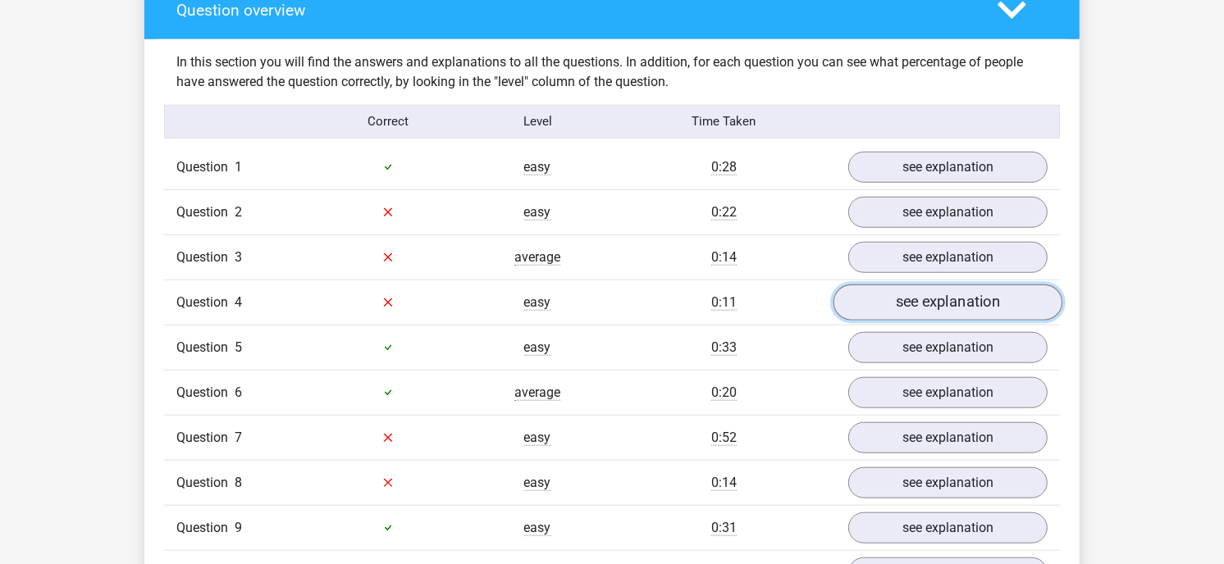
click at [932, 285] on link "see explanation" at bounding box center [947, 303] width 229 height 36
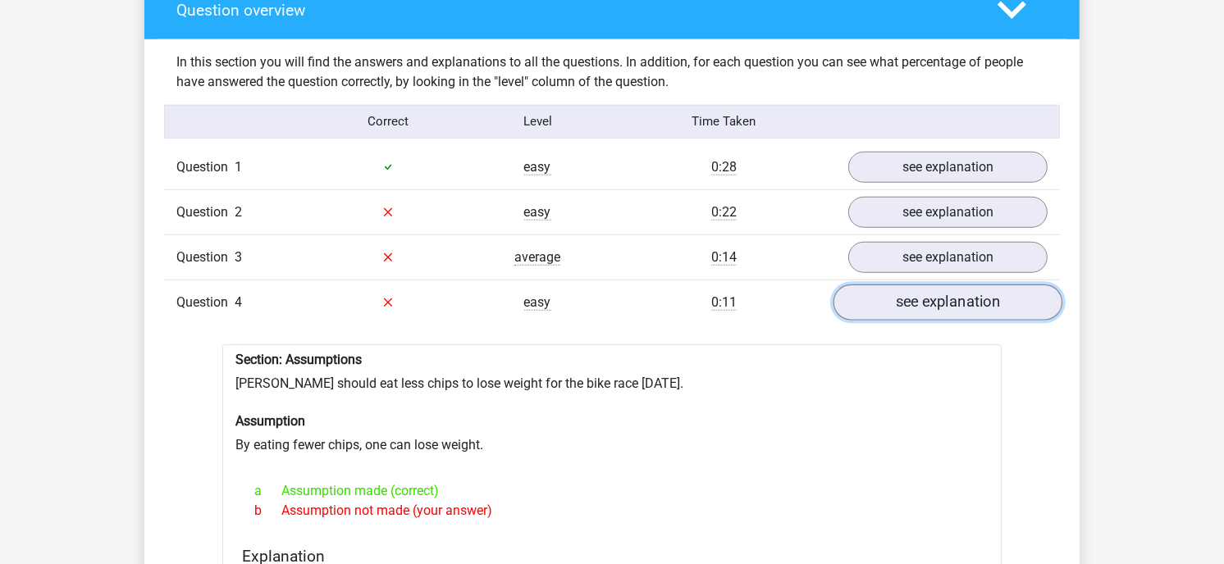
click at [932, 285] on link "see explanation" at bounding box center [947, 303] width 229 height 36
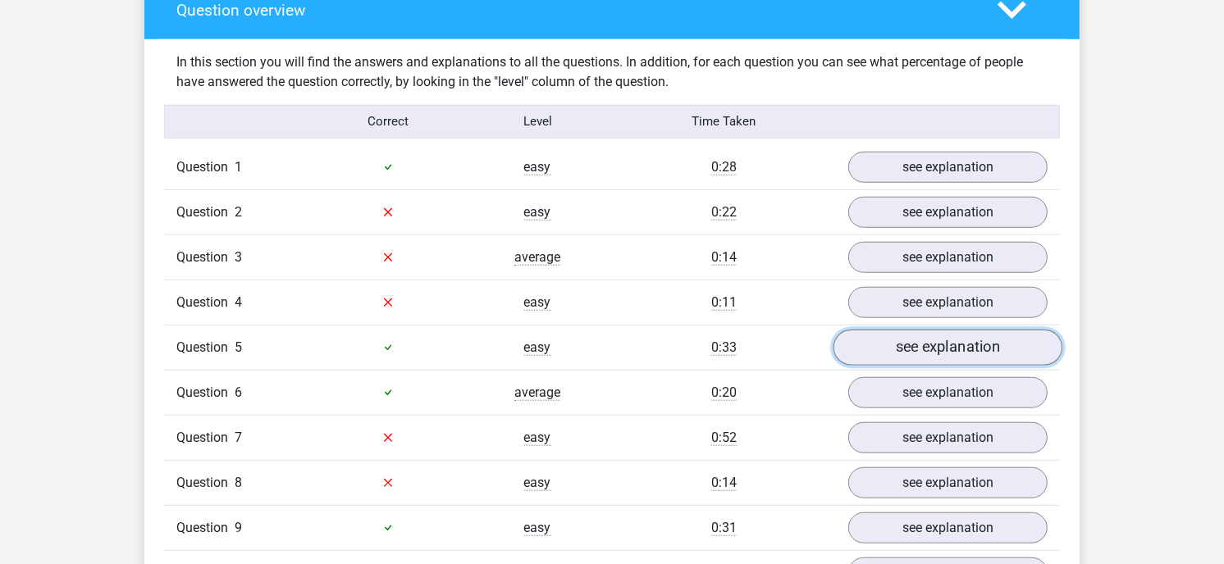
click at [927, 334] on link "see explanation" at bounding box center [947, 348] width 229 height 36
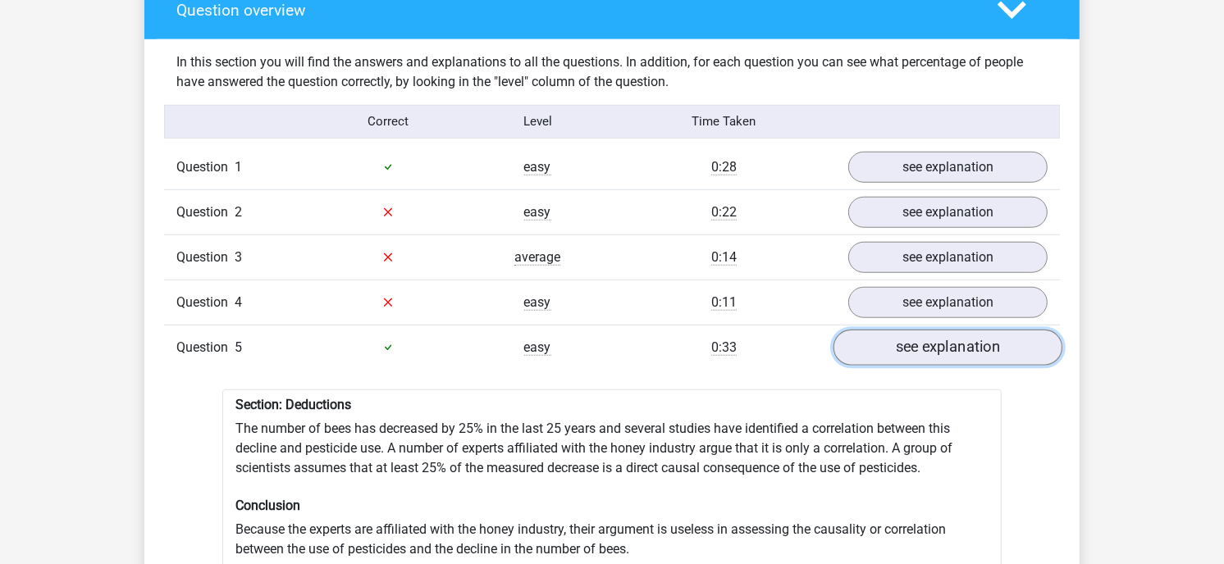
click at [927, 334] on link "see explanation" at bounding box center [947, 348] width 229 height 36
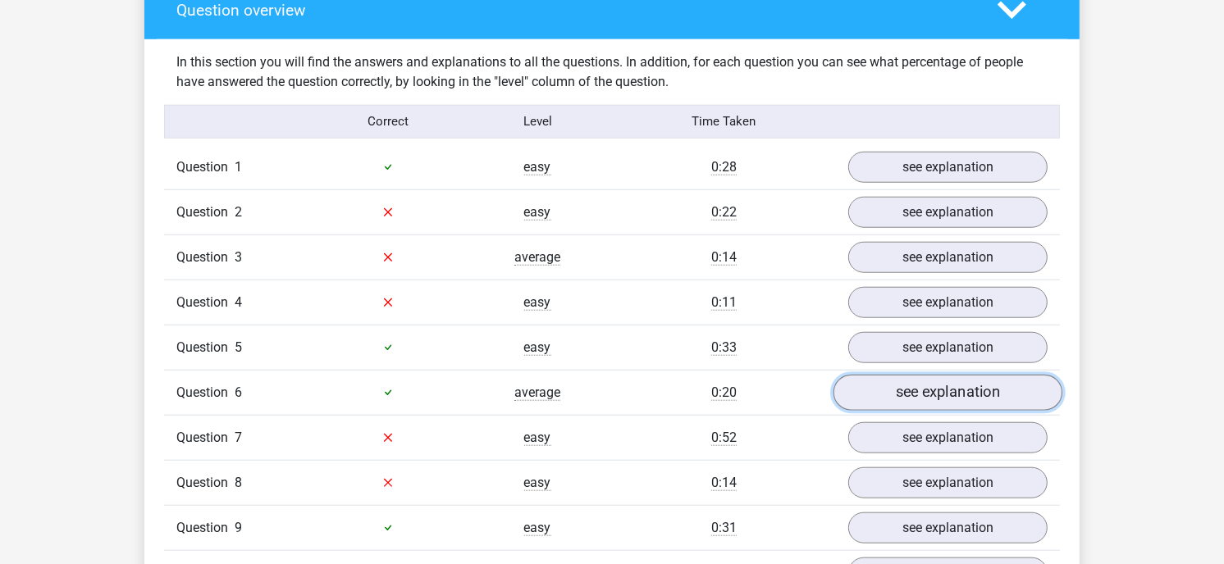
click at [932, 375] on link "see explanation" at bounding box center [947, 393] width 229 height 36
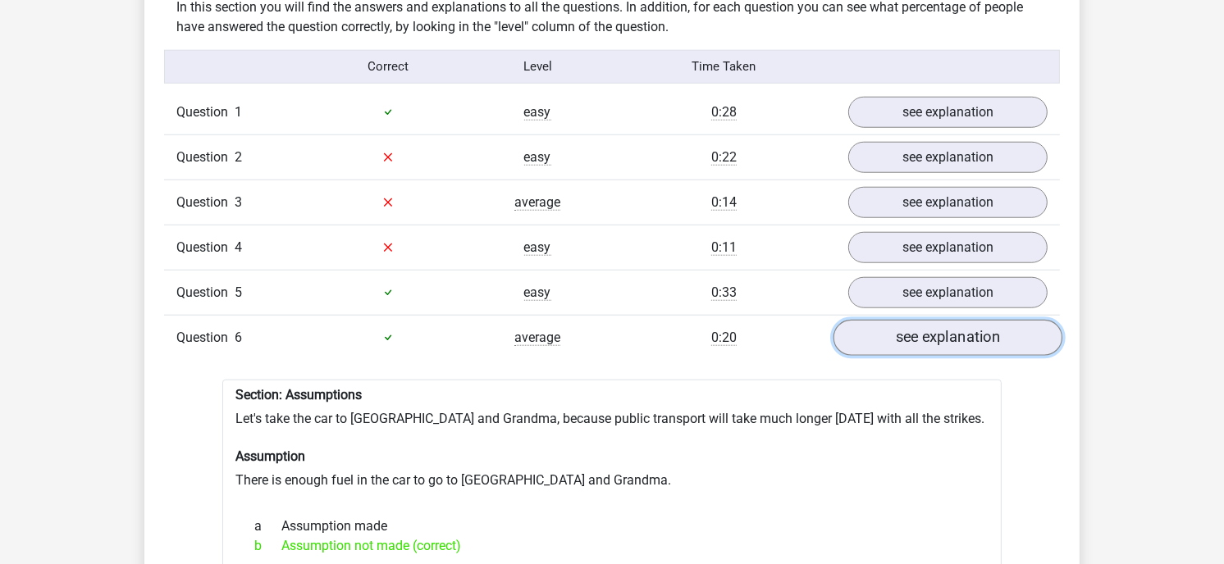
scroll to position [1312, 0]
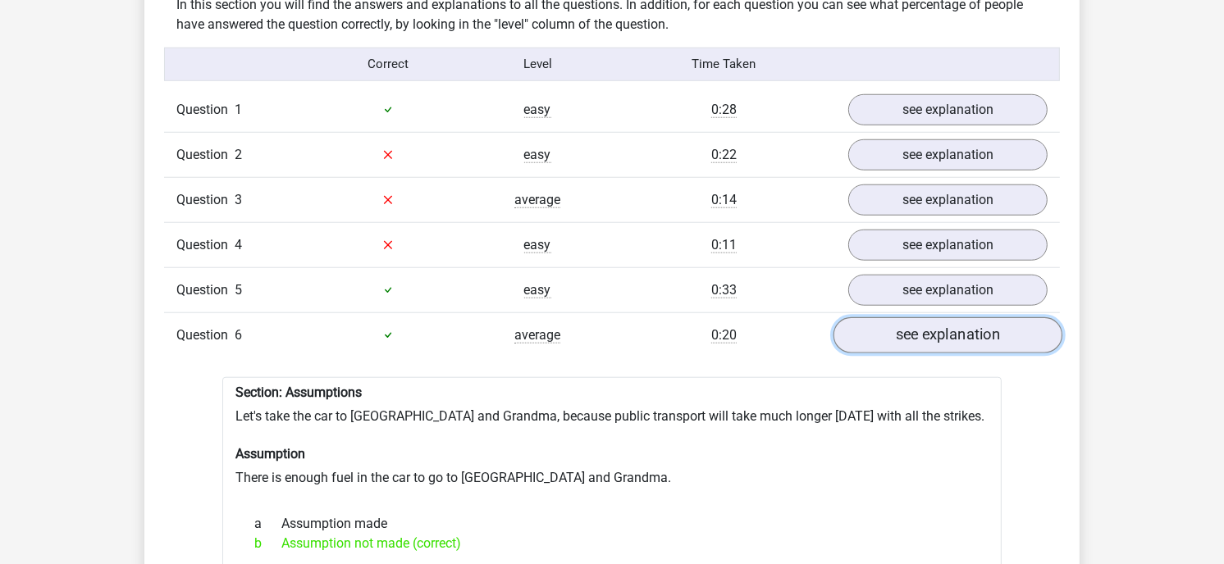
click at [957, 317] on link "see explanation" at bounding box center [947, 335] width 229 height 36
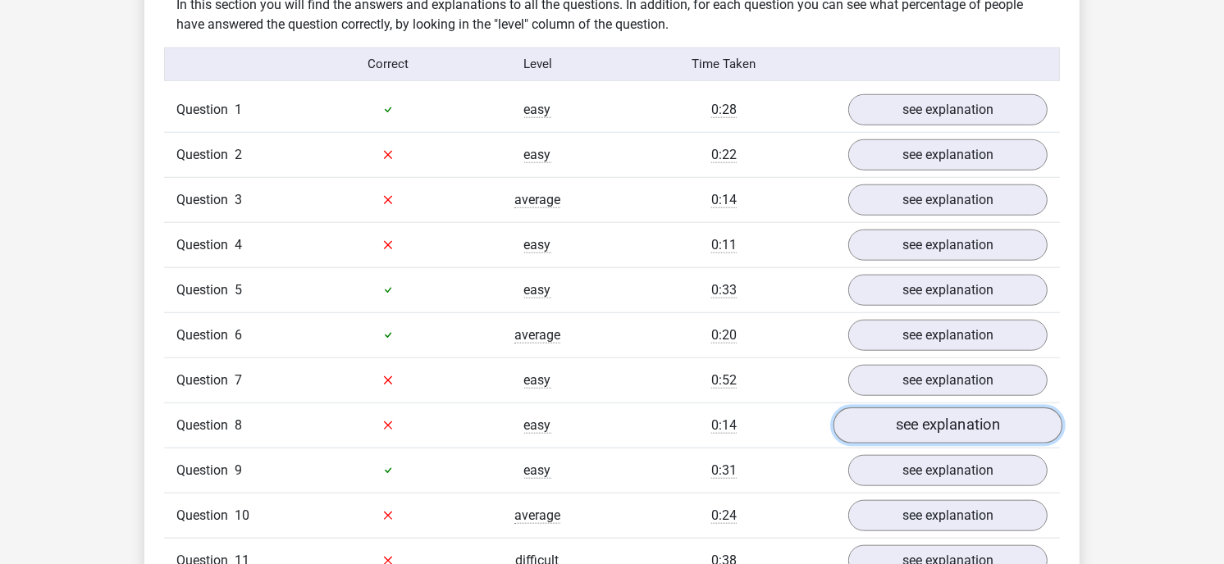
click at [950, 408] on link "see explanation" at bounding box center [947, 426] width 229 height 36
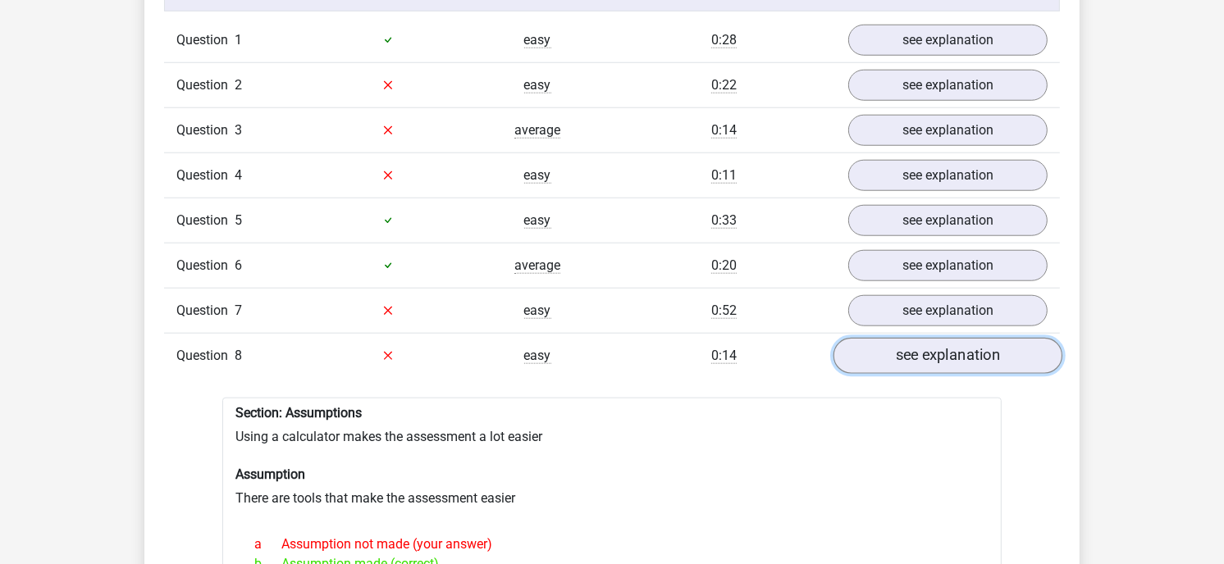
scroll to position [1383, 0]
click at [977, 342] on link "see explanation" at bounding box center [947, 354] width 229 height 36
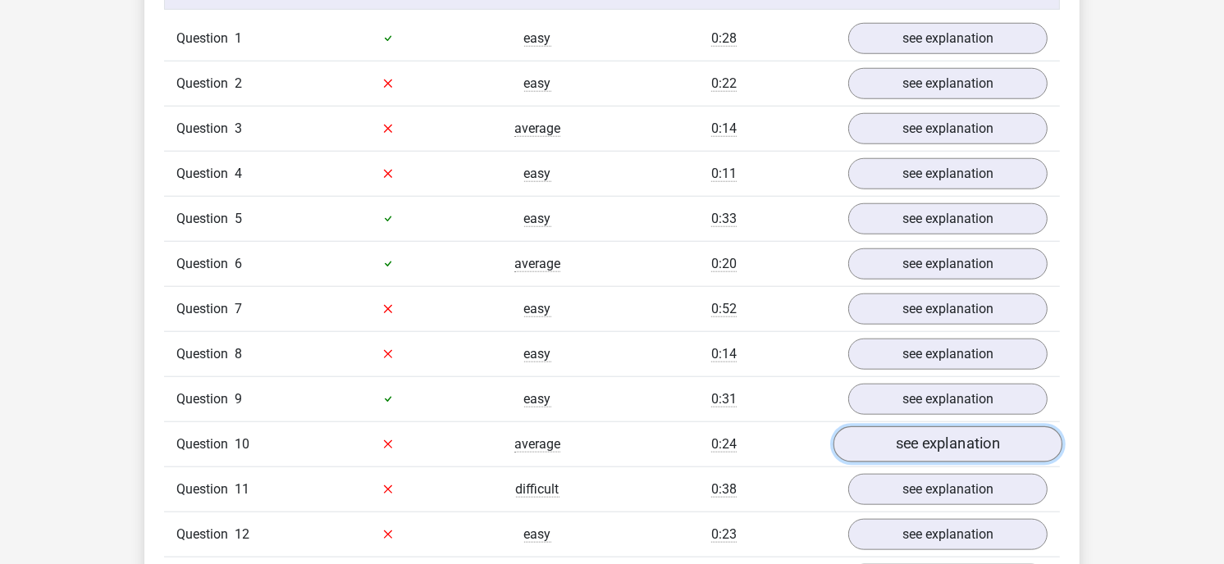
click at [931, 426] on link "see explanation" at bounding box center [947, 444] width 229 height 36
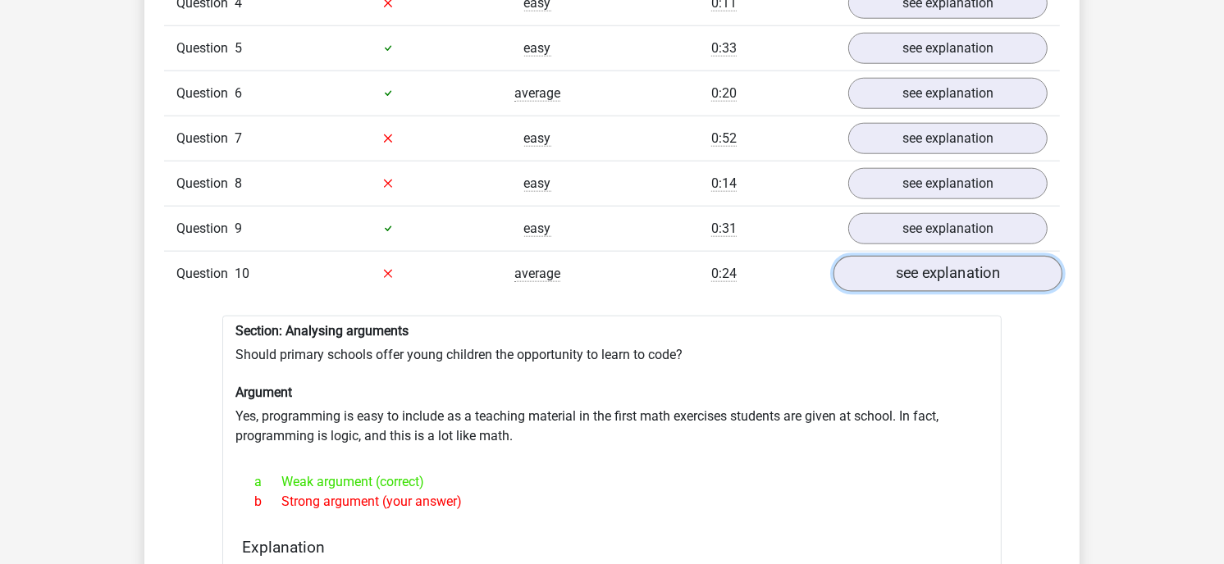
scroll to position [1555, 0]
click at [941, 255] on link "see explanation" at bounding box center [947, 273] width 229 height 36
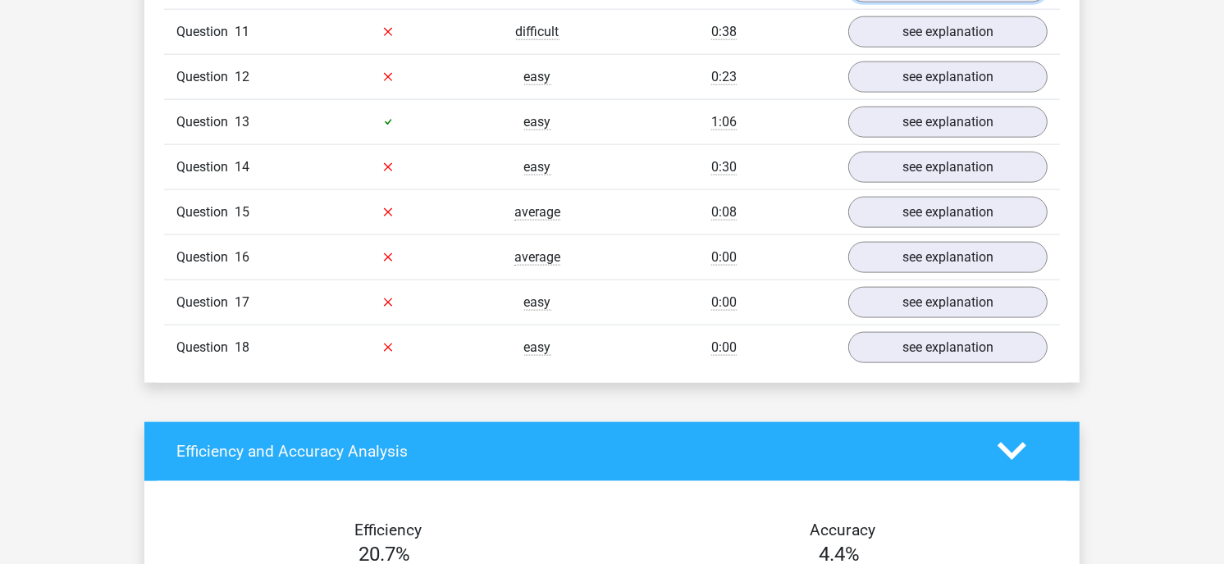
scroll to position [1916, 0]
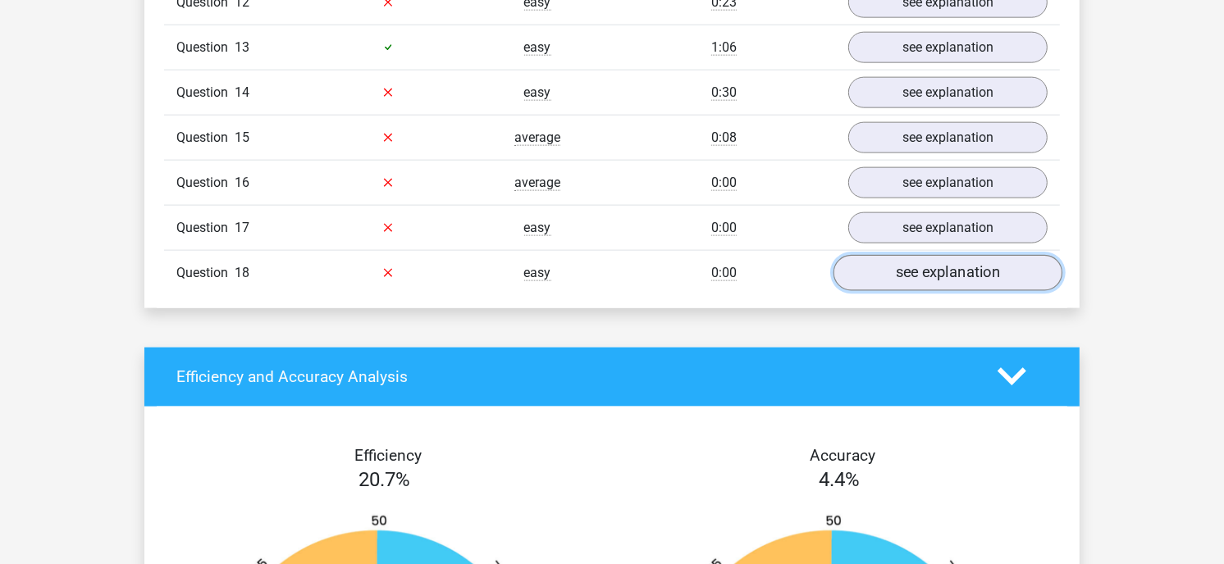
click at [923, 263] on link "see explanation" at bounding box center [947, 273] width 229 height 36
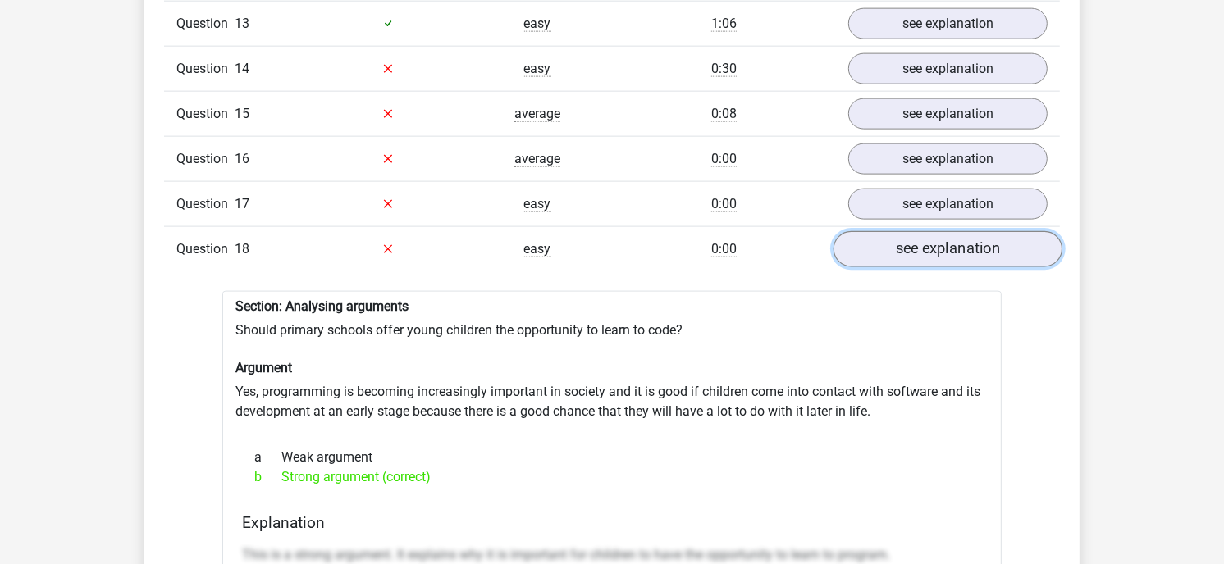
scroll to position [1940, 0]
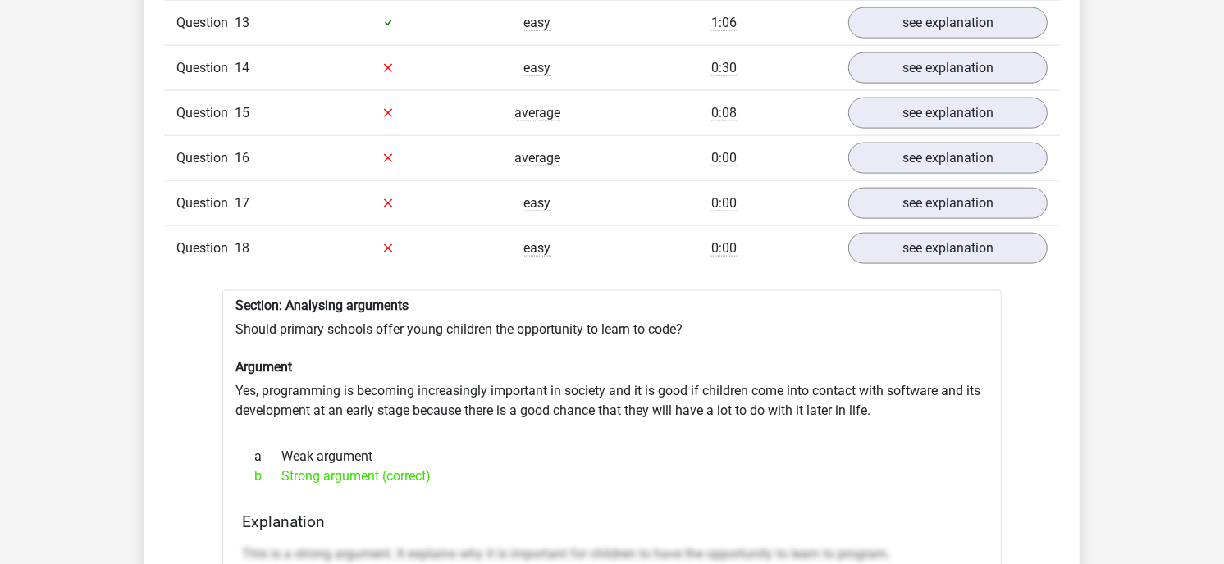
click at [917, 203] on div "Question 17 easy 0:00 see explanation" at bounding box center [612, 202] width 896 height 45
click at [919, 194] on link "see explanation" at bounding box center [947, 203] width 229 height 36
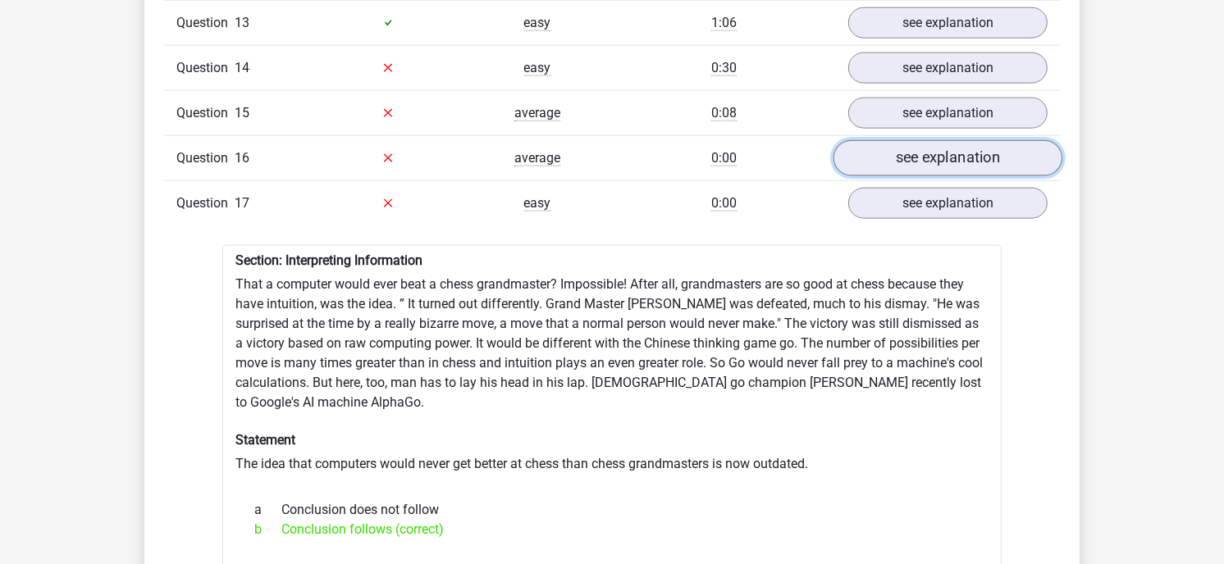
click at [929, 148] on link "see explanation" at bounding box center [947, 158] width 229 height 36
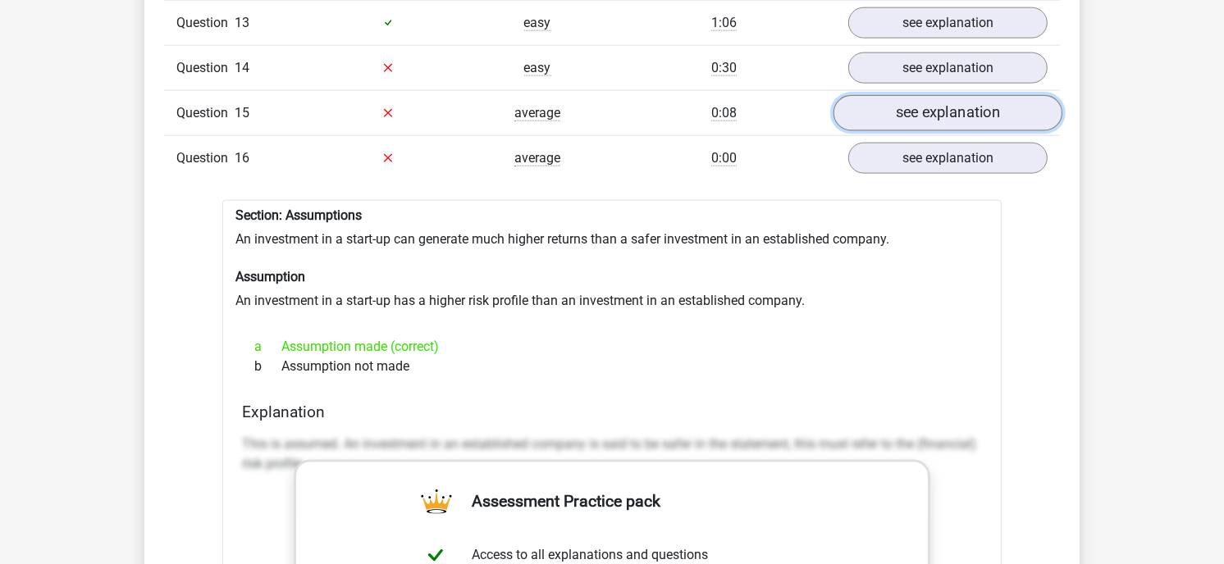
click at [932, 102] on link "see explanation" at bounding box center [947, 113] width 229 height 36
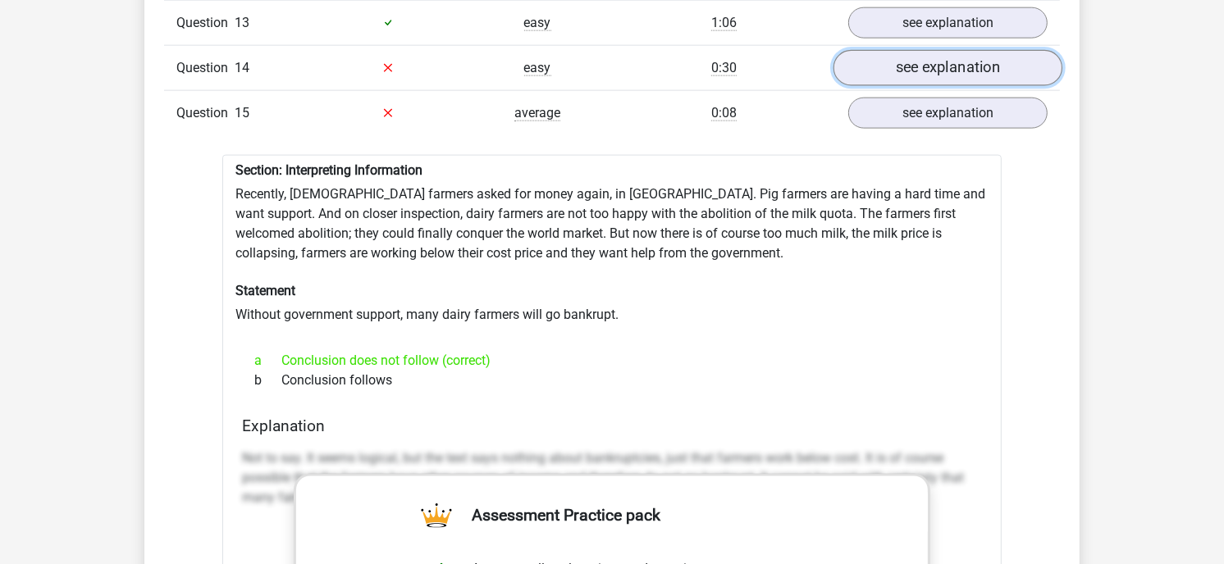
click at [936, 59] on link "see explanation" at bounding box center [947, 68] width 229 height 36
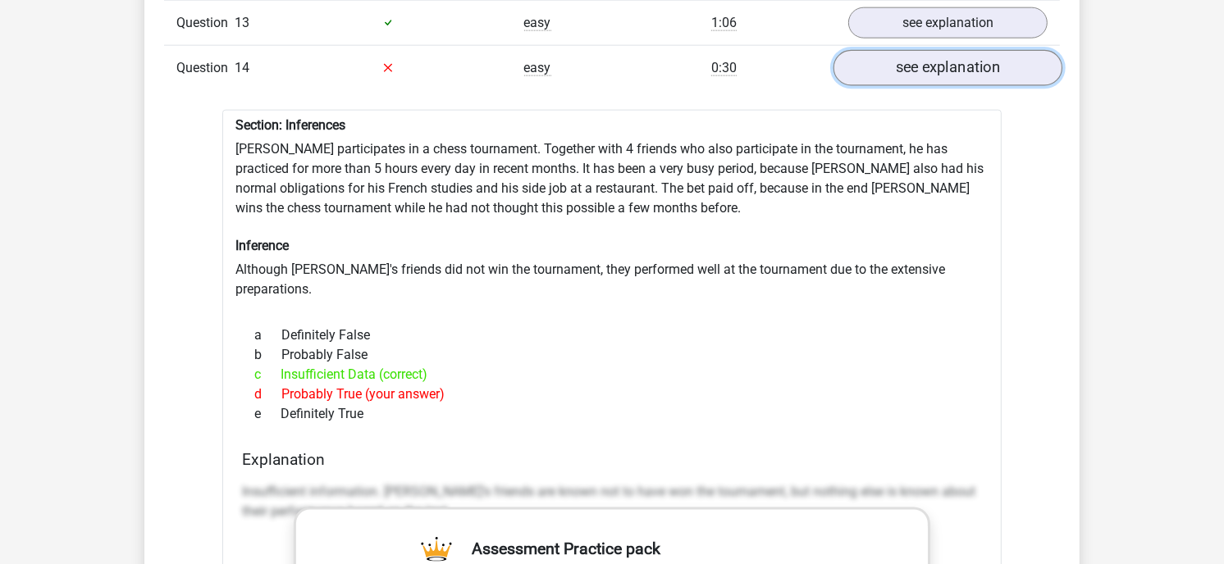
click at [936, 59] on link "see explanation" at bounding box center [947, 68] width 229 height 36
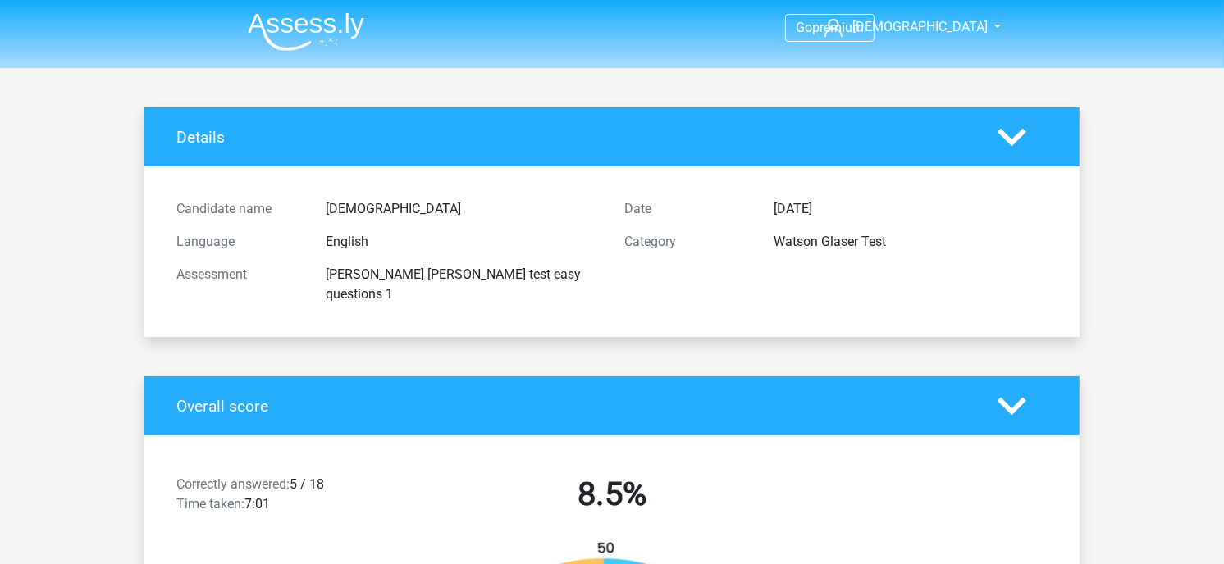
scroll to position [0, 0]
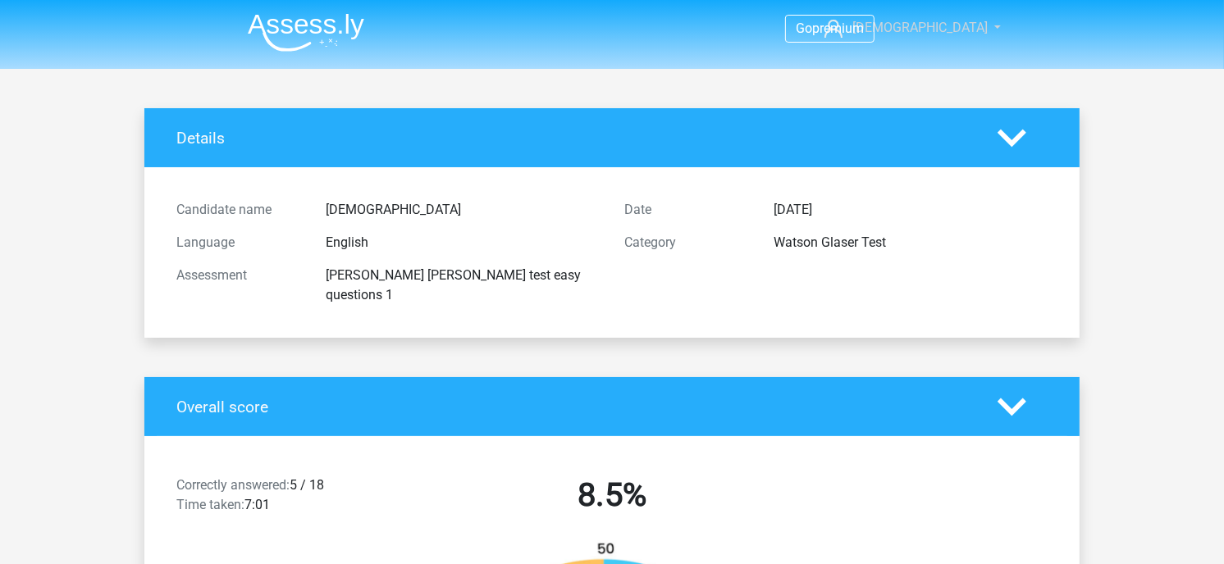
click at [946, 30] on span "[DEMOGRAPHIC_DATA]" at bounding box center [919, 28] width 135 height 16
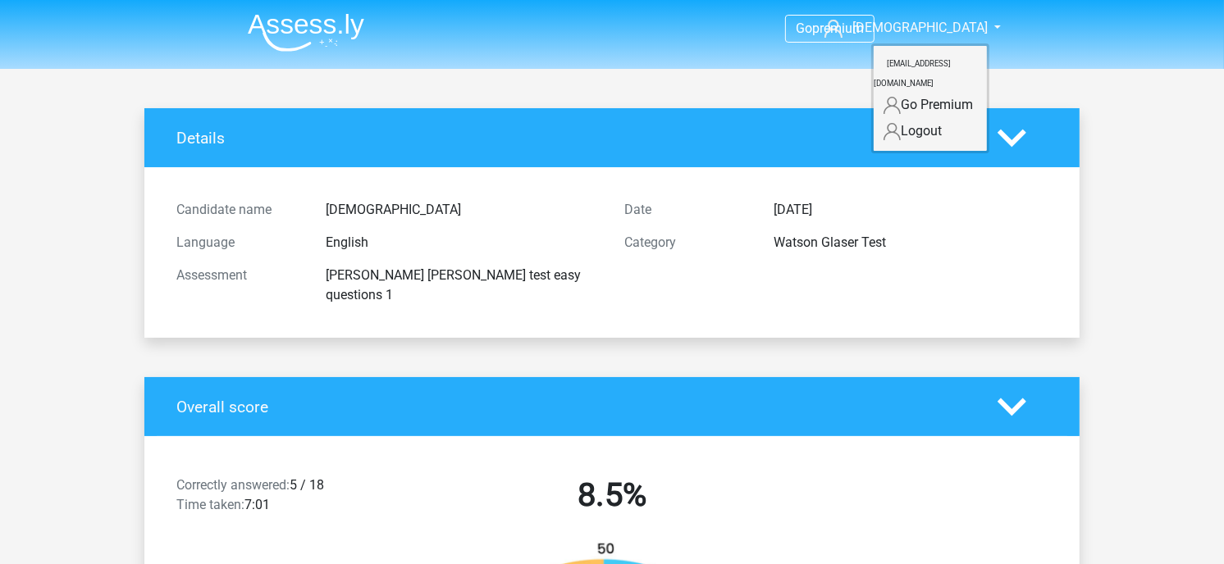
click at [948, 61] on small "[EMAIL_ADDRESS][DOMAIN_NAME]" at bounding box center [911, 73] width 77 height 55
